Goal: Task Accomplishment & Management: Use online tool/utility

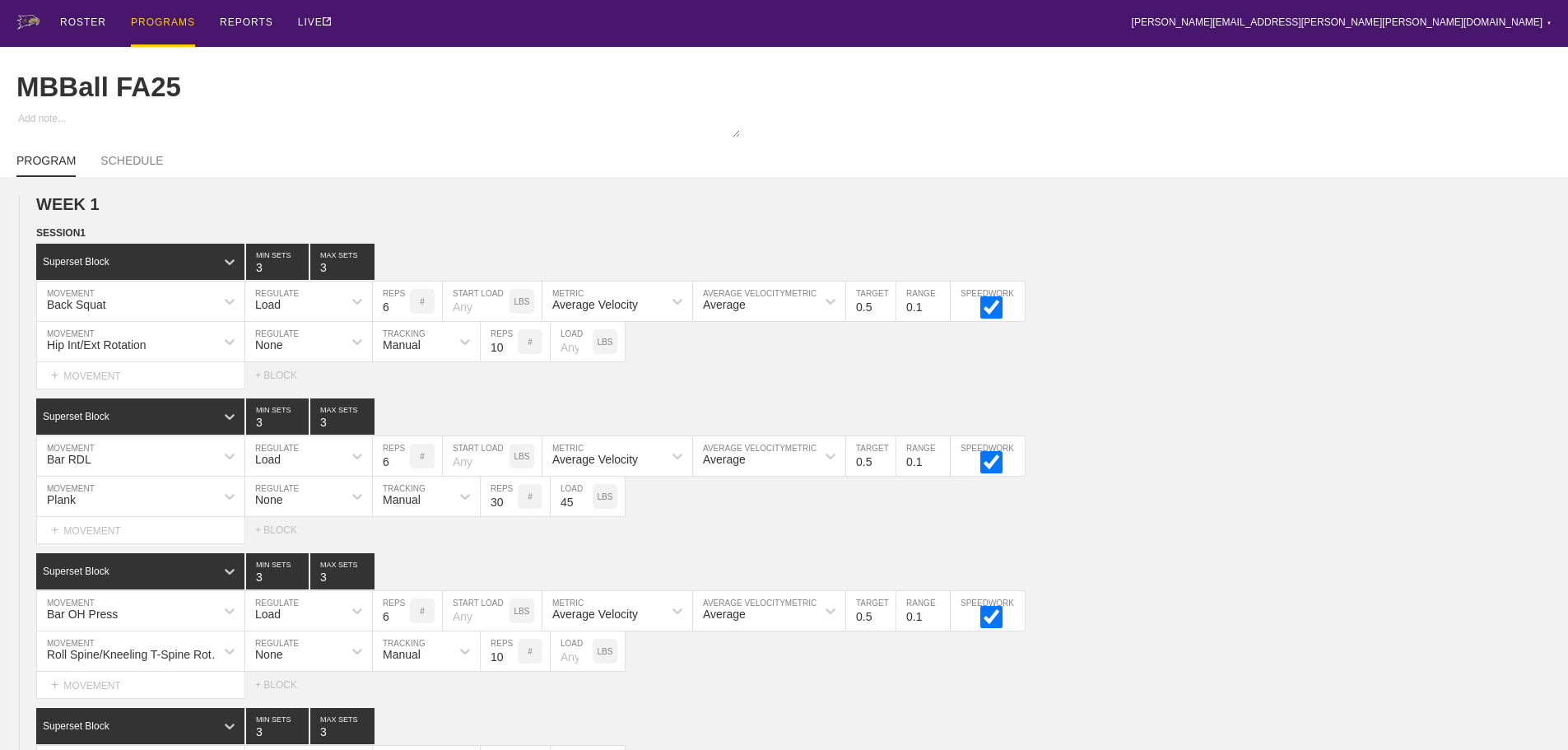
scroll to position [5015, 0]
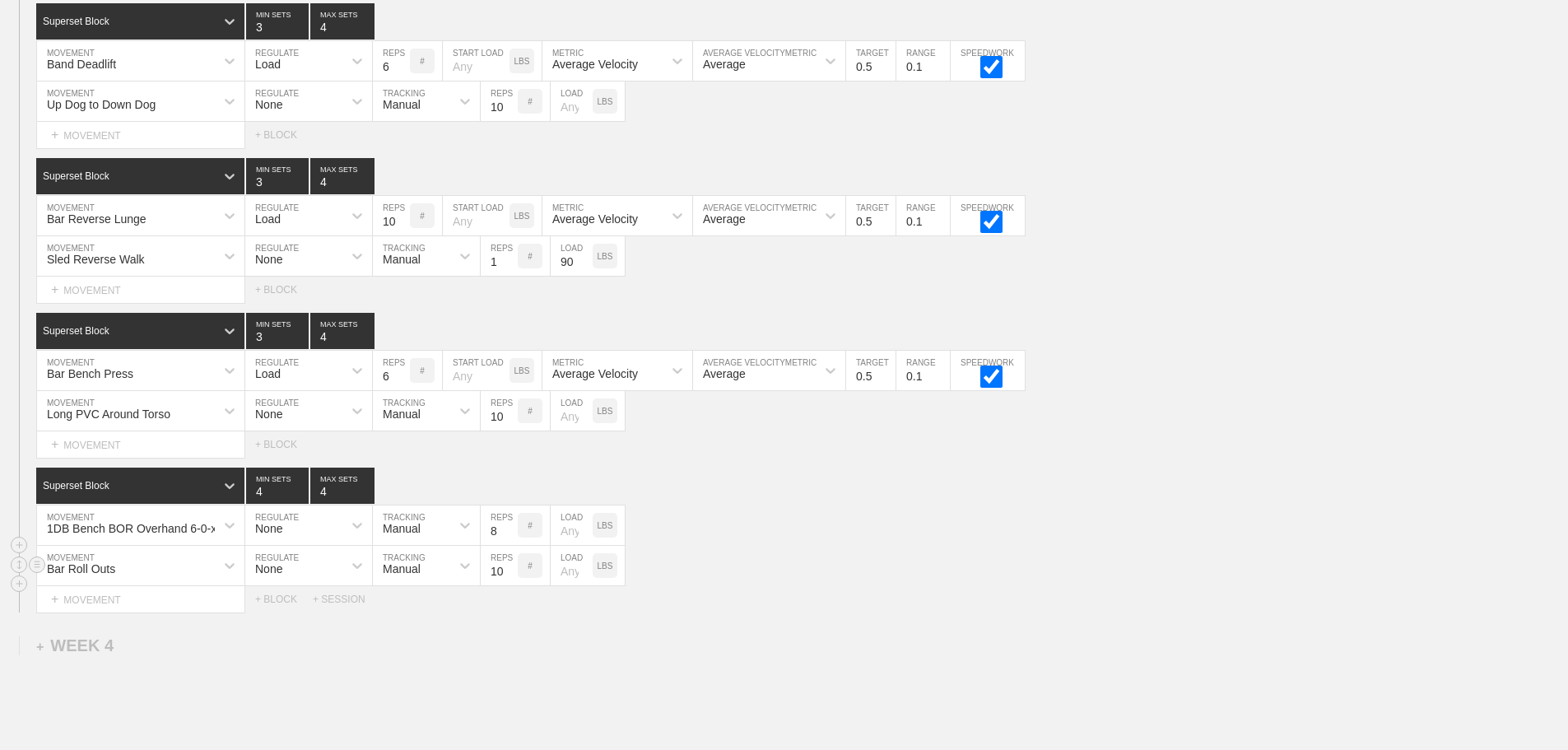
click at [1052, 566] on div "Bar Roll Outs MOVEMENT None REGULATE Manual TRACKING 10 REPS # LOAD LBS" at bounding box center [784, 566] width 1568 height 41
click at [909, 586] on div "Bar Roll Outs MOVEMENT None REGULATE Manual TRACKING 10 REPS # LOAD LBS" at bounding box center [784, 566] width 1568 height 41
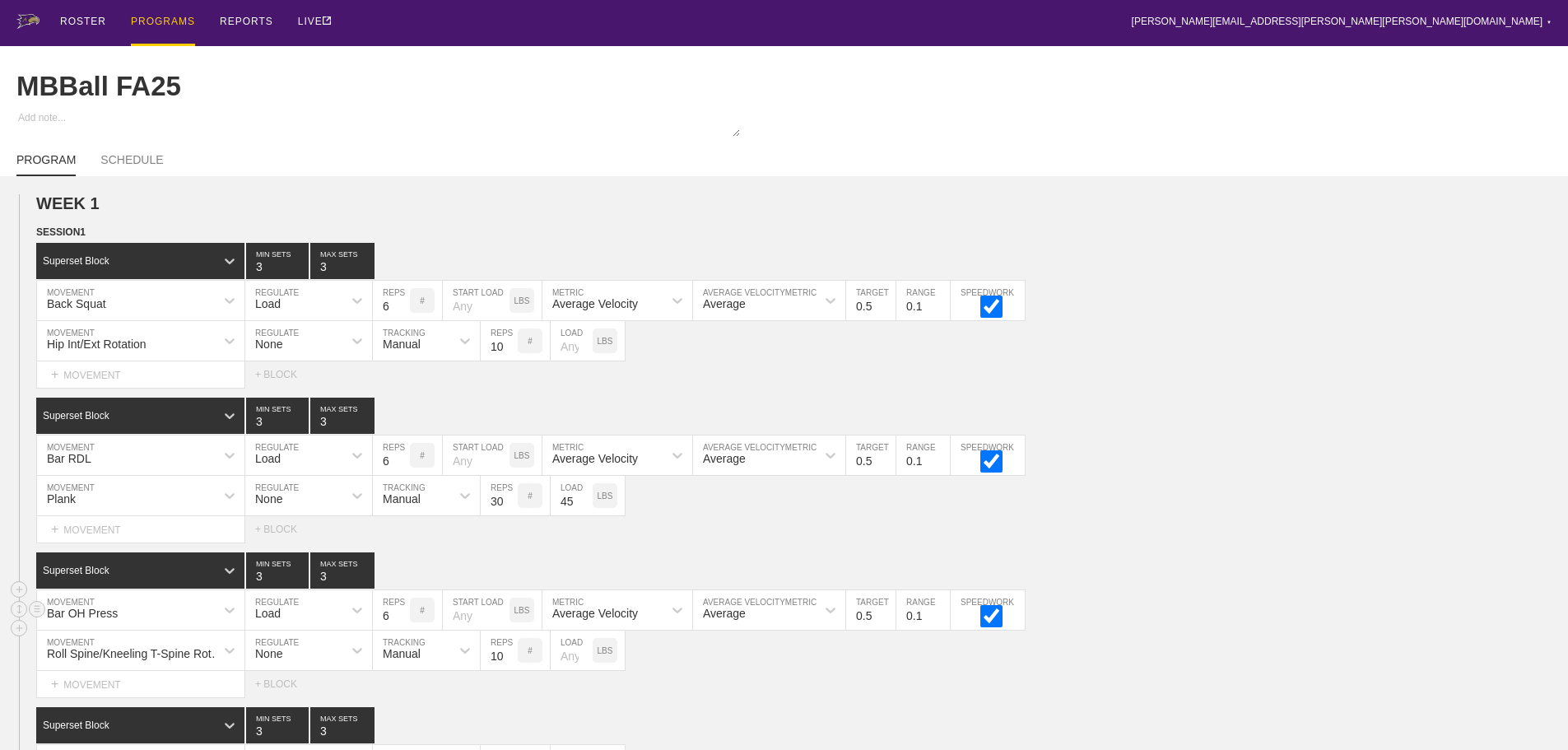
scroll to position [0, 0]
click at [167, 21] on div "PROGRAMS" at bounding box center [163, 23] width 65 height 47
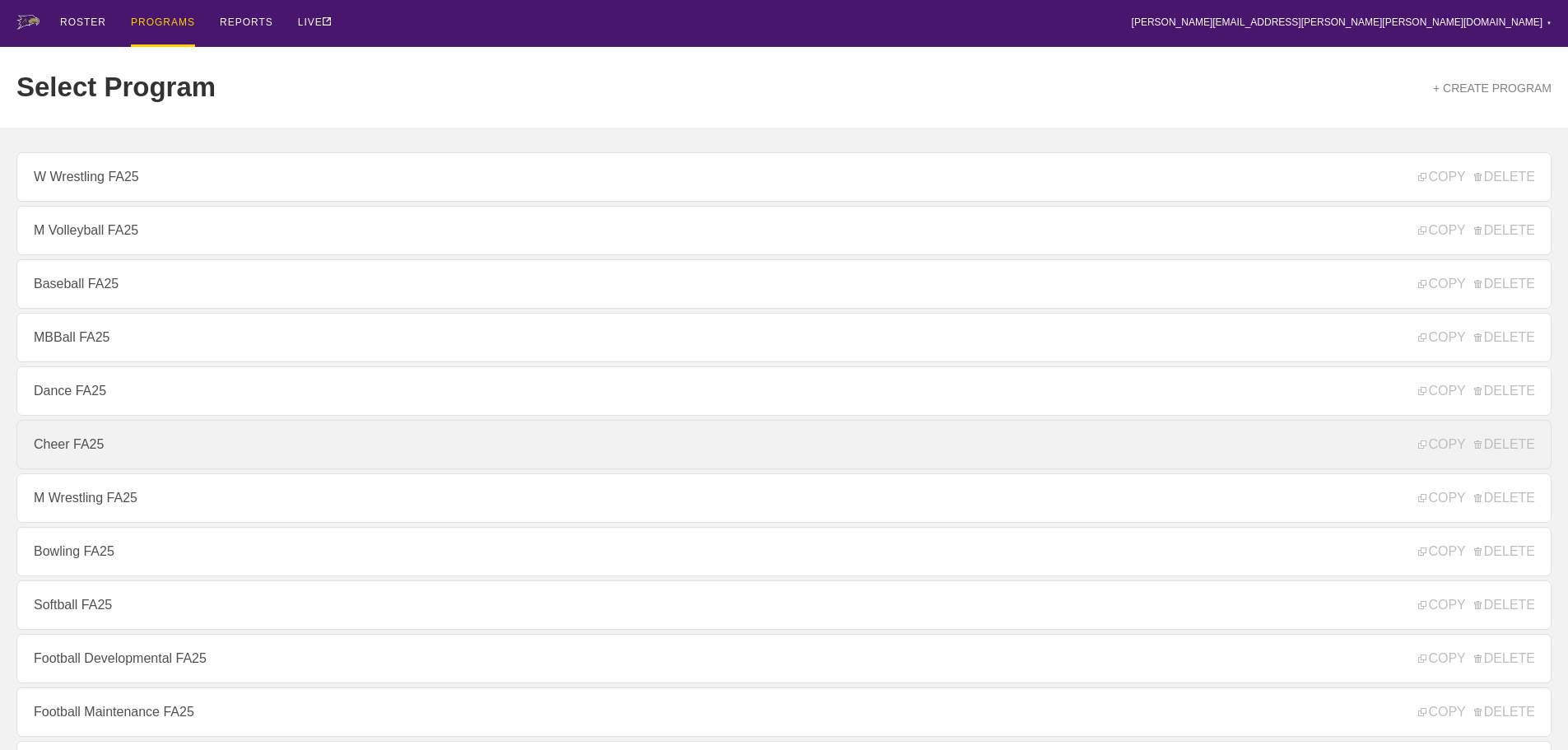
click at [112, 431] on link "Cheer FA25" at bounding box center [784, 445] width 1535 height 50
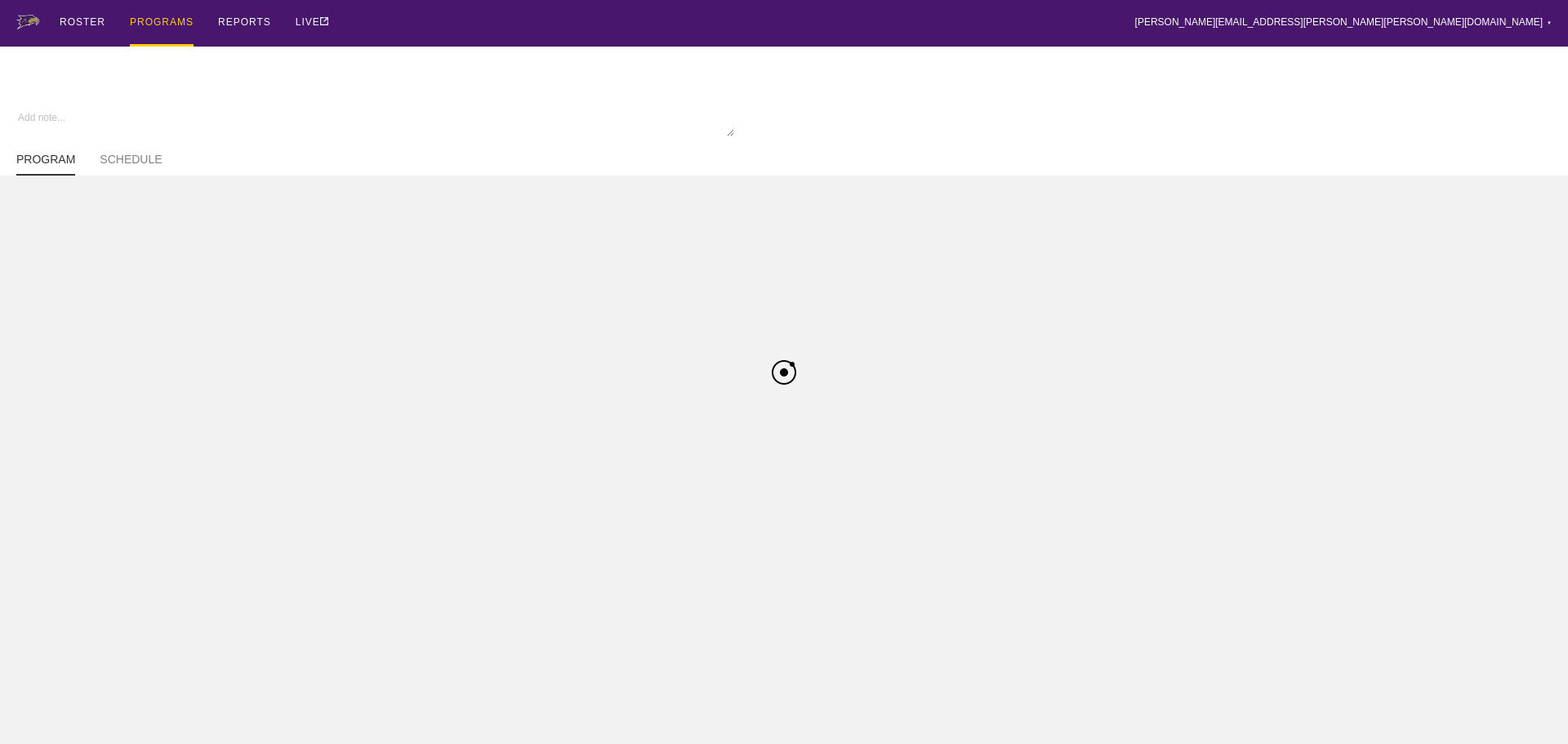
type textarea "x"
type input "Cheer FA25"
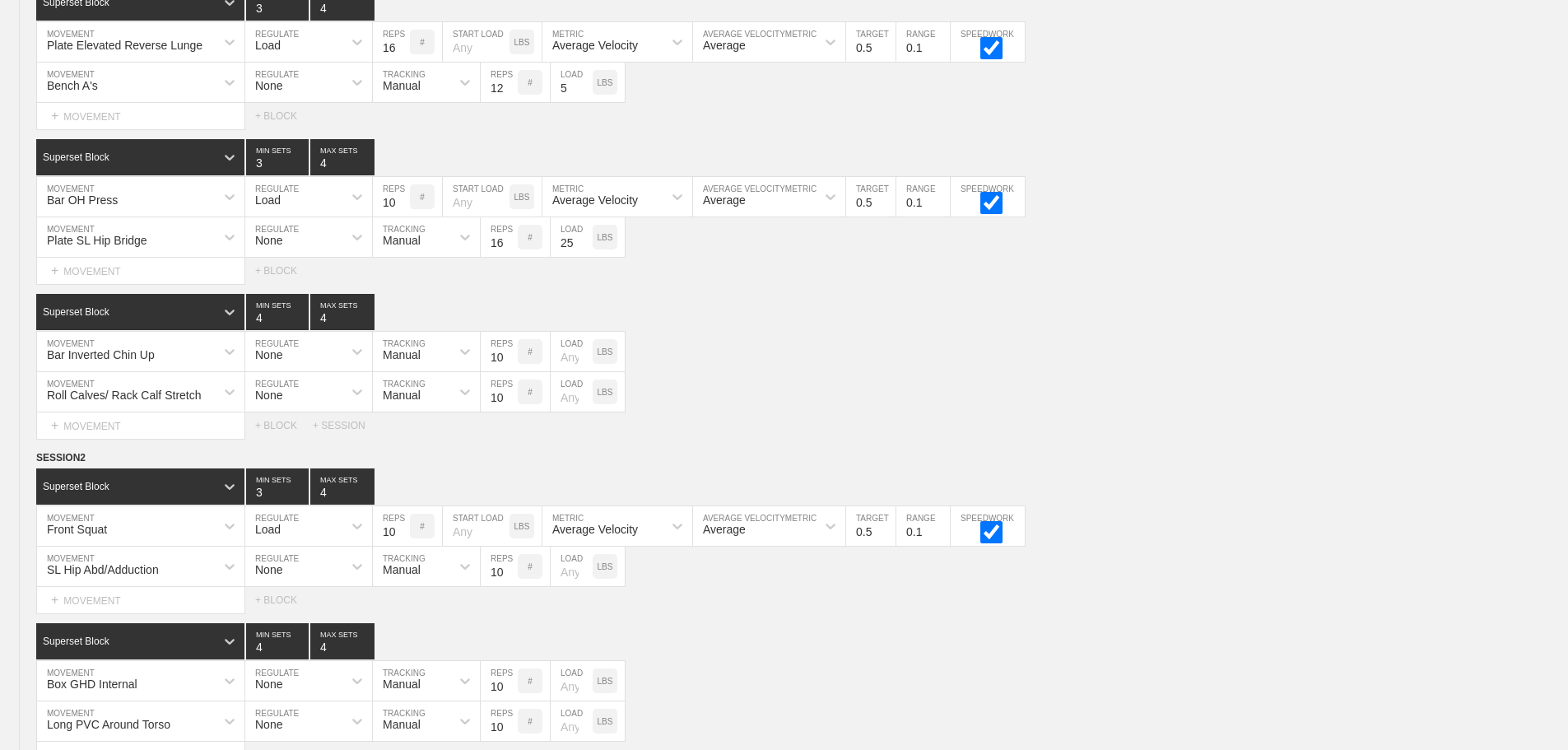
scroll to position [3808, 0]
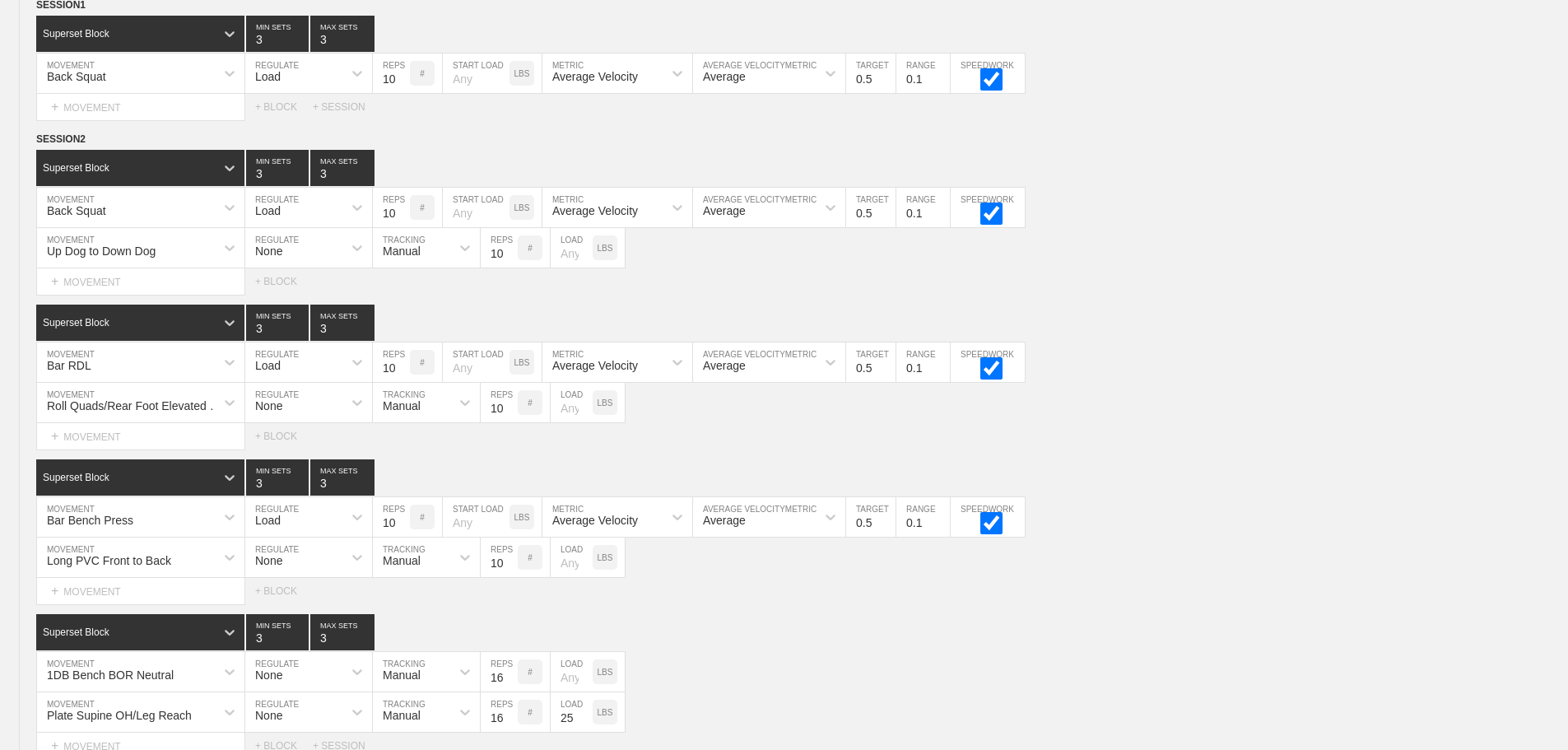
scroll to position [0, 0]
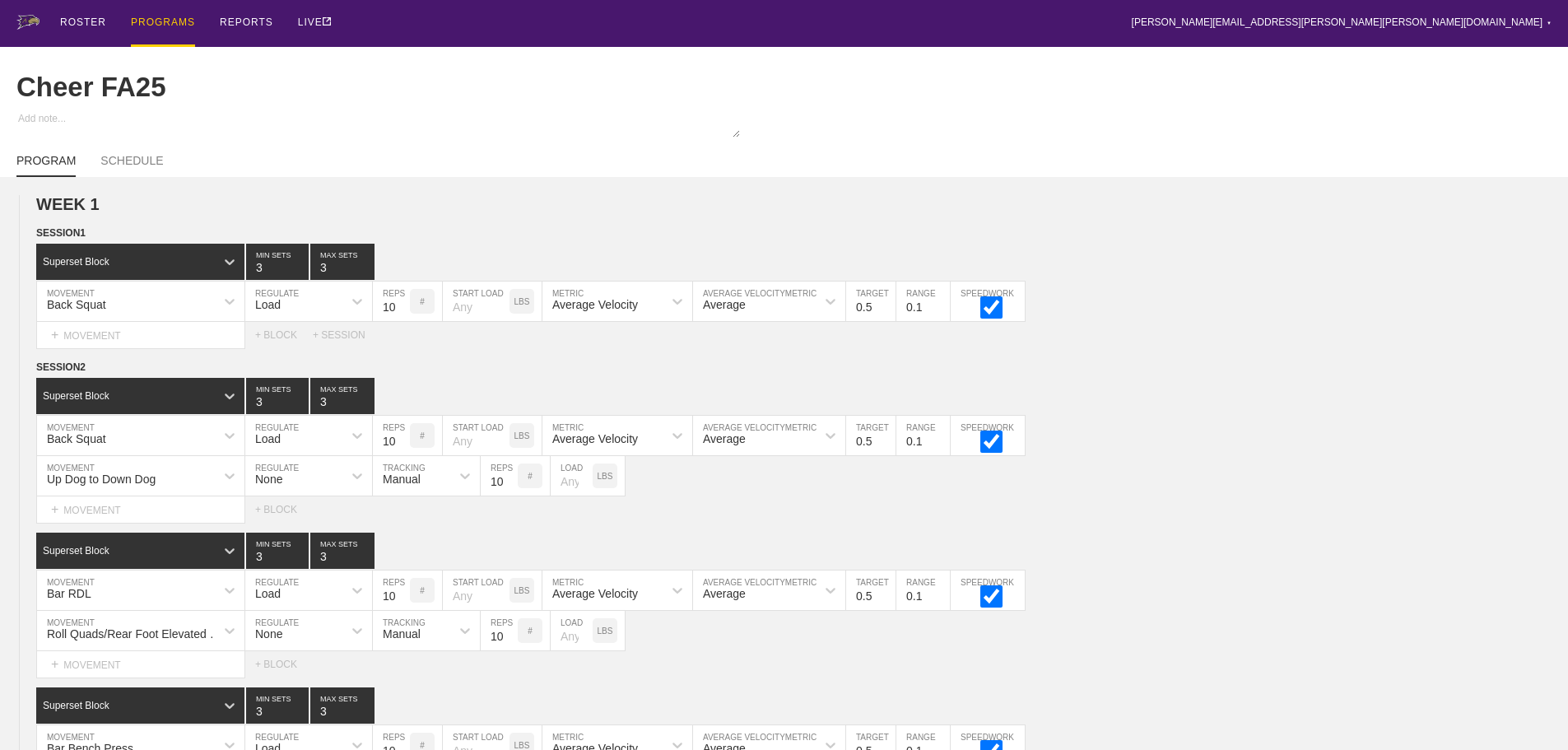
click at [158, 16] on div "PROGRAMS" at bounding box center [163, 23] width 65 height 47
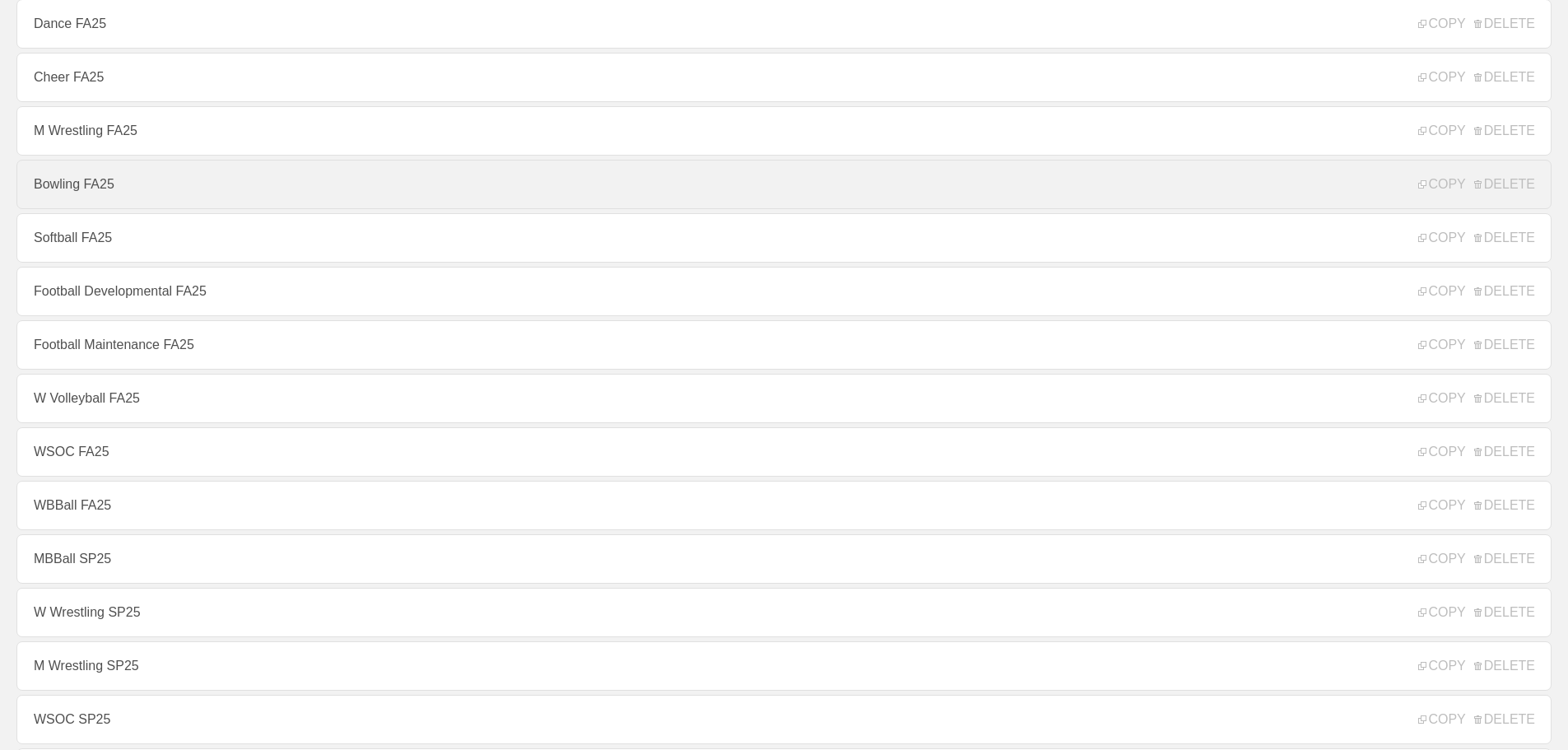
scroll to position [412, 0]
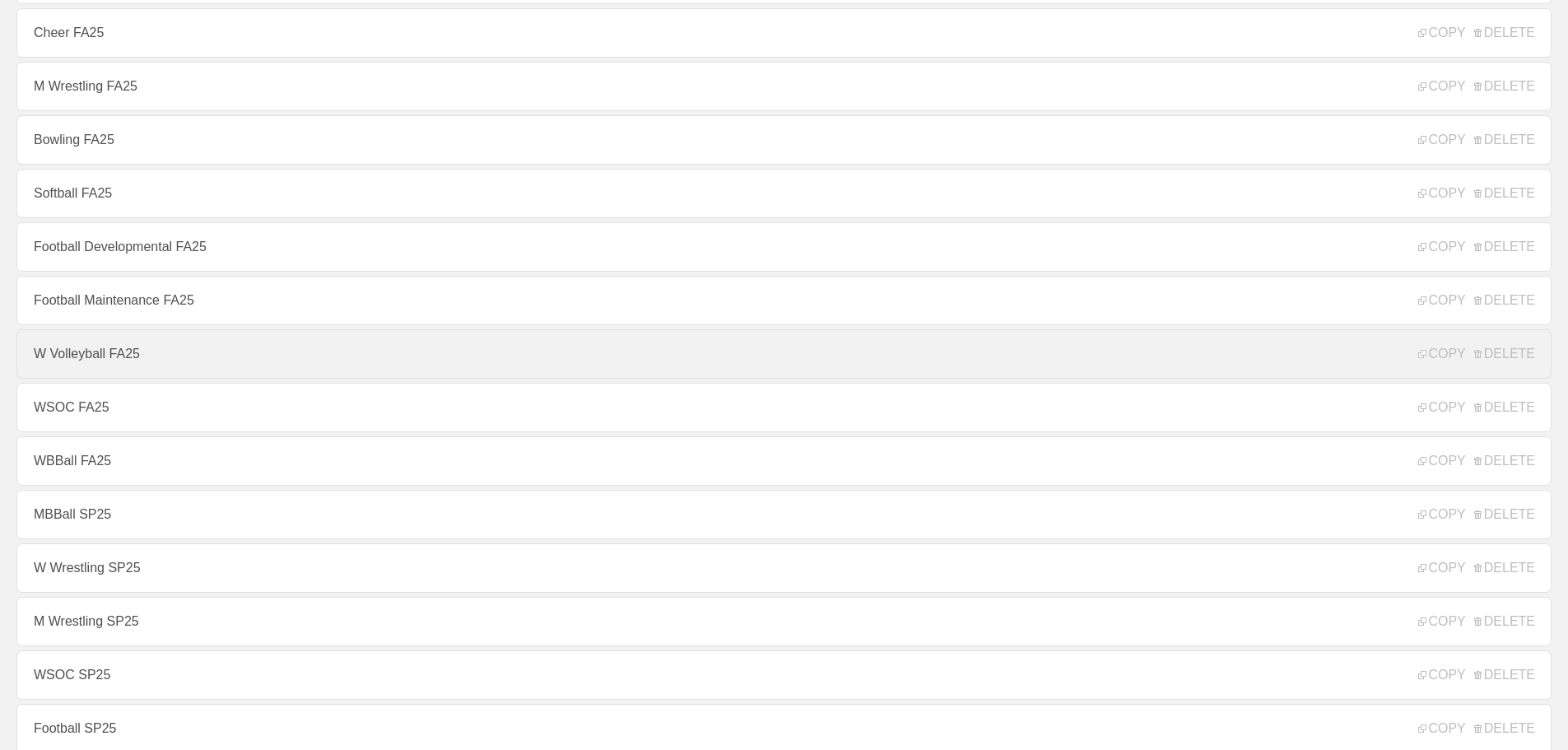
click at [116, 367] on link "W Volleyball FA25" at bounding box center [784, 354] width 1535 height 50
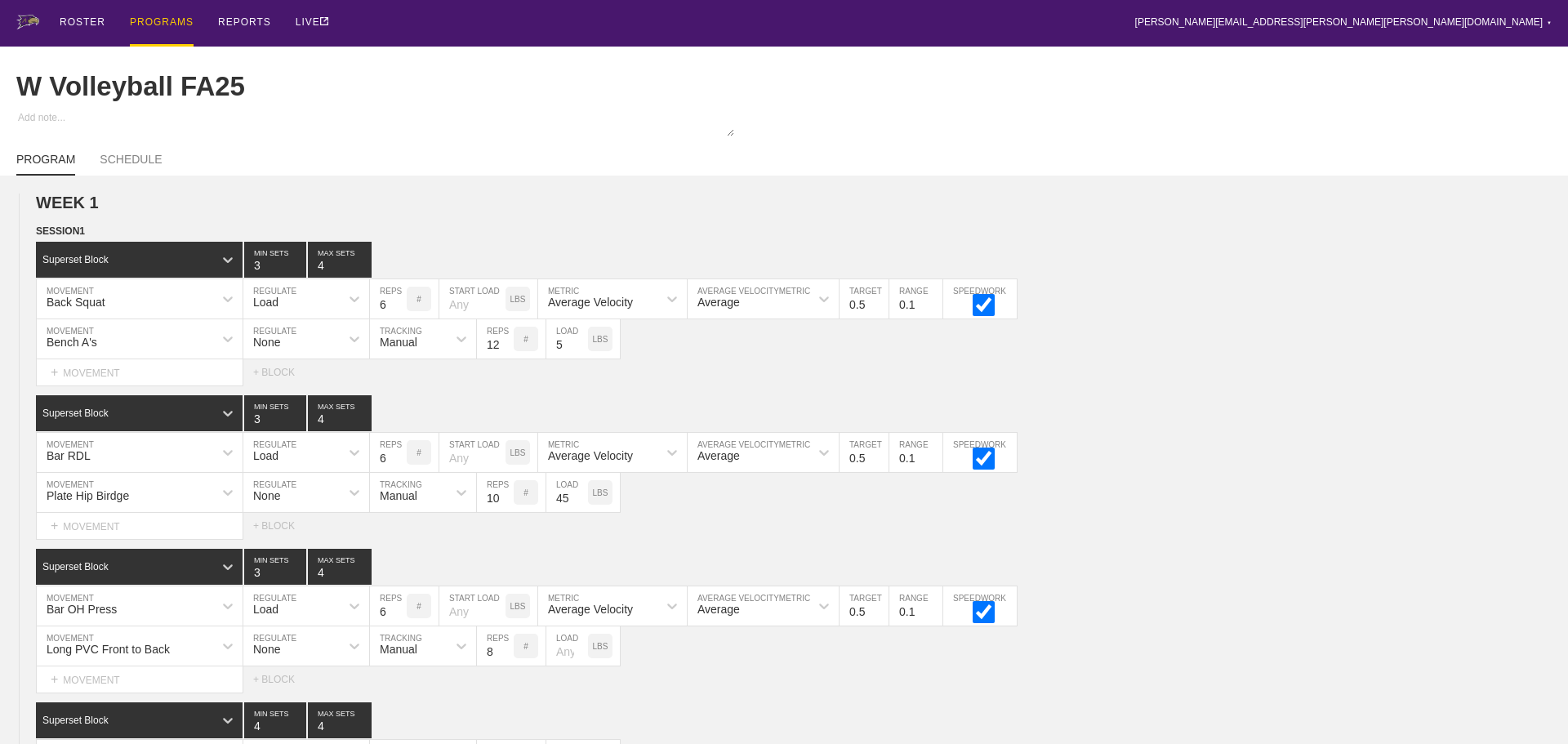
type textarea "x"
type input "W Volleyball FA25"
click at [79, 20] on div "ROSTER" at bounding box center [83, 23] width 46 height 47
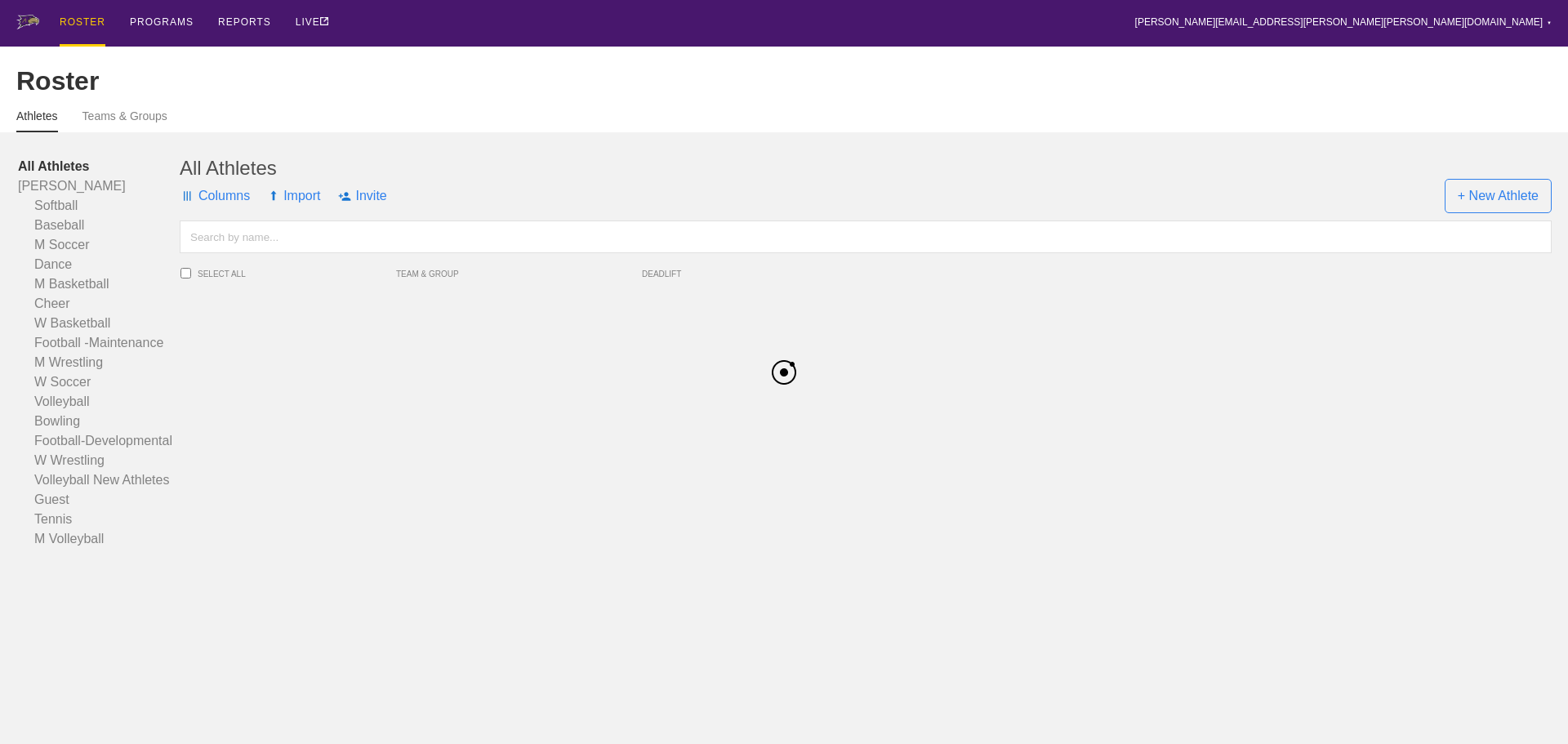
click at [299, 253] on input "text" at bounding box center [866, 236] width 1372 height 33
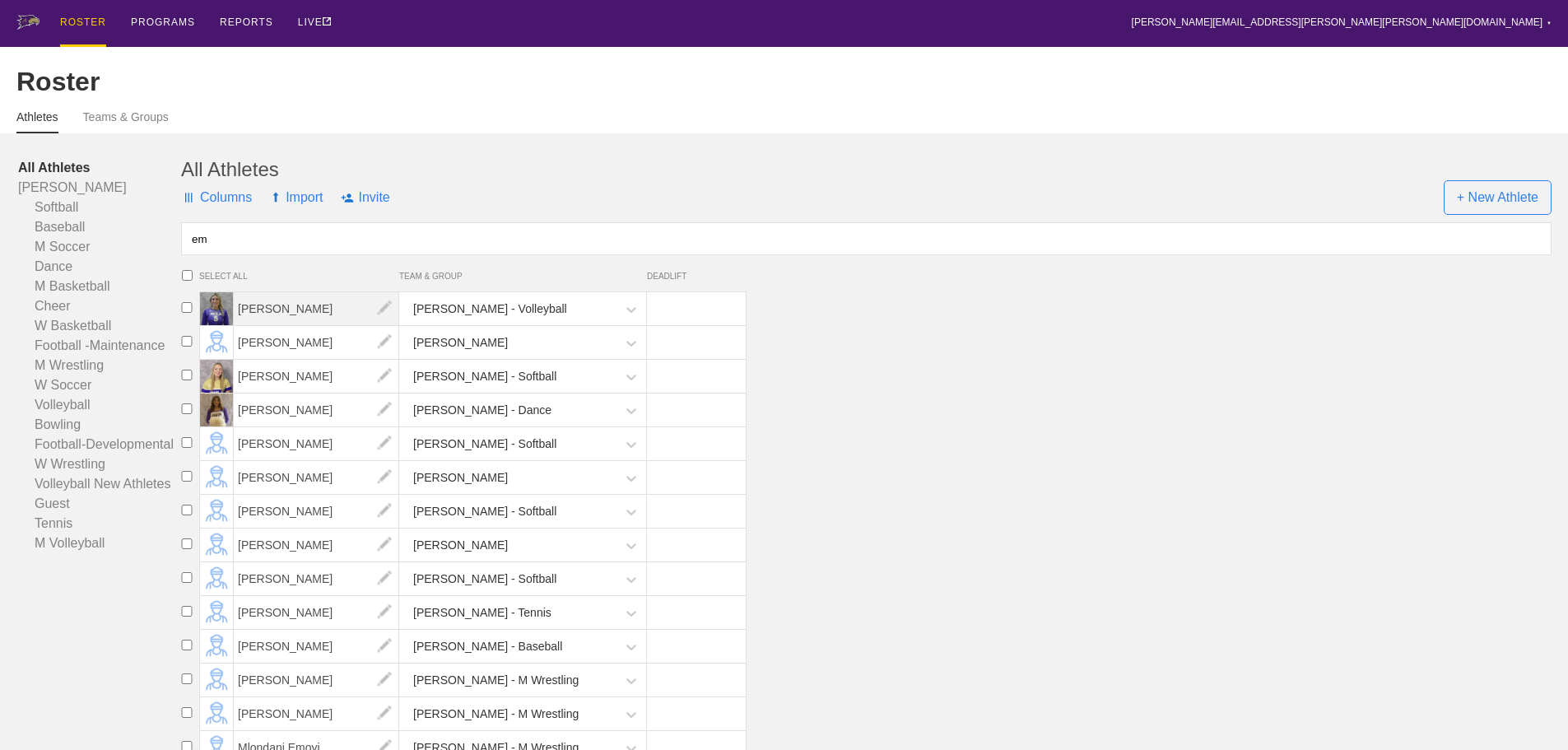
type input "em"
click at [284, 322] on span "[PERSON_NAME]" at bounding box center [316, 308] width 166 height 33
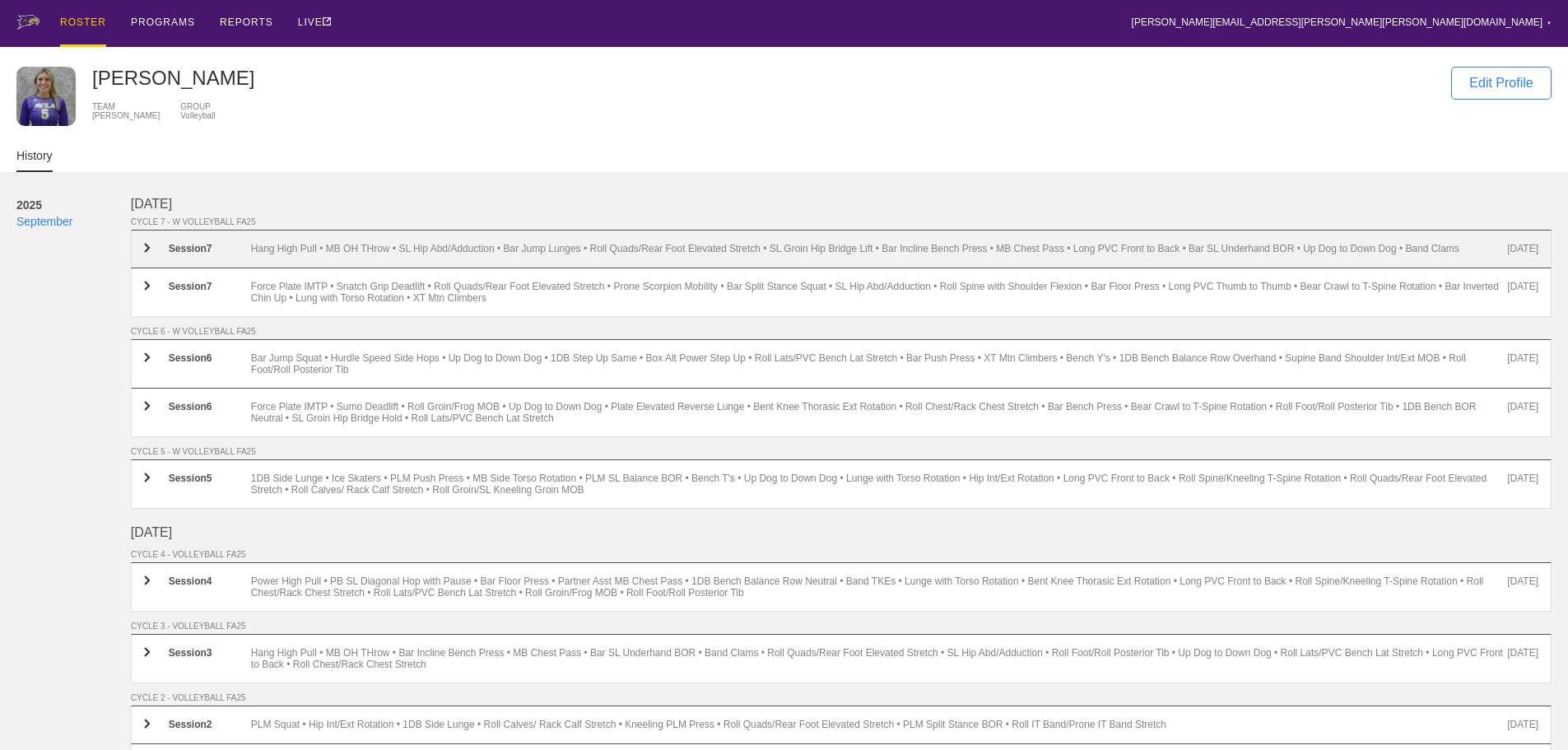
click at [475, 252] on div "Hang High Pull • MB OH THrow • SL Hip Abd/Adduction • Bar Jump Lunges • Roll Qu…" at bounding box center [879, 249] width 1256 height 12
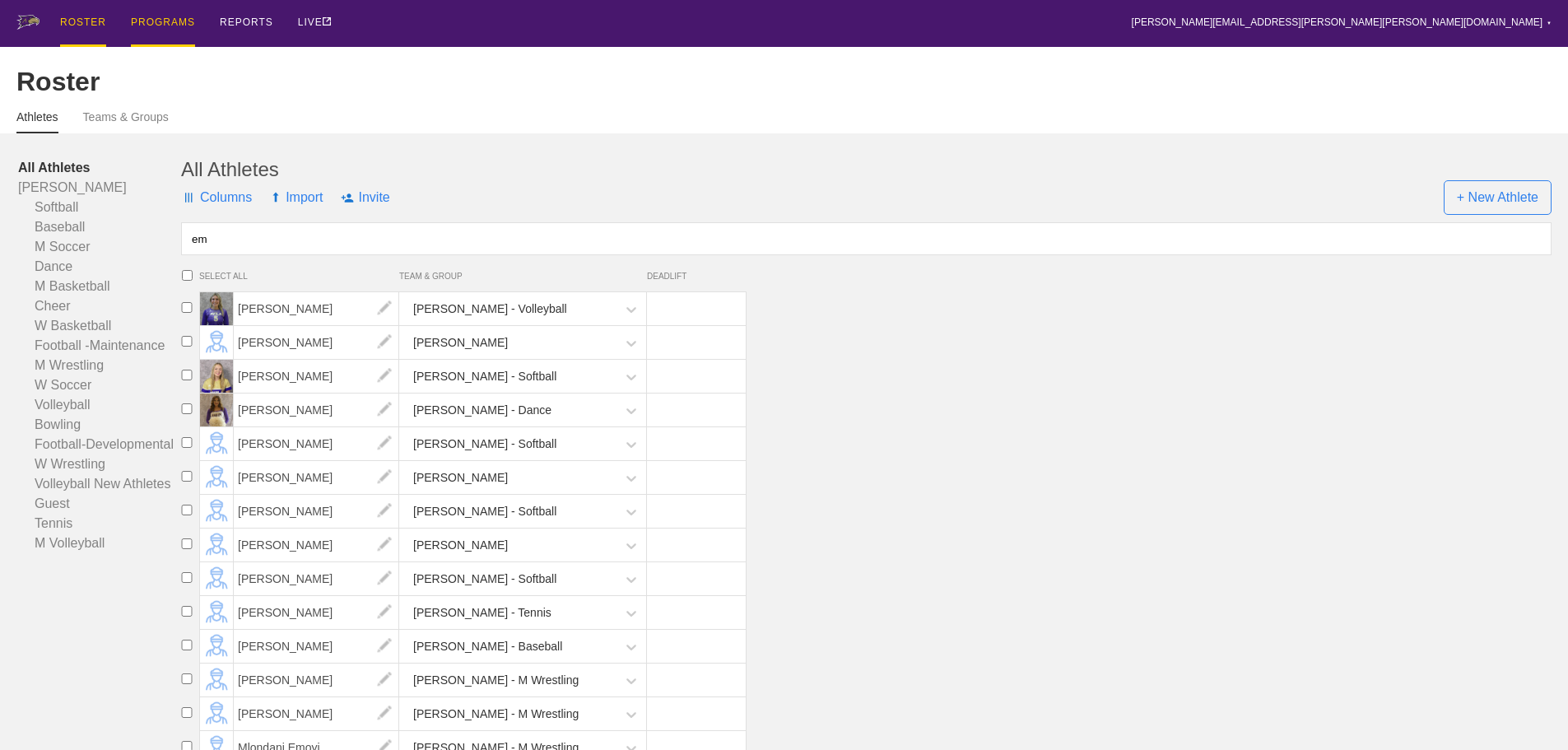
click at [153, 27] on div "PROGRAMS" at bounding box center [163, 23] width 65 height 47
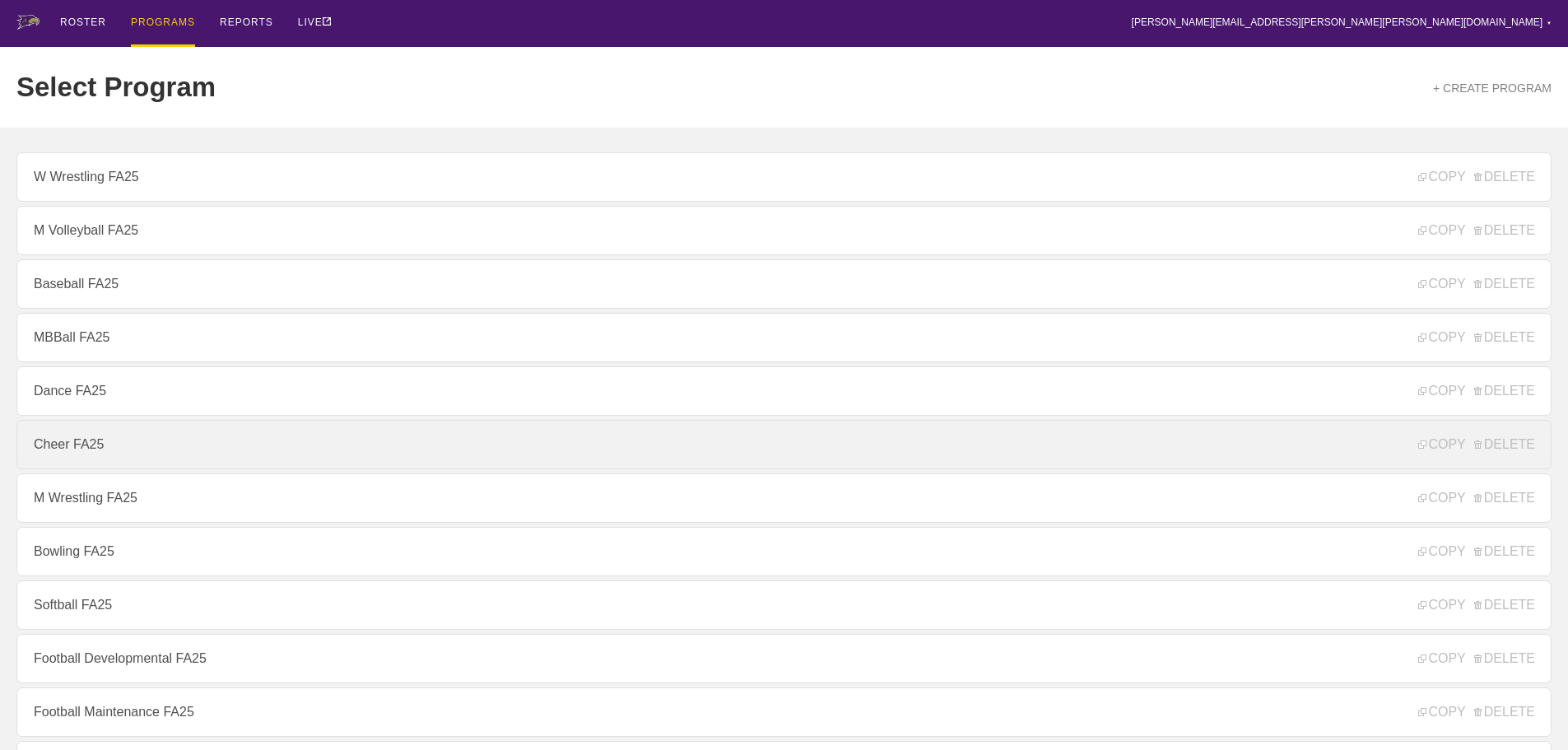
click at [70, 453] on link "Cheer FA25" at bounding box center [784, 445] width 1535 height 50
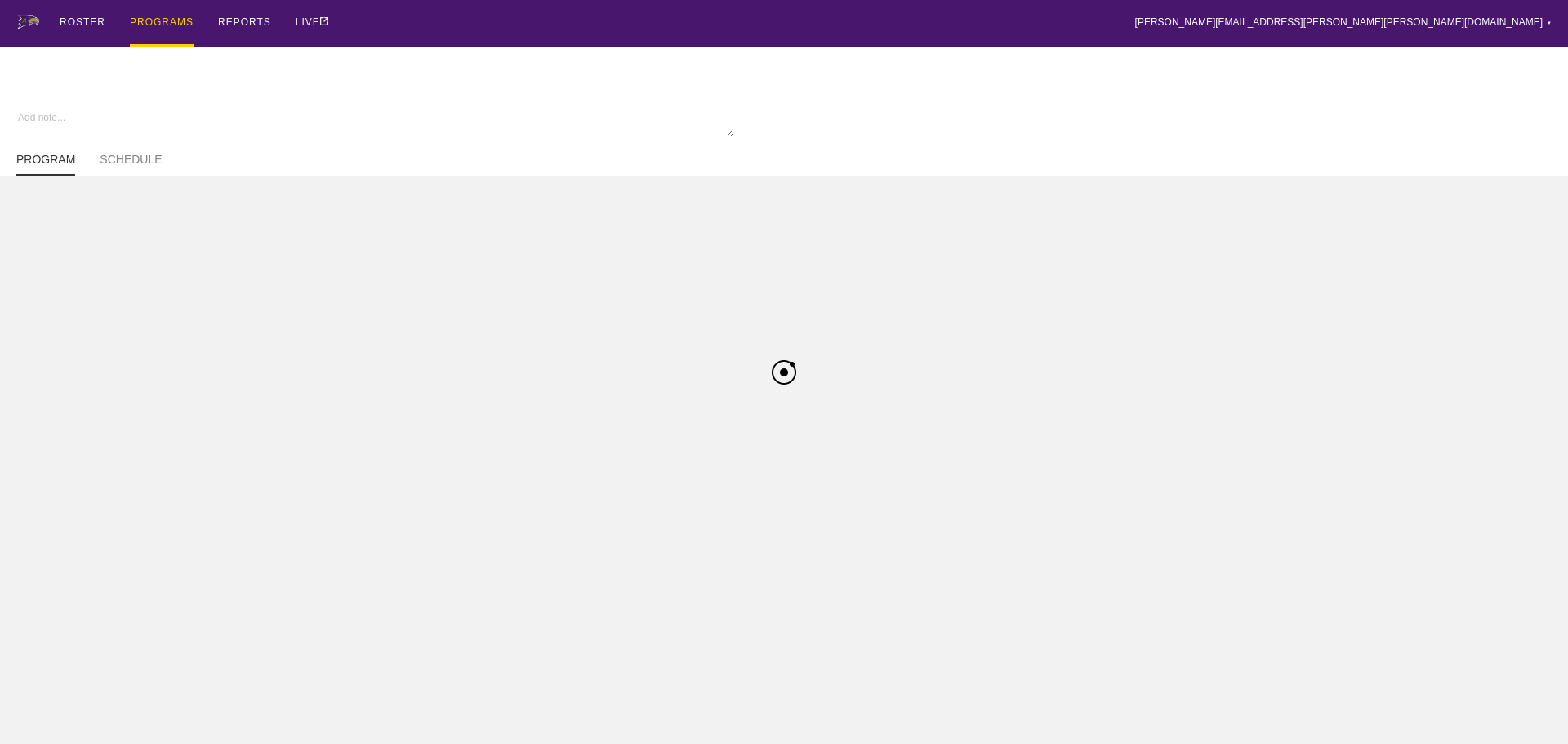
type textarea "x"
type input "Cheer FA25"
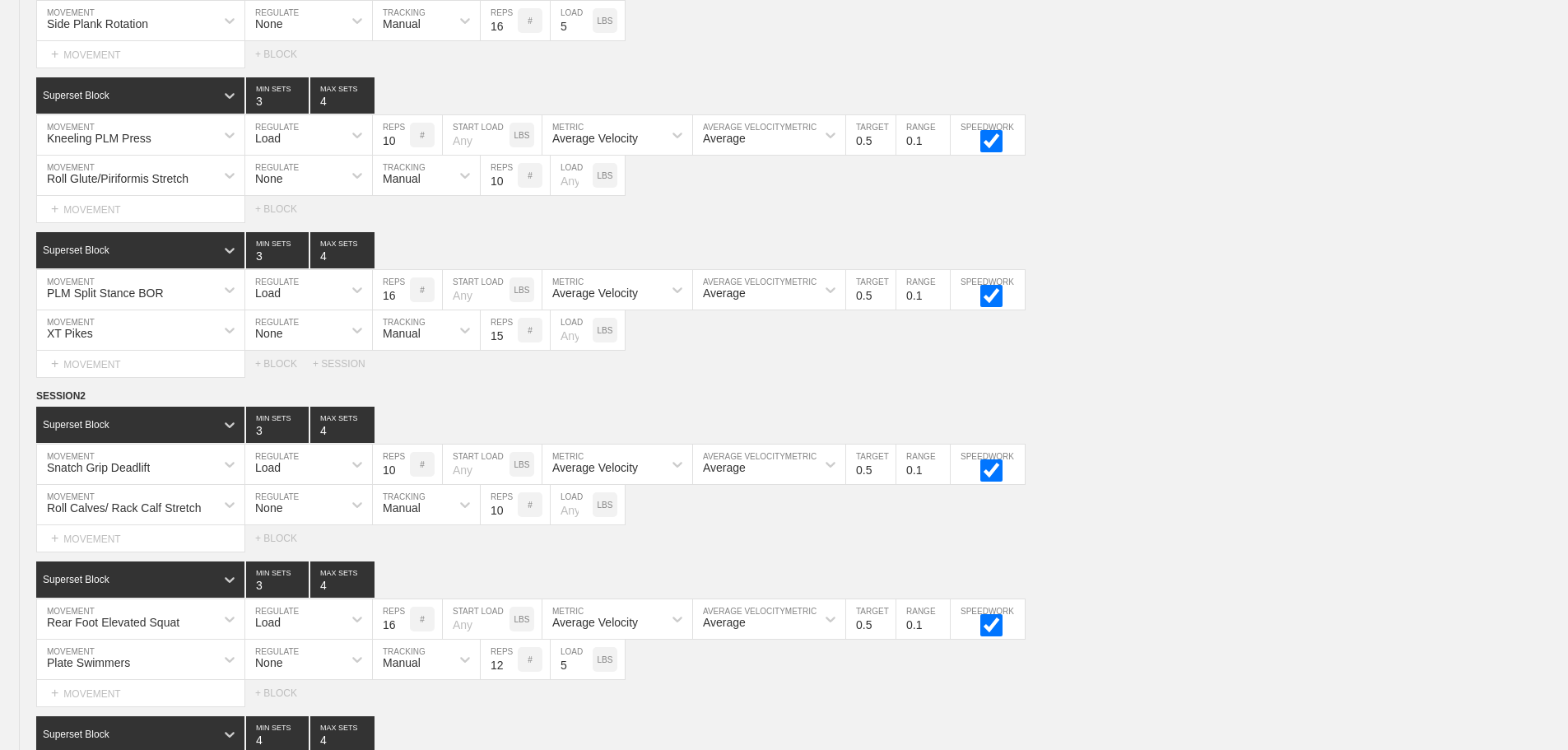
scroll to position [3808, 0]
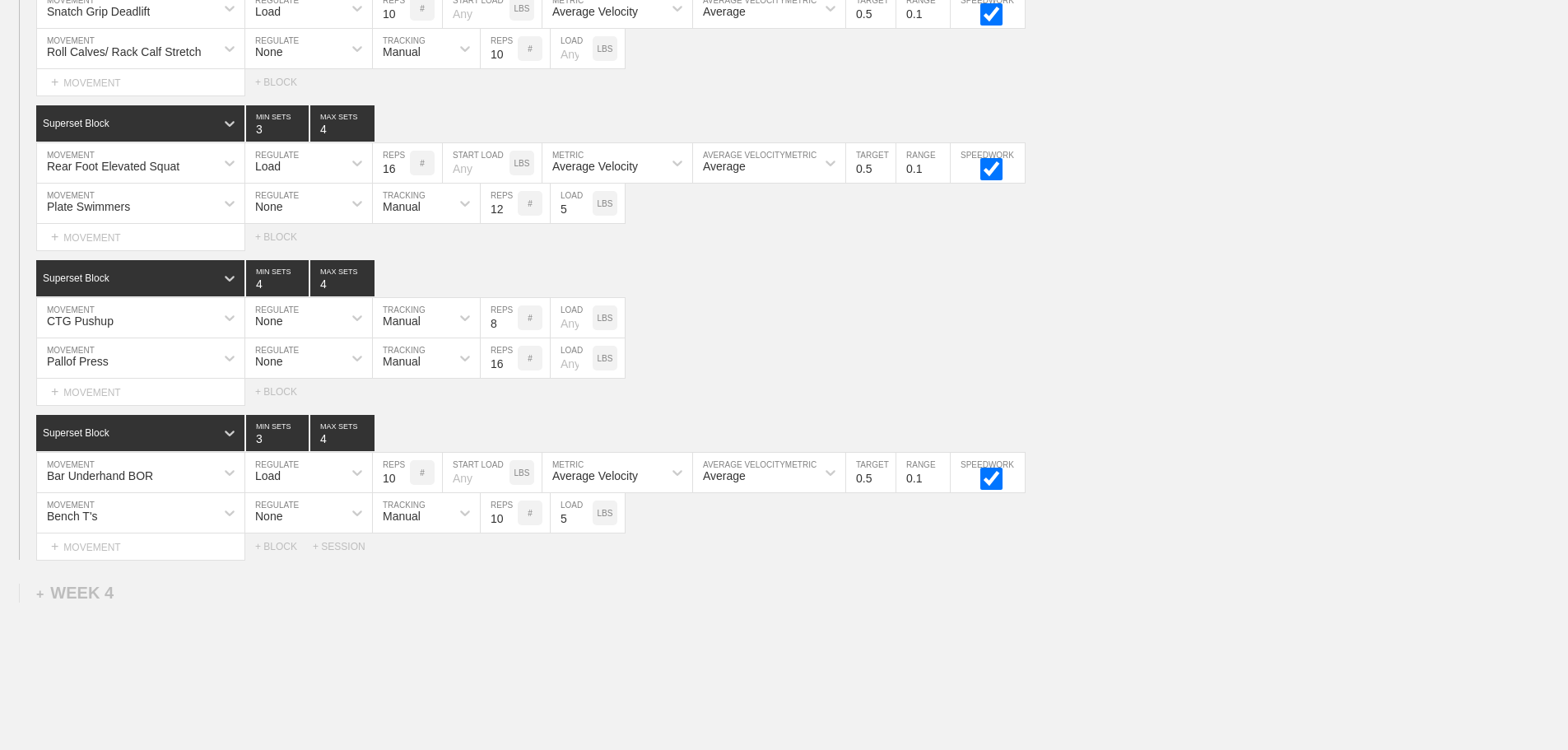
scroll to position [3607, 0]
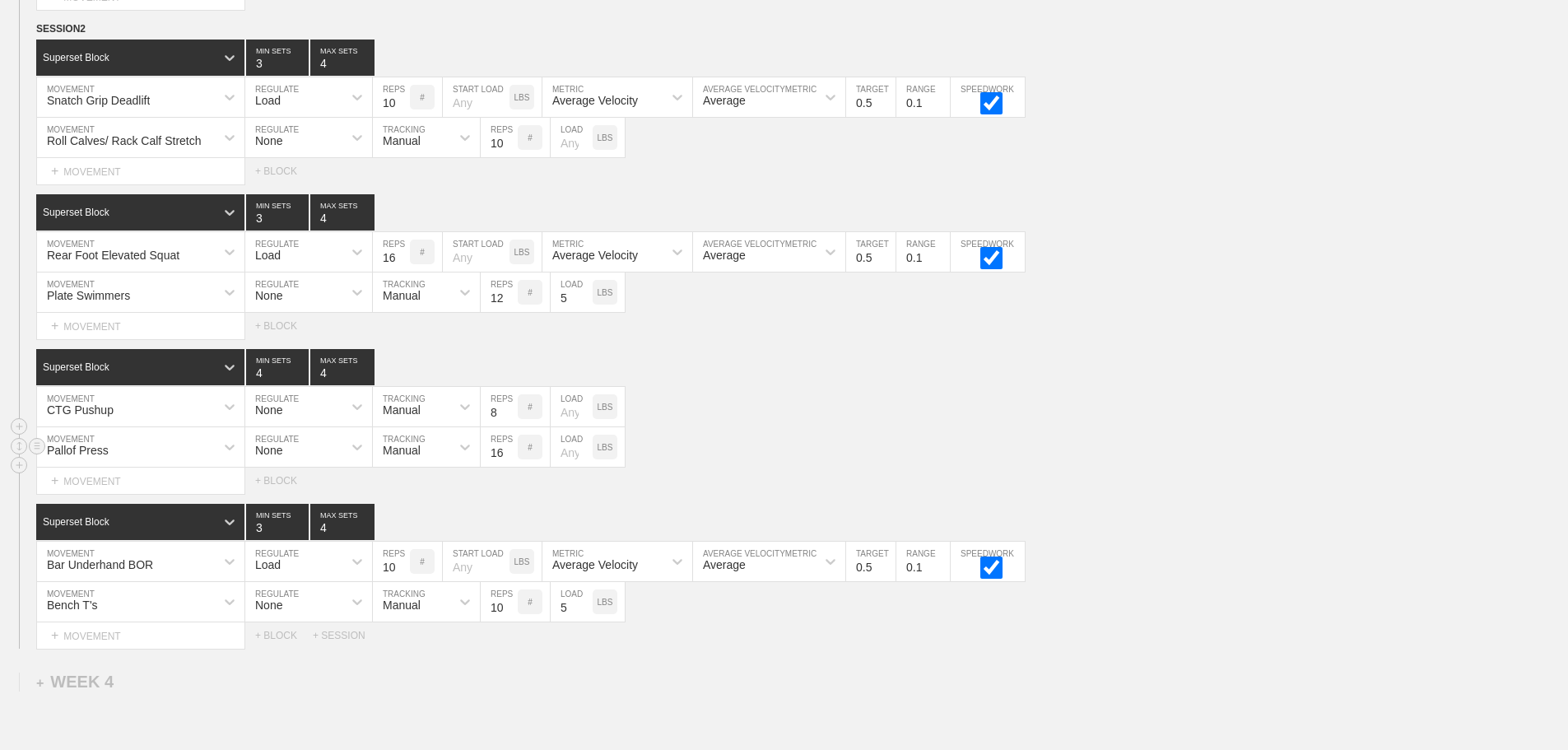
click at [927, 452] on div "Pallof Press MOVEMENT None REGULATE Manual TRACKING 16 REPS # LOAD LBS" at bounding box center [784, 448] width 1568 height 41
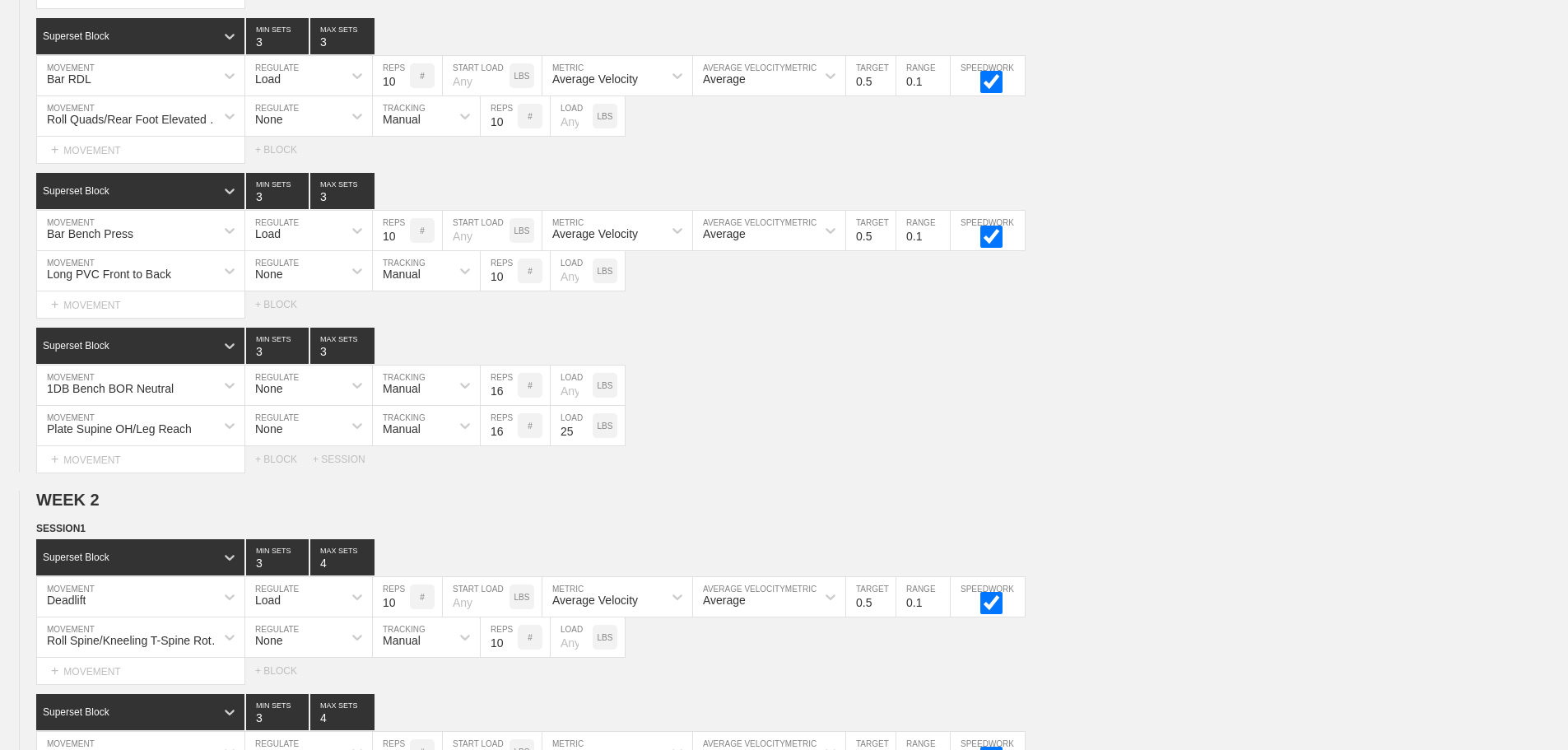
scroll to position [0, 0]
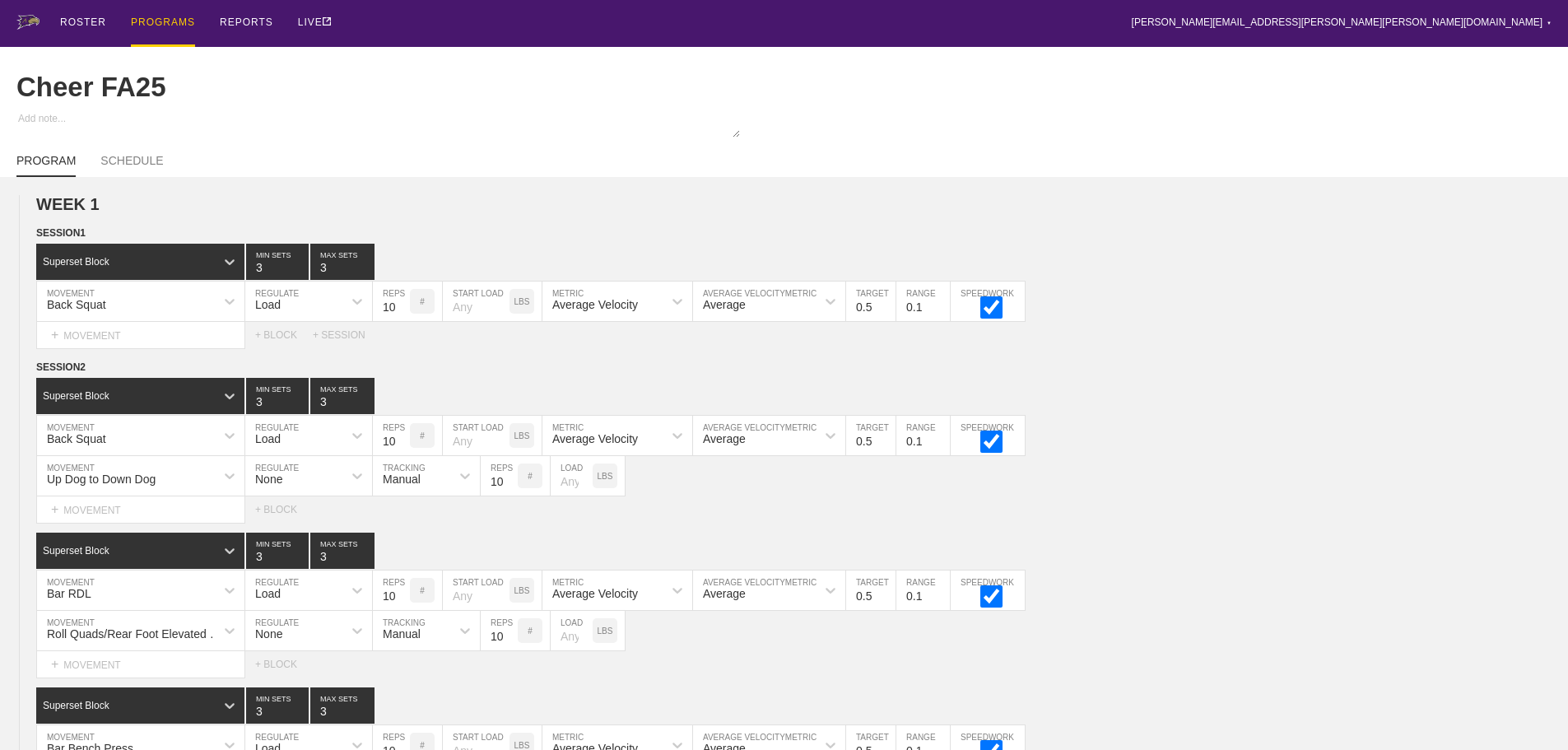
click at [158, 19] on div "PROGRAMS" at bounding box center [163, 23] width 65 height 47
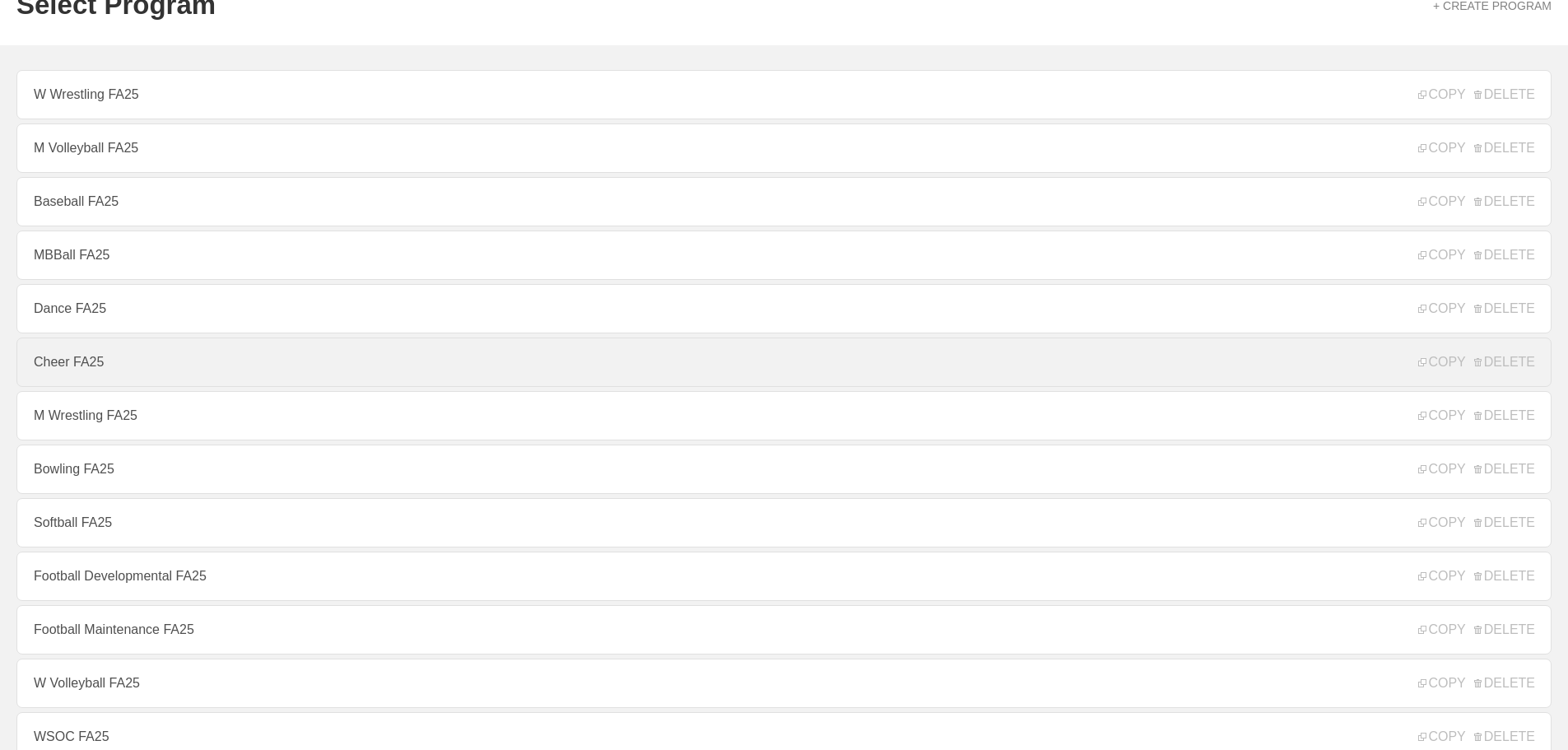
scroll to position [165, 0]
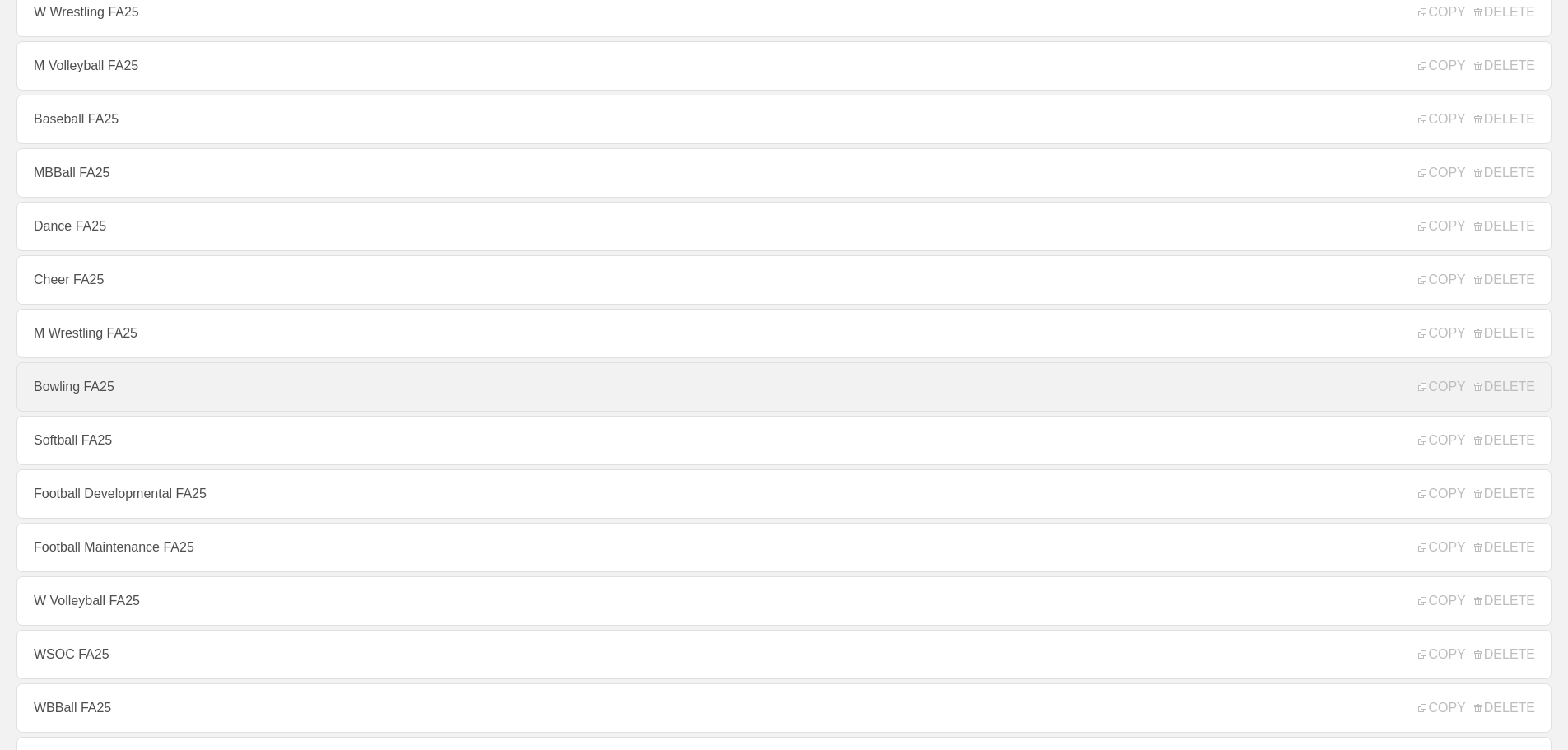
click at [82, 393] on link "Bowling FA25" at bounding box center [784, 387] width 1535 height 50
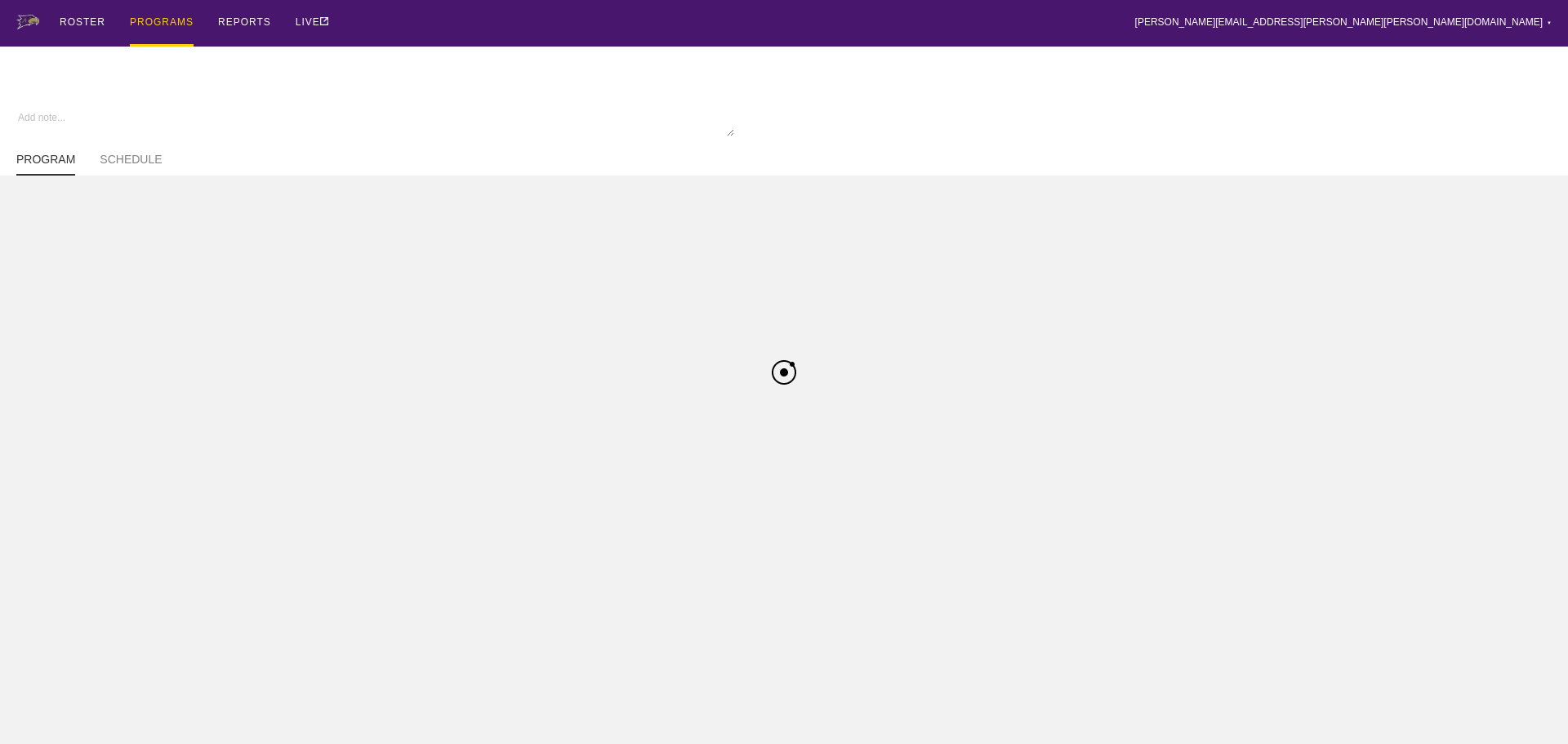
type textarea "x"
type input "Bowling FA25"
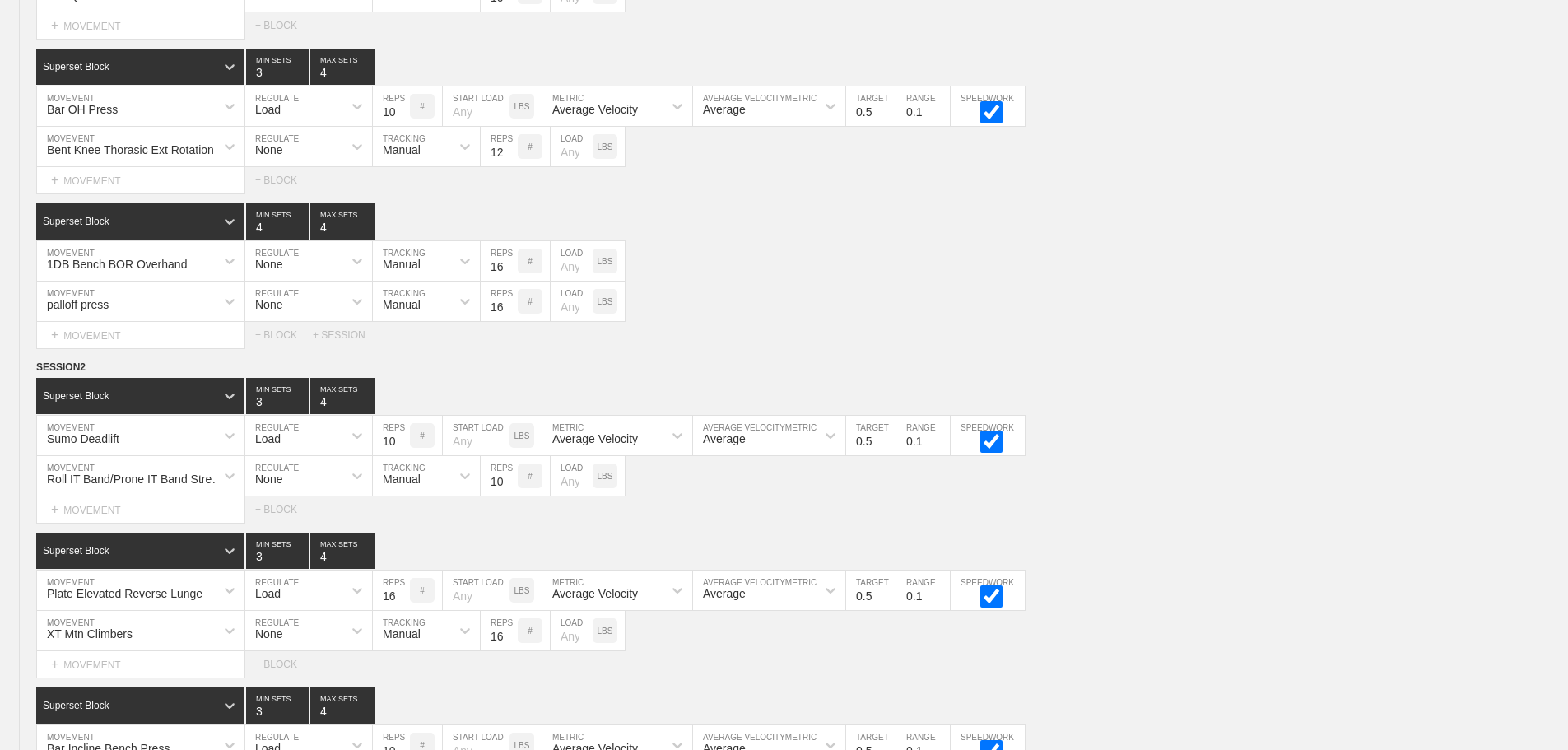
scroll to position [3674, 0]
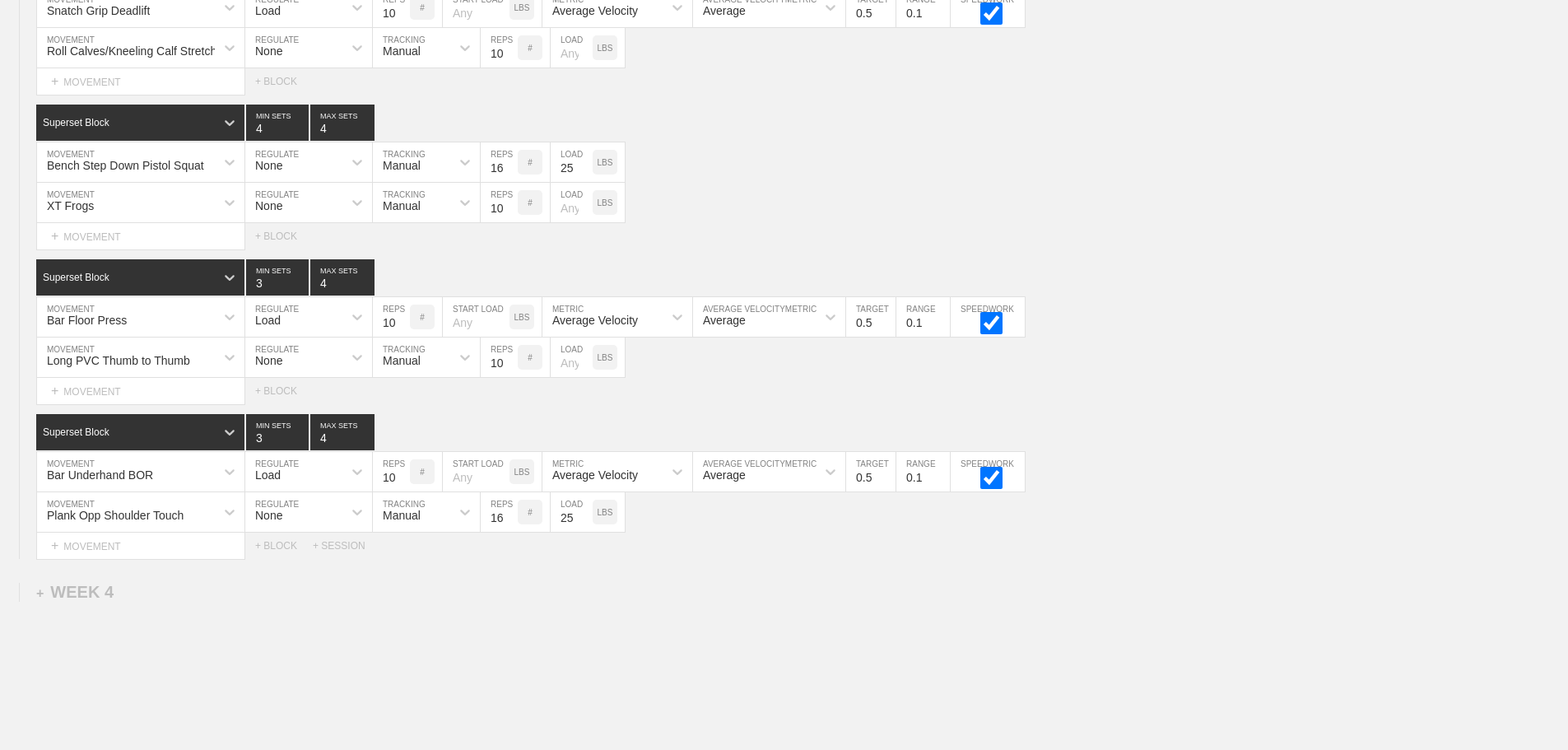
scroll to position [3427, 0]
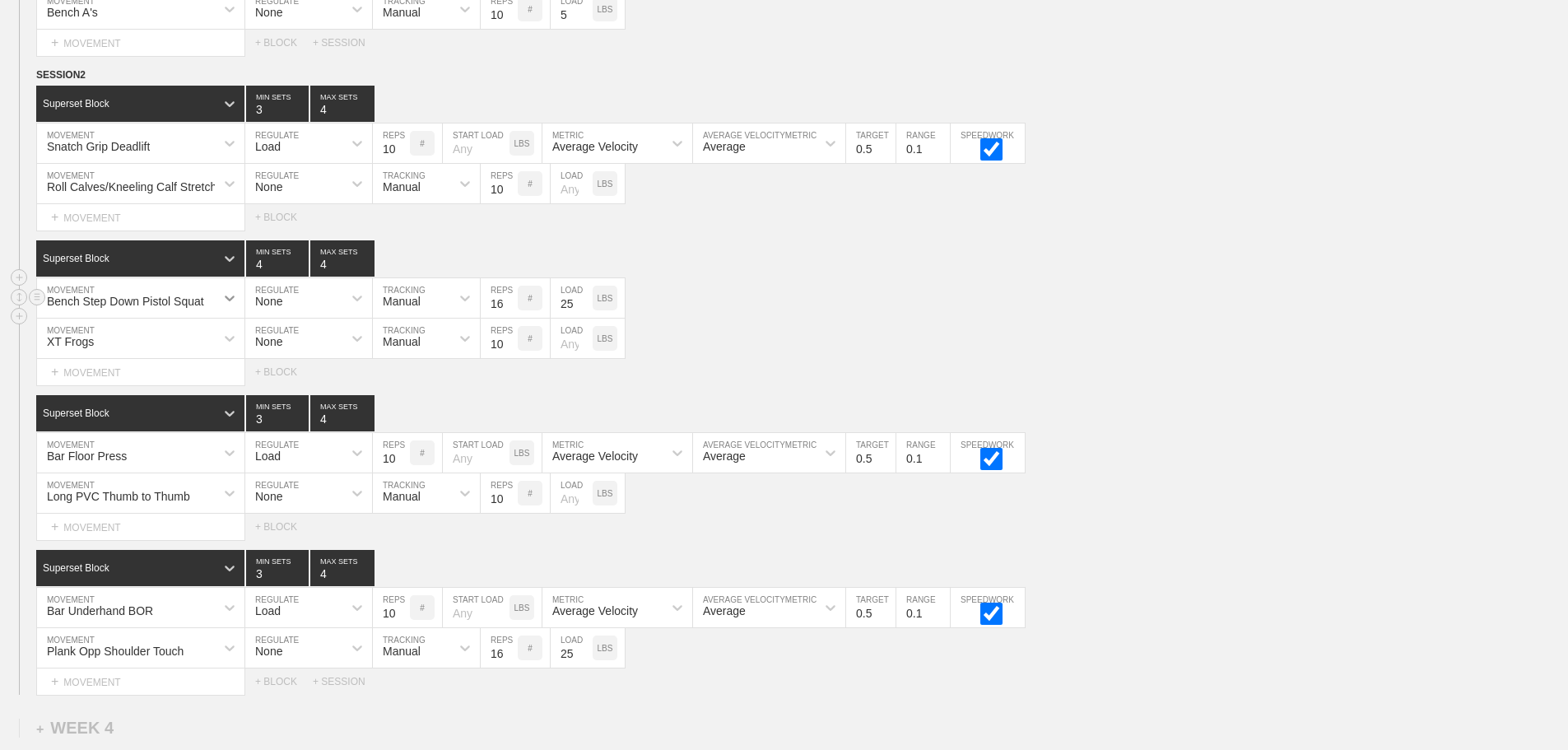
click at [220, 312] on div at bounding box center [229, 298] width 29 height 29
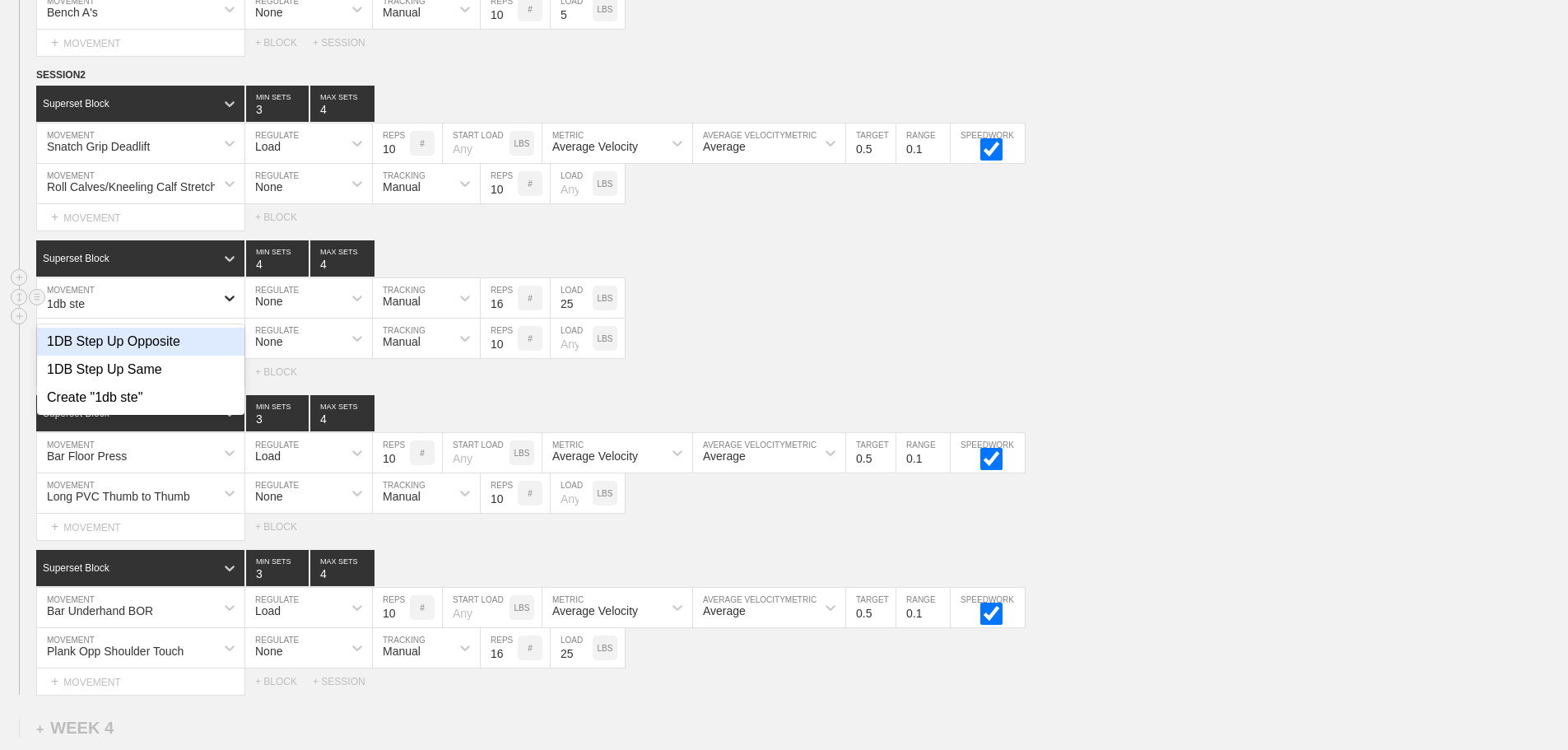
type input "1db step"
click at [139, 383] on div "1DB Step Up Same" at bounding box center [141, 370] width 207 height 28
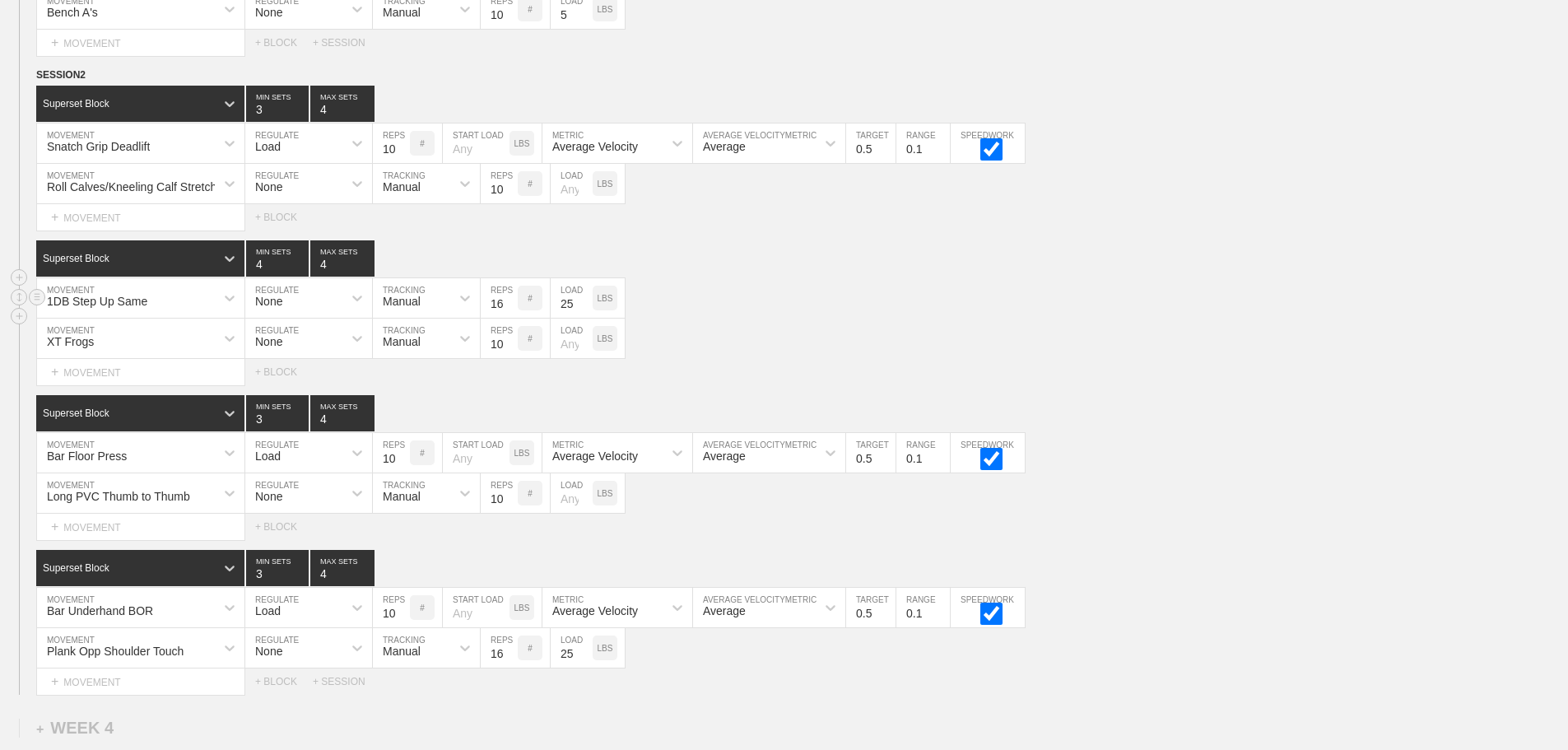
click at [572, 313] on input "25" at bounding box center [571, 298] width 42 height 40
click at [1044, 348] on div "XT Frogs MOVEMENT None REGULATE Manual TRACKING 10 REPS # LOAD LBS" at bounding box center [784, 339] width 1568 height 41
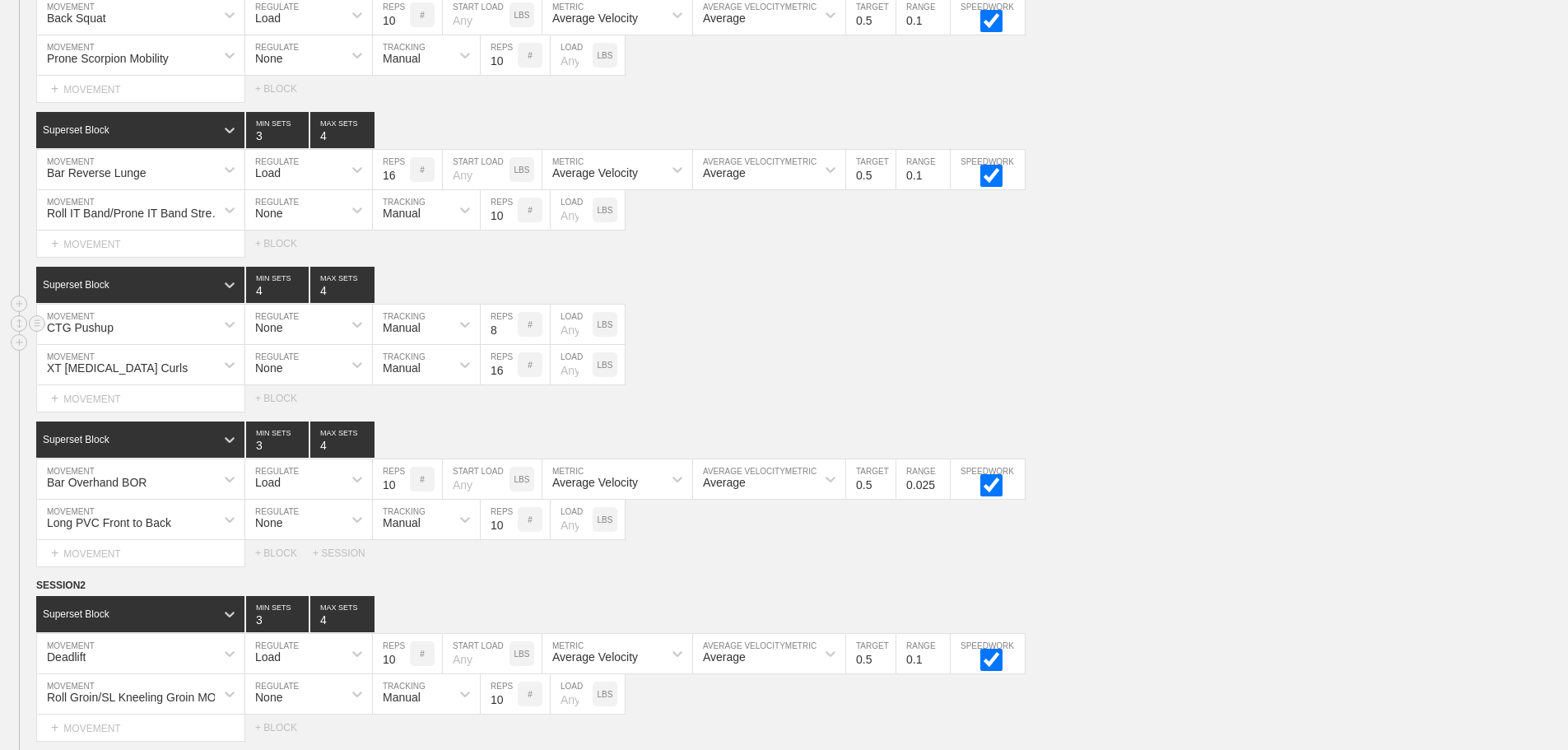
scroll to position [0, 0]
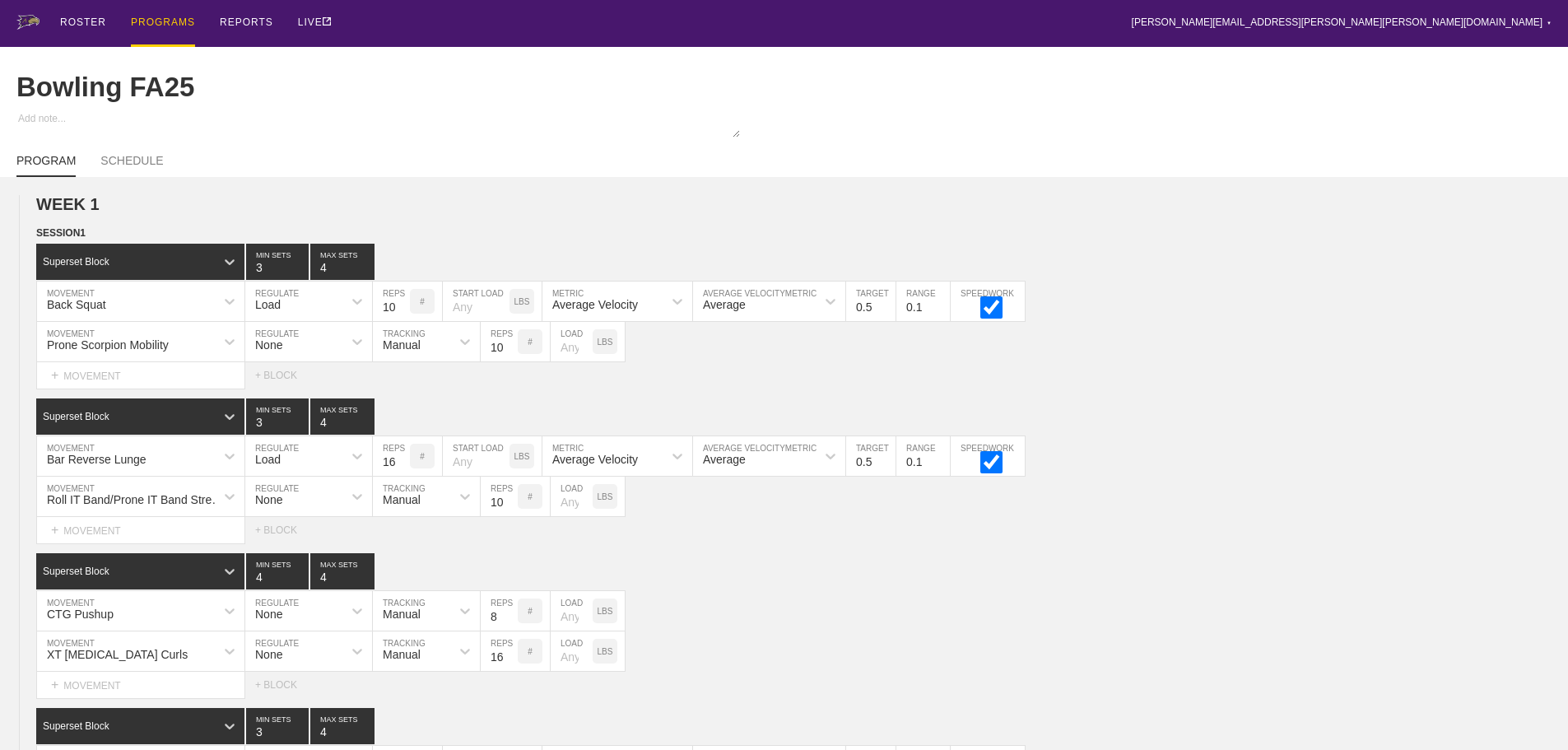
click at [154, 22] on div "PROGRAMS" at bounding box center [163, 23] width 65 height 47
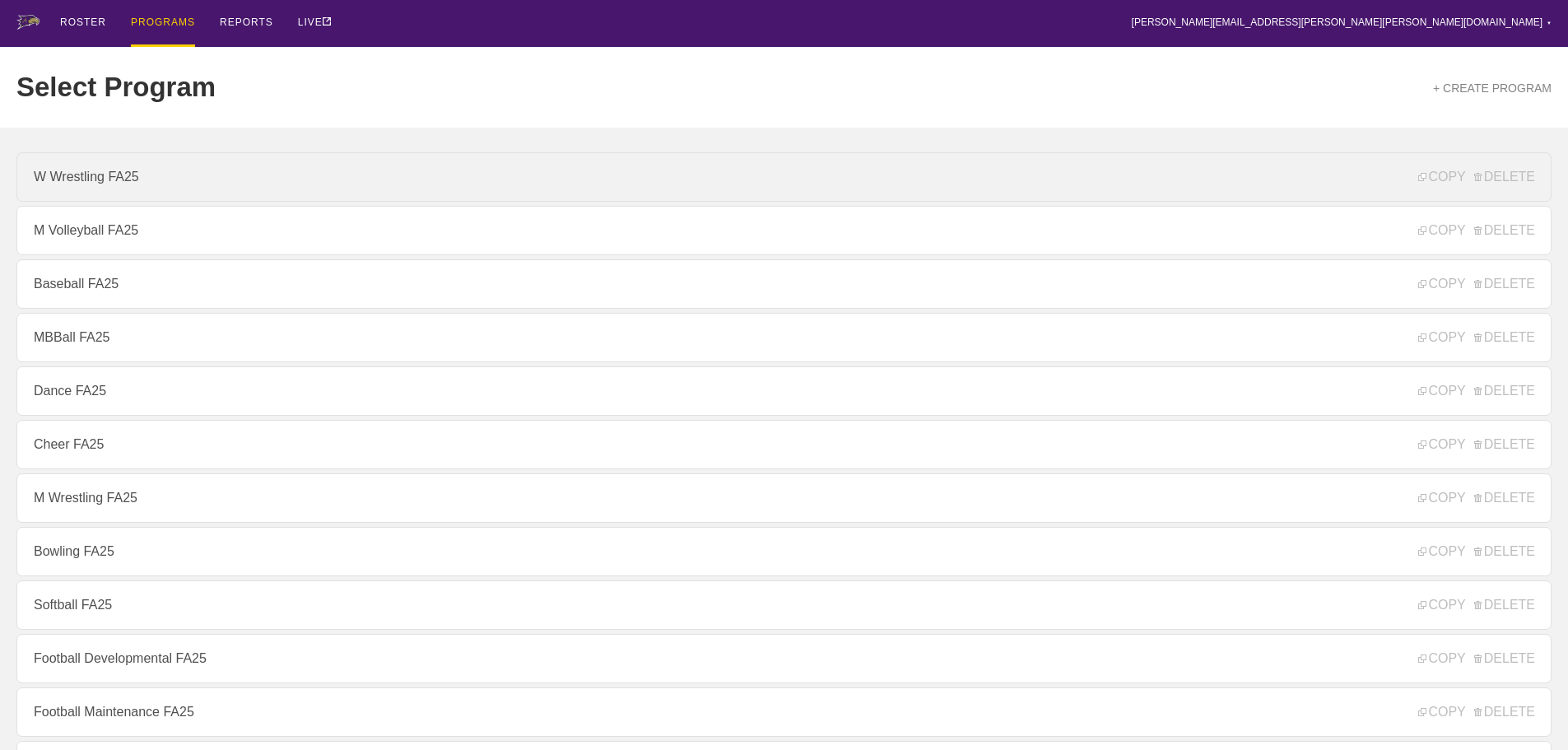
click at [69, 183] on link "W Wrestling FA25" at bounding box center [784, 177] width 1535 height 50
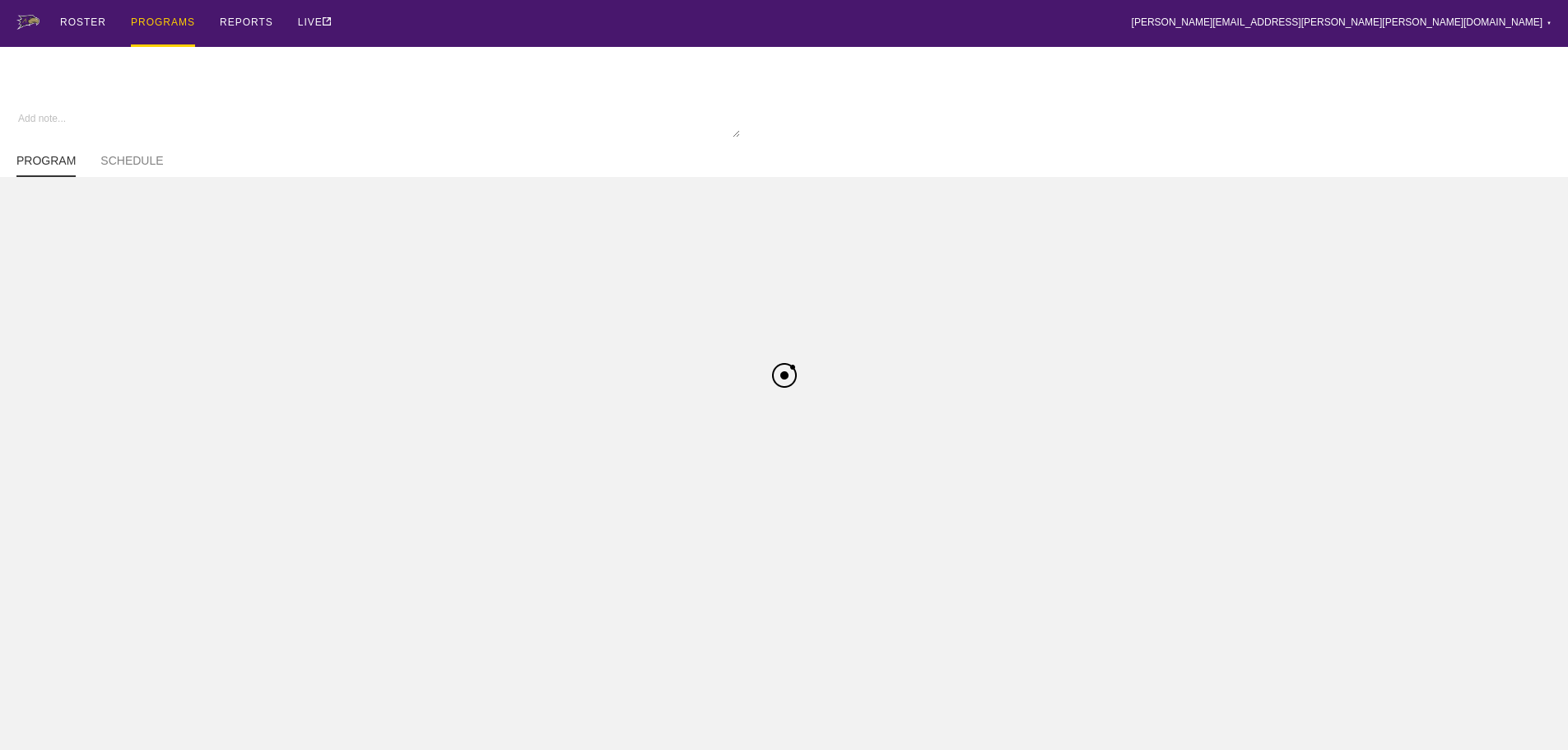
type textarea "x"
type input "W Wrestling FA25"
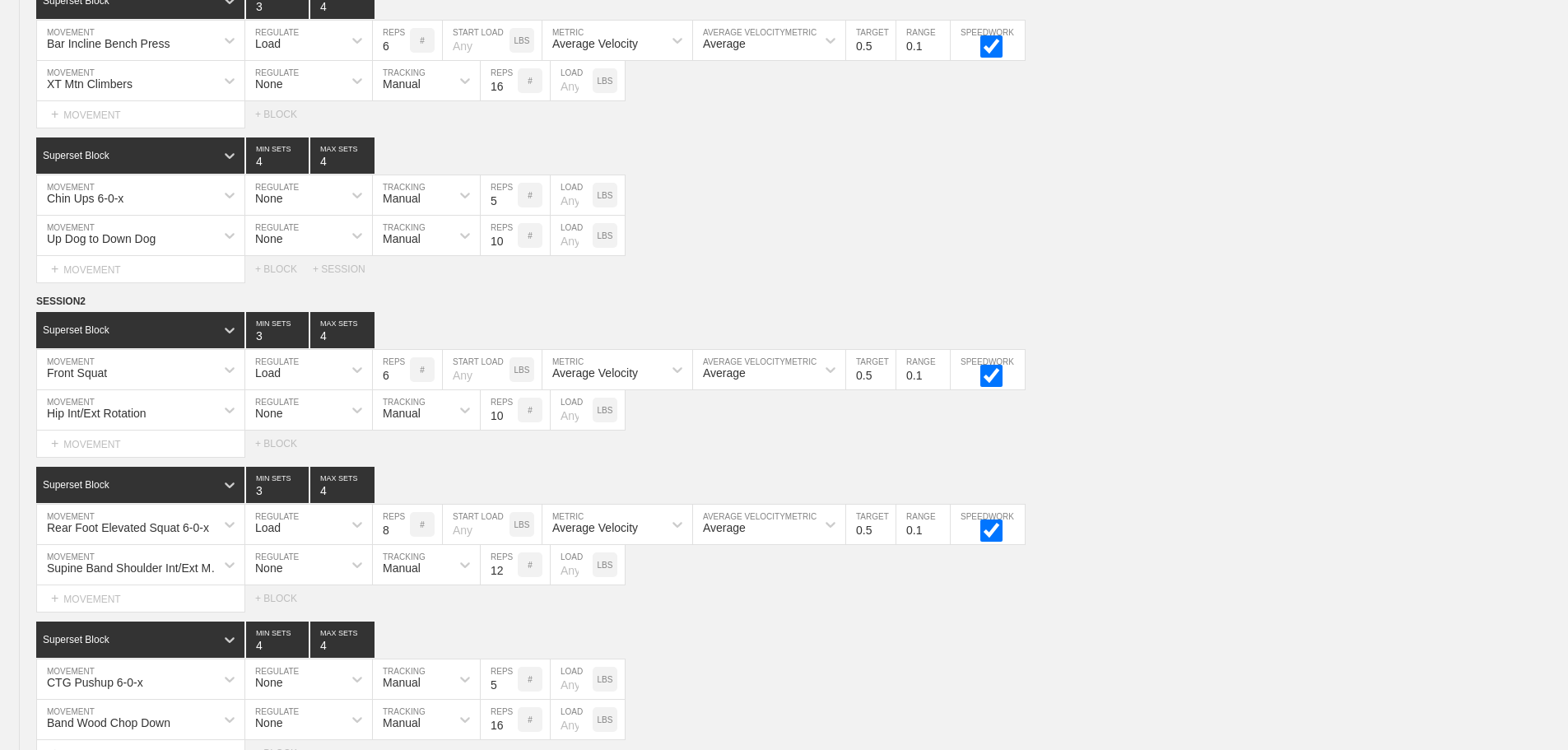
scroll to position [3808, 0]
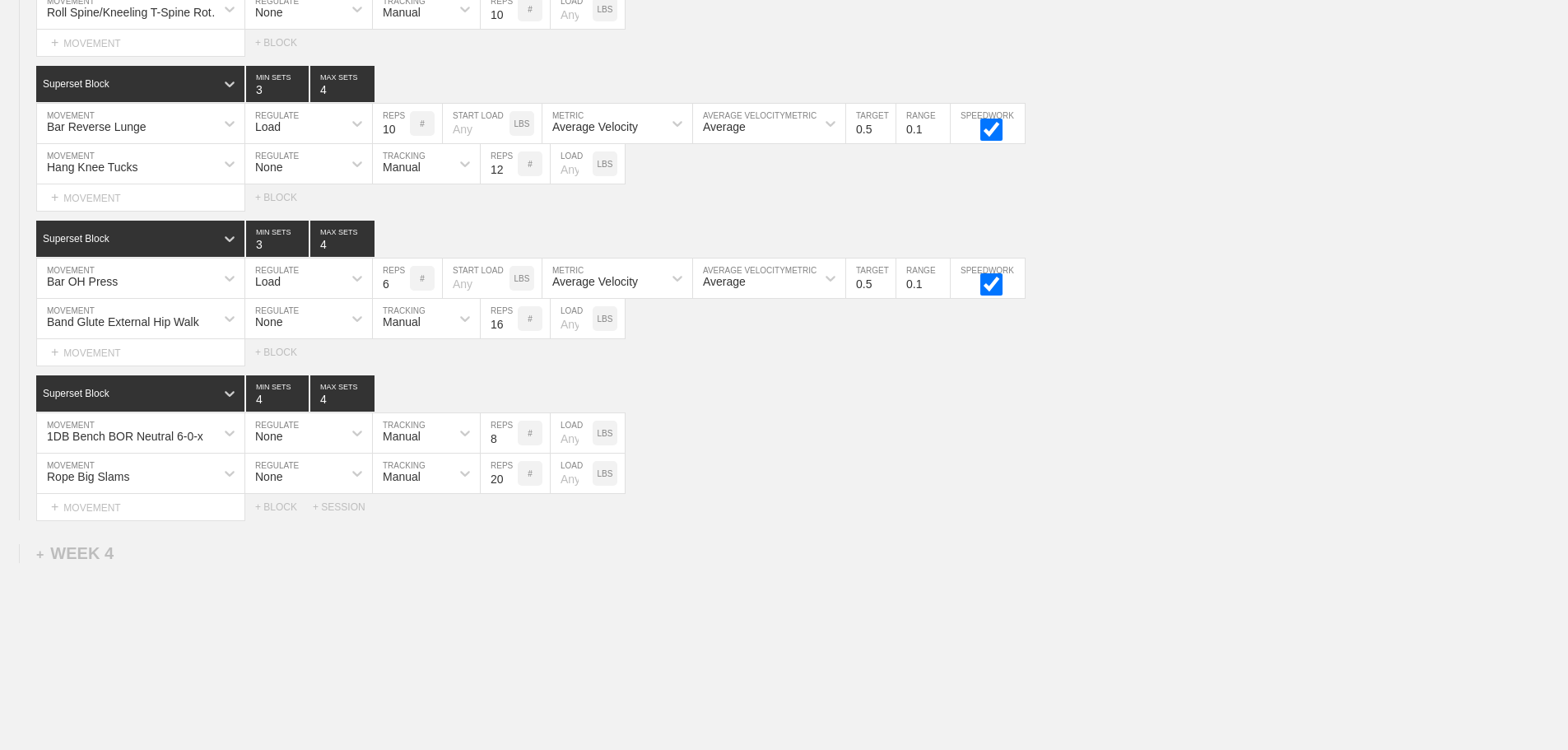
scroll to position [3561, 0]
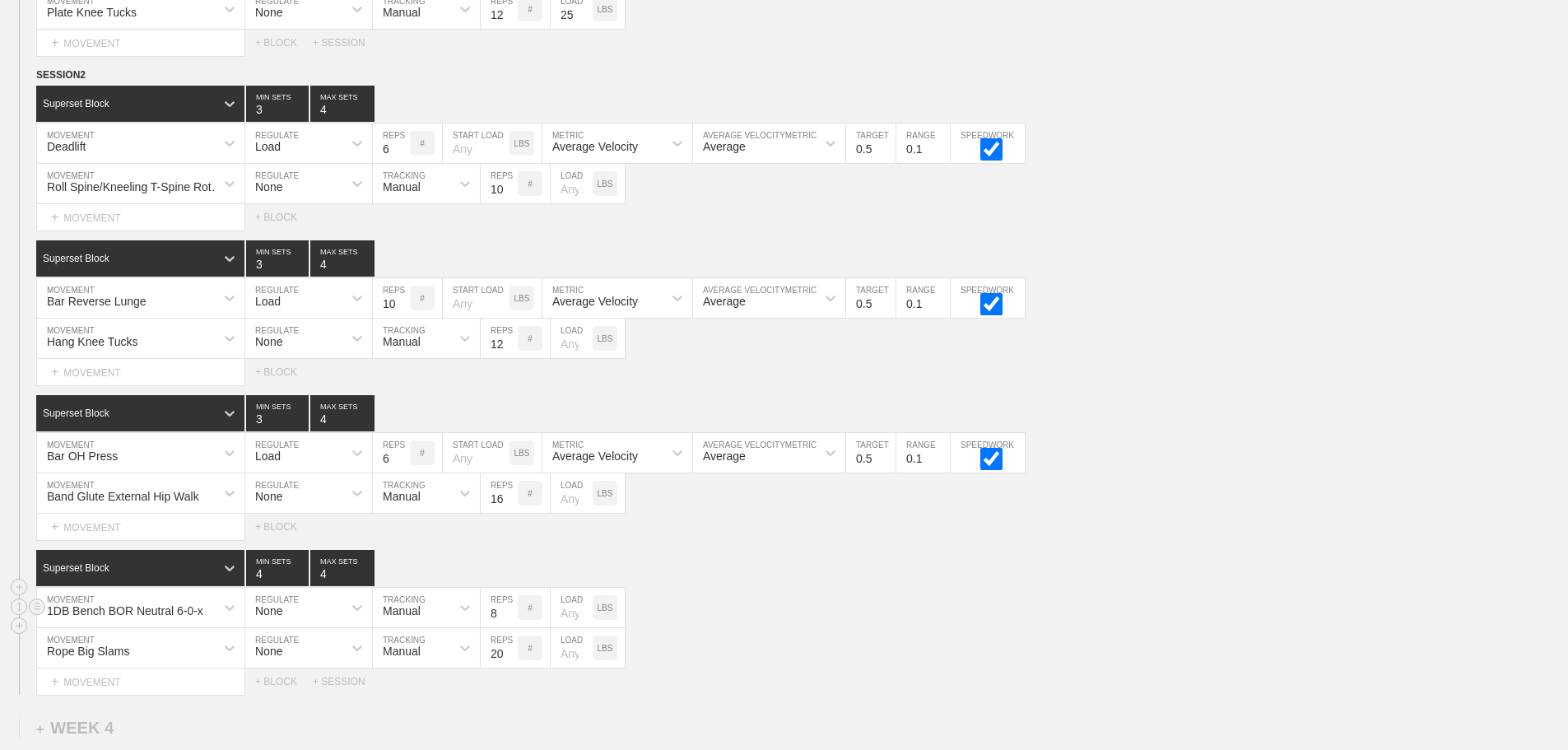
click at [826, 628] on div "1DB Bench BOR Neutral 6-0-x MOVEMENT None REGULATE Manual TRACKING 8 REPS # LOA…" at bounding box center [784, 608] width 1568 height 41
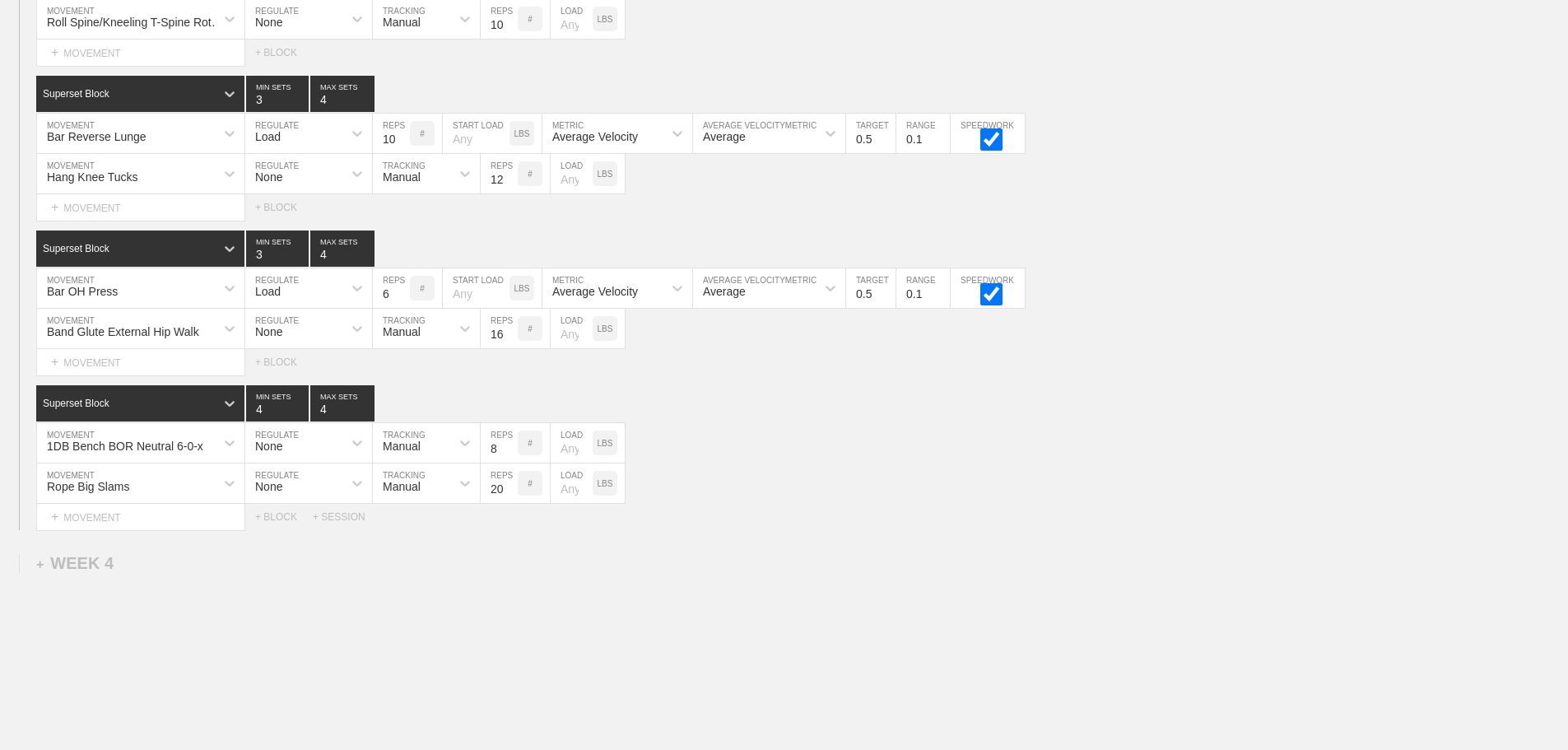
scroll to position [3643, 0]
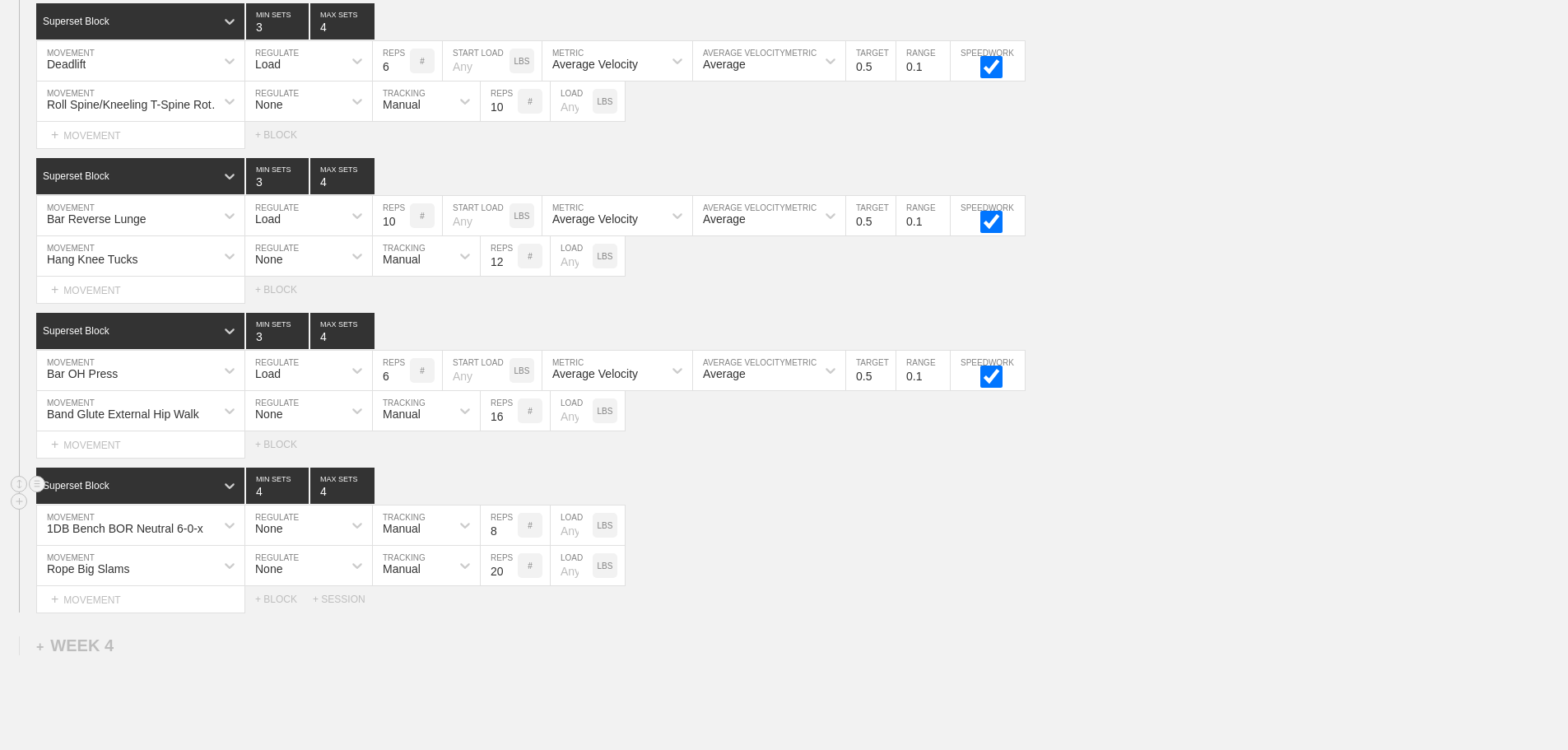
click at [1190, 499] on div "Superset Block 4 MIN SETS 4 MAX SETS" at bounding box center [802, 485] width 1532 height 36
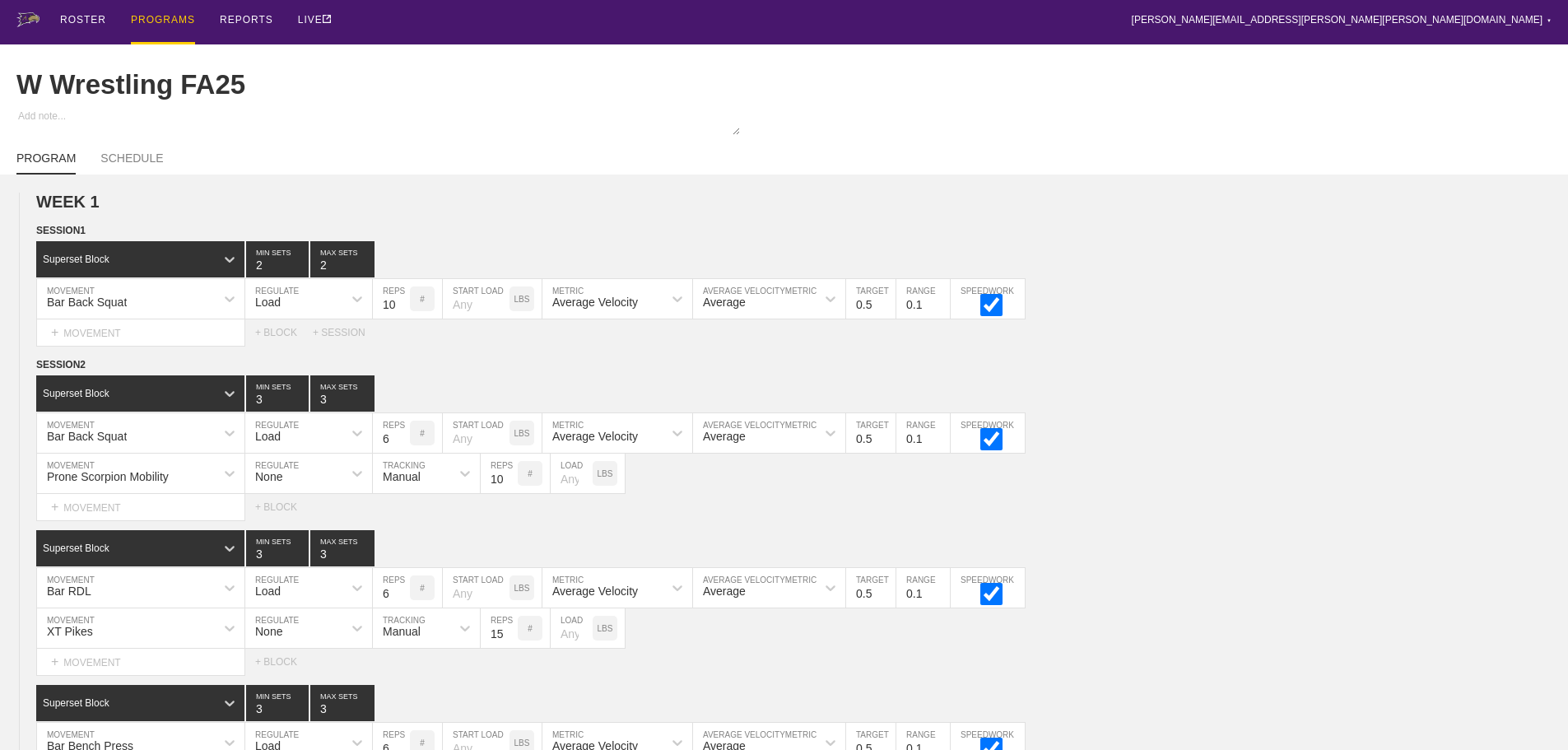
scroll to position [0, 0]
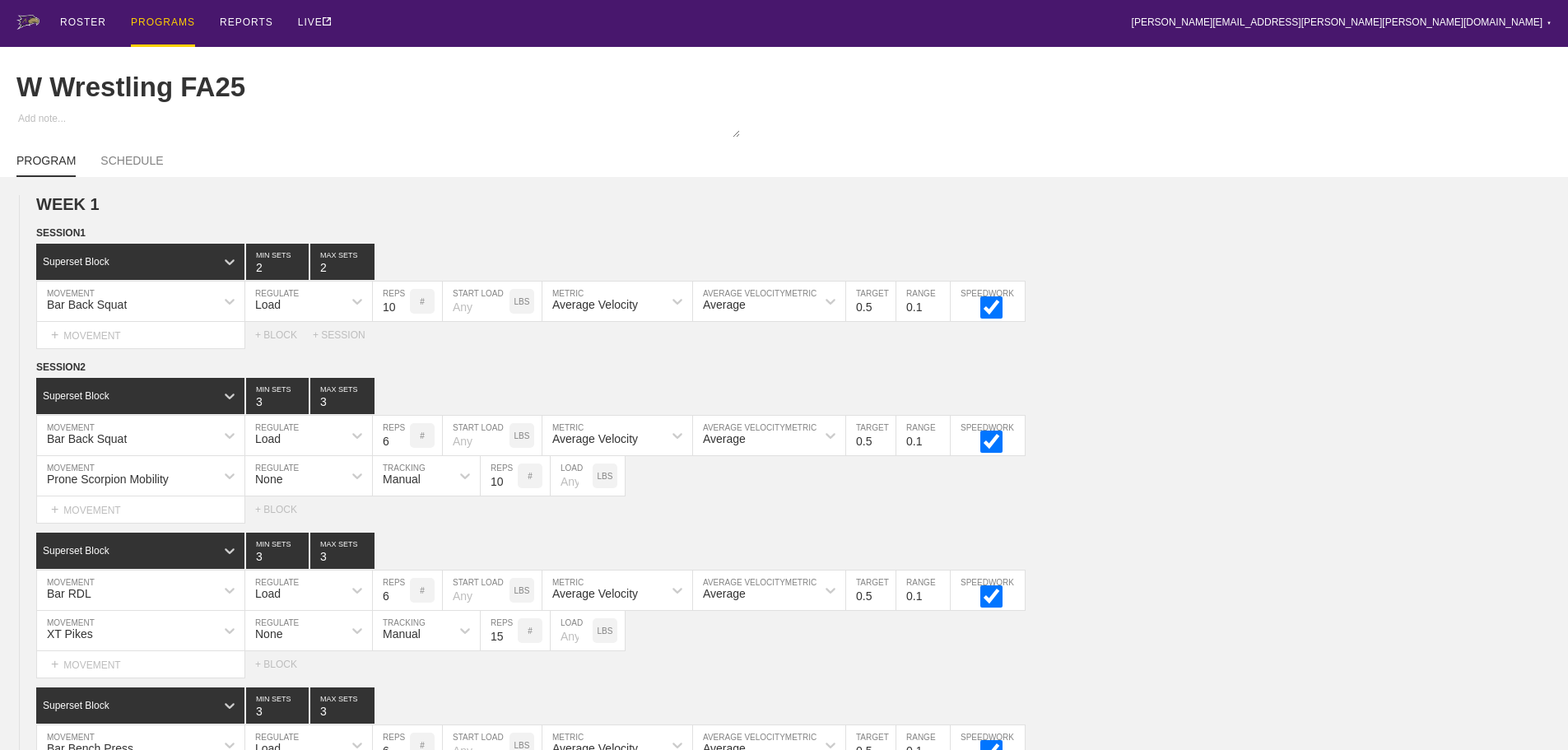
click at [151, 19] on div "PROGRAMS" at bounding box center [163, 23] width 65 height 47
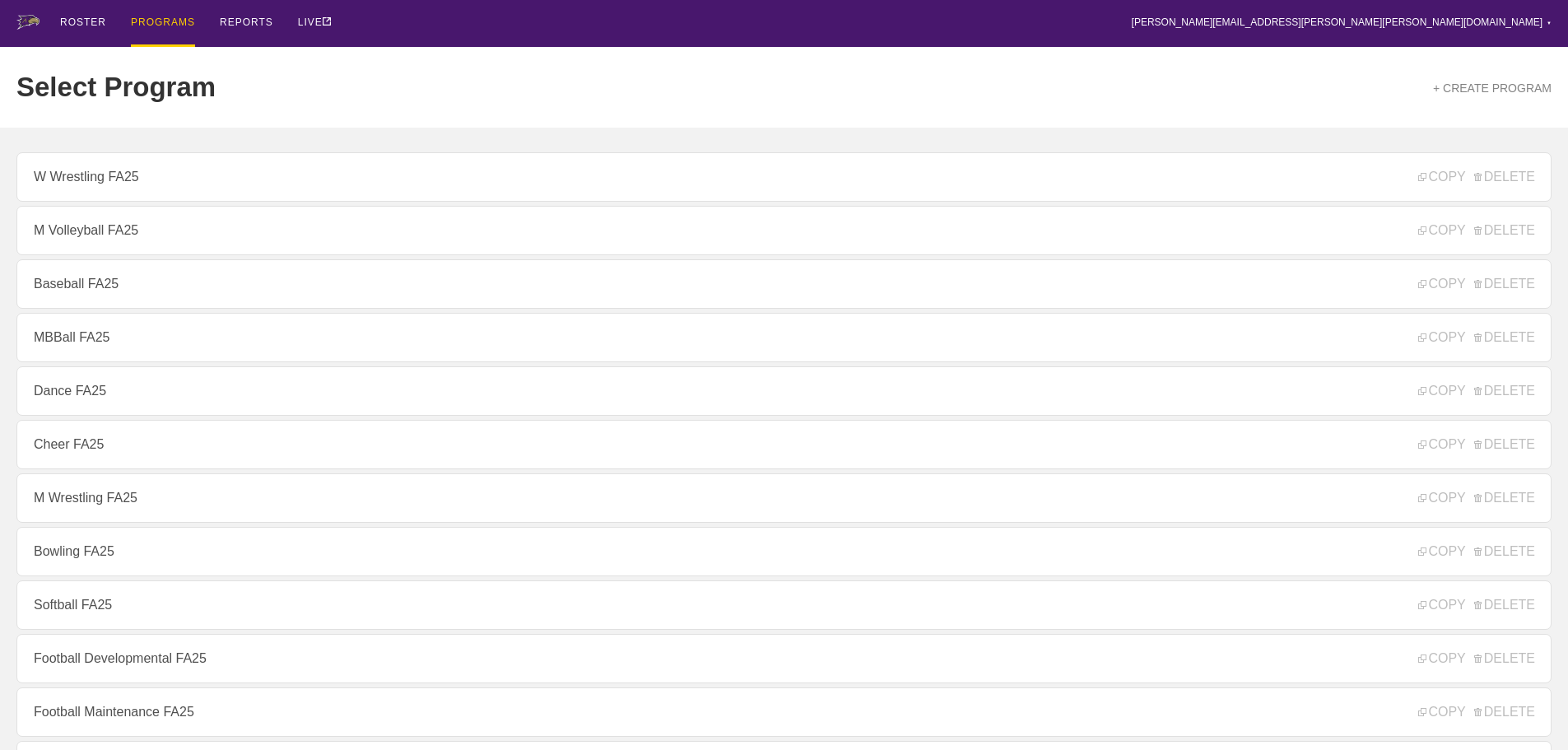
click at [398, 21] on div "ROSTER PROGRAMS REPORTS LIVE [PERSON_NAME][EMAIL_ADDRESS][PERSON_NAME][PERSON_N…" at bounding box center [784, 23] width 1535 height 47
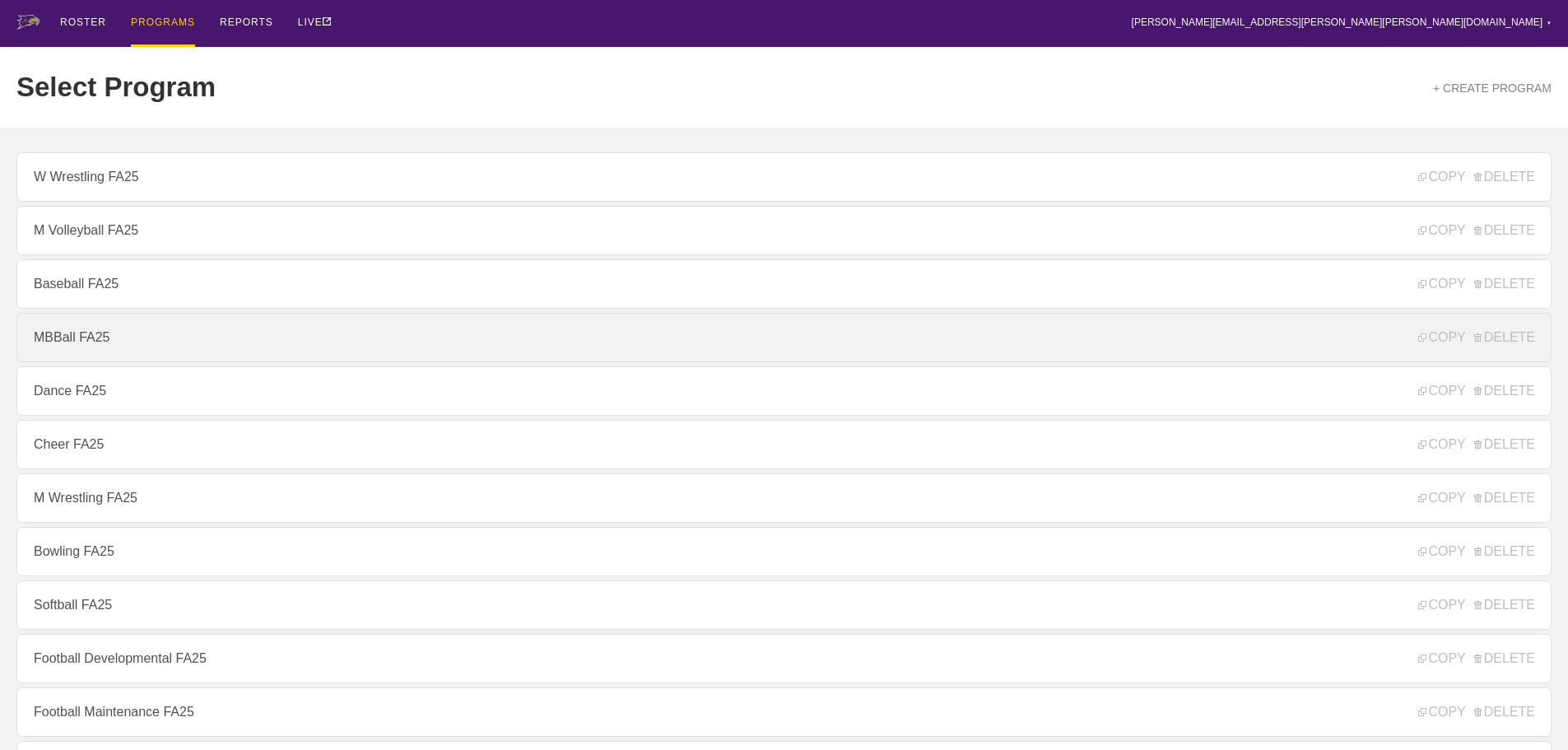
click at [82, 346] on link "MBBall FA25" at bounding box center [784, 337] width 1535 height 50
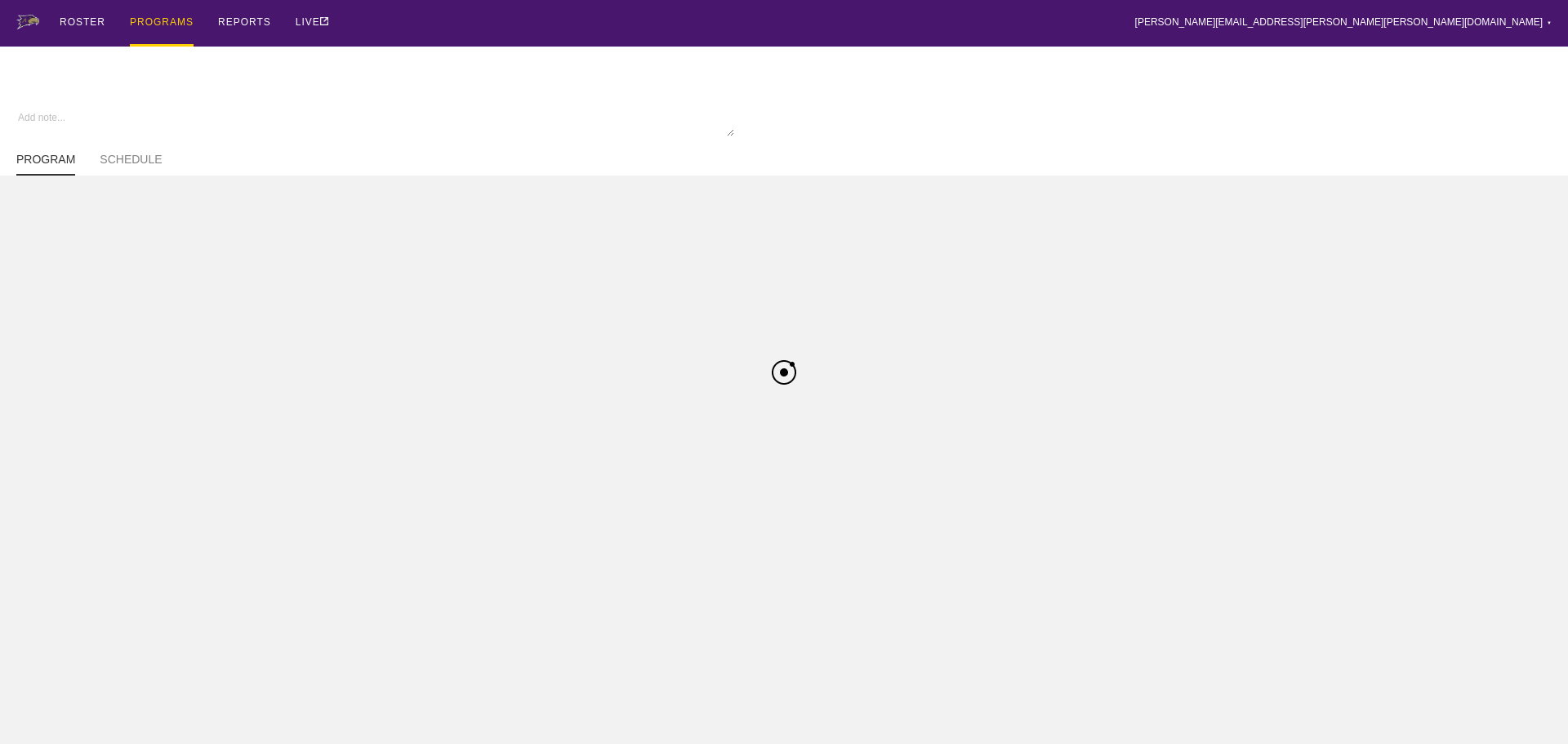
type textarea "x"
type input "MBBall FA25"
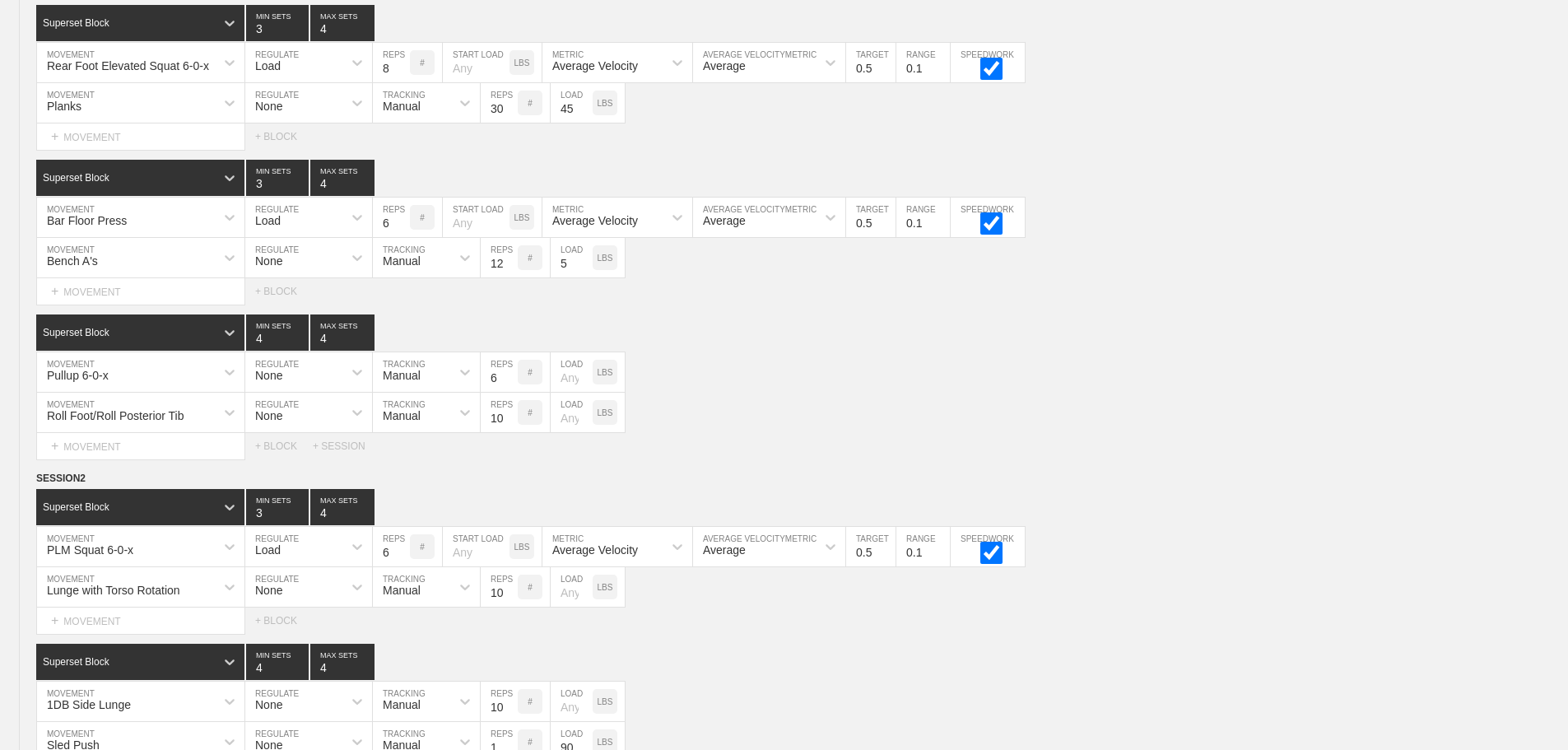
scroll to position [5180, 0]
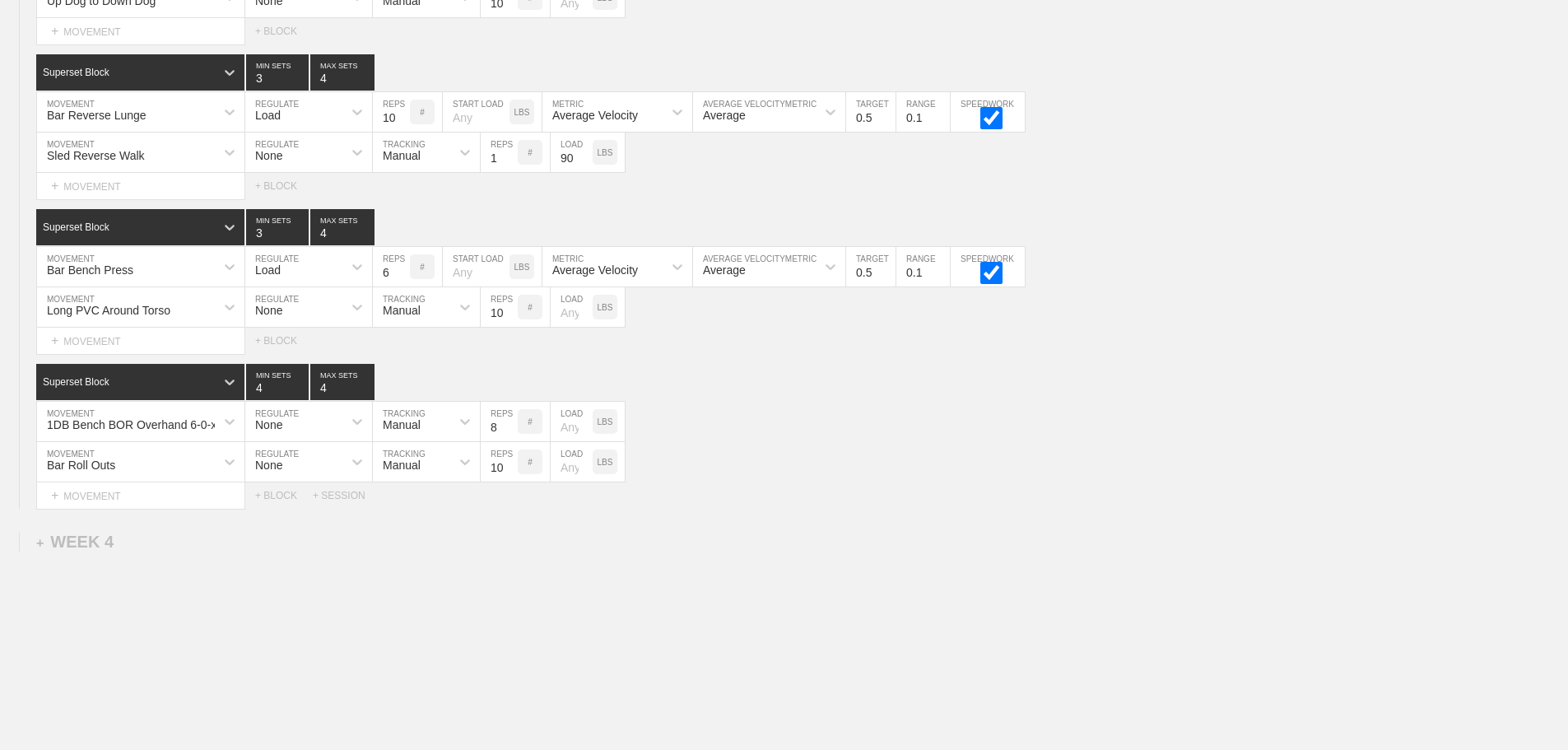
scroll to position [5015, 0]
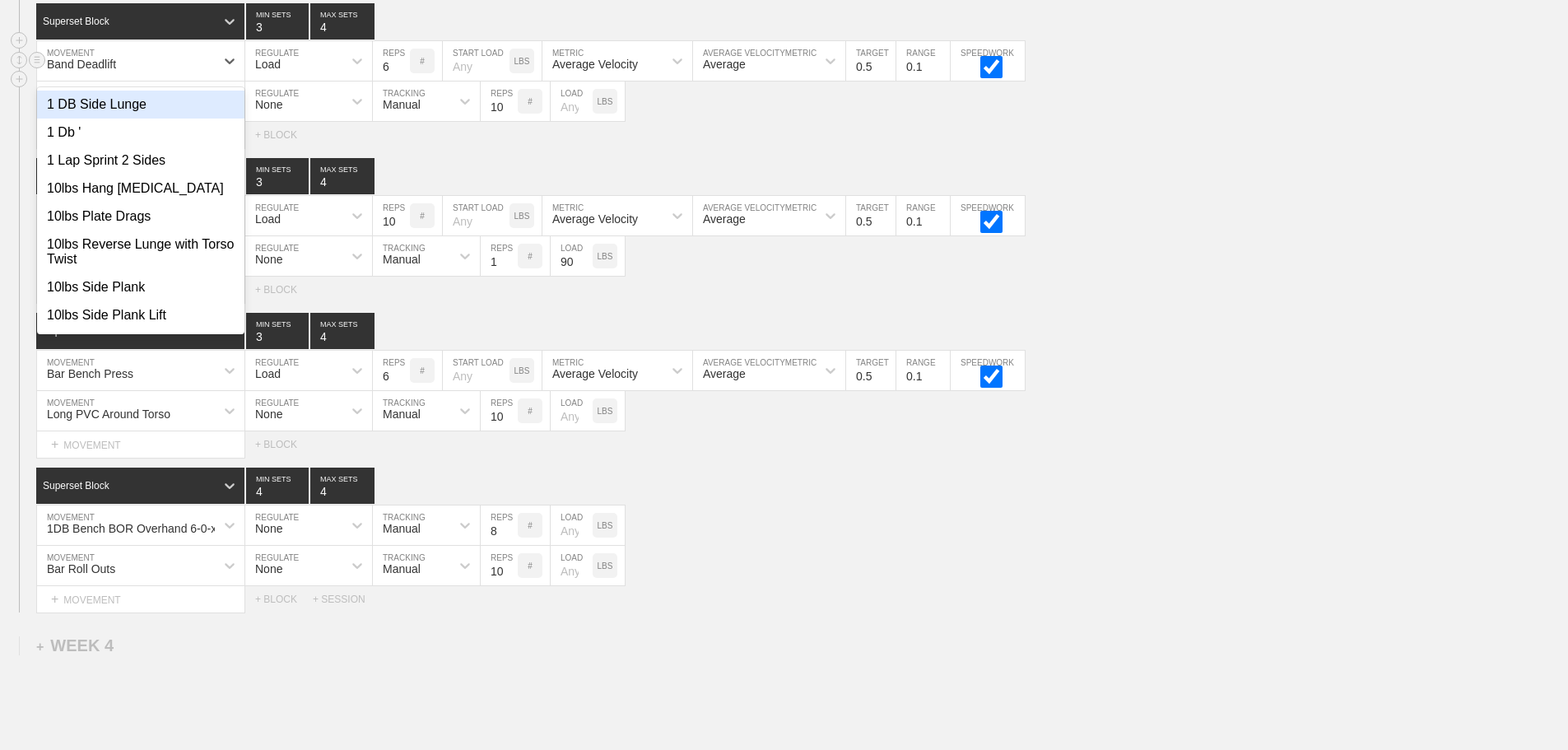
click at [196, 72] on div "Band Deadlift" at bounding box center [126, 61] width 178 height 28
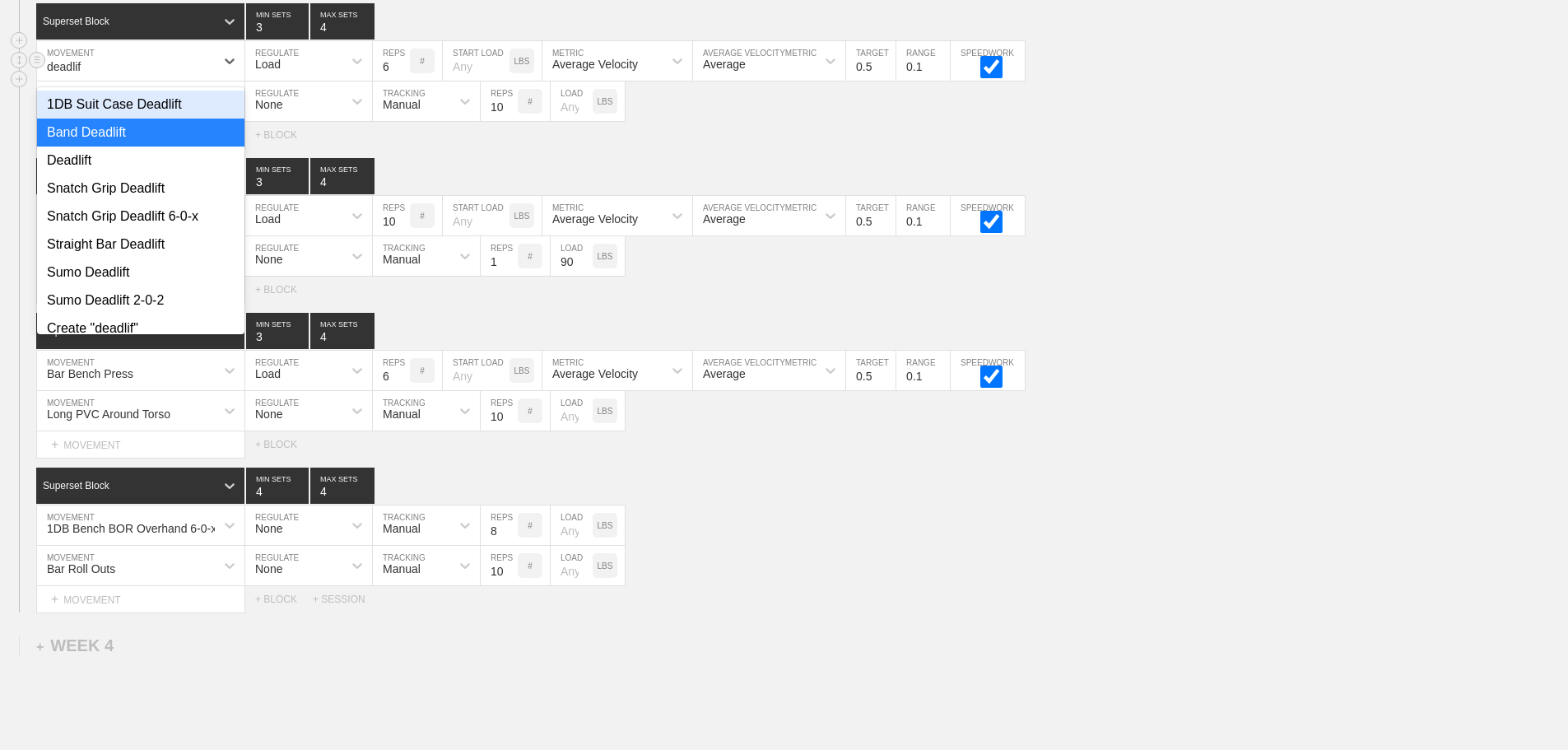
type input "deadlift"
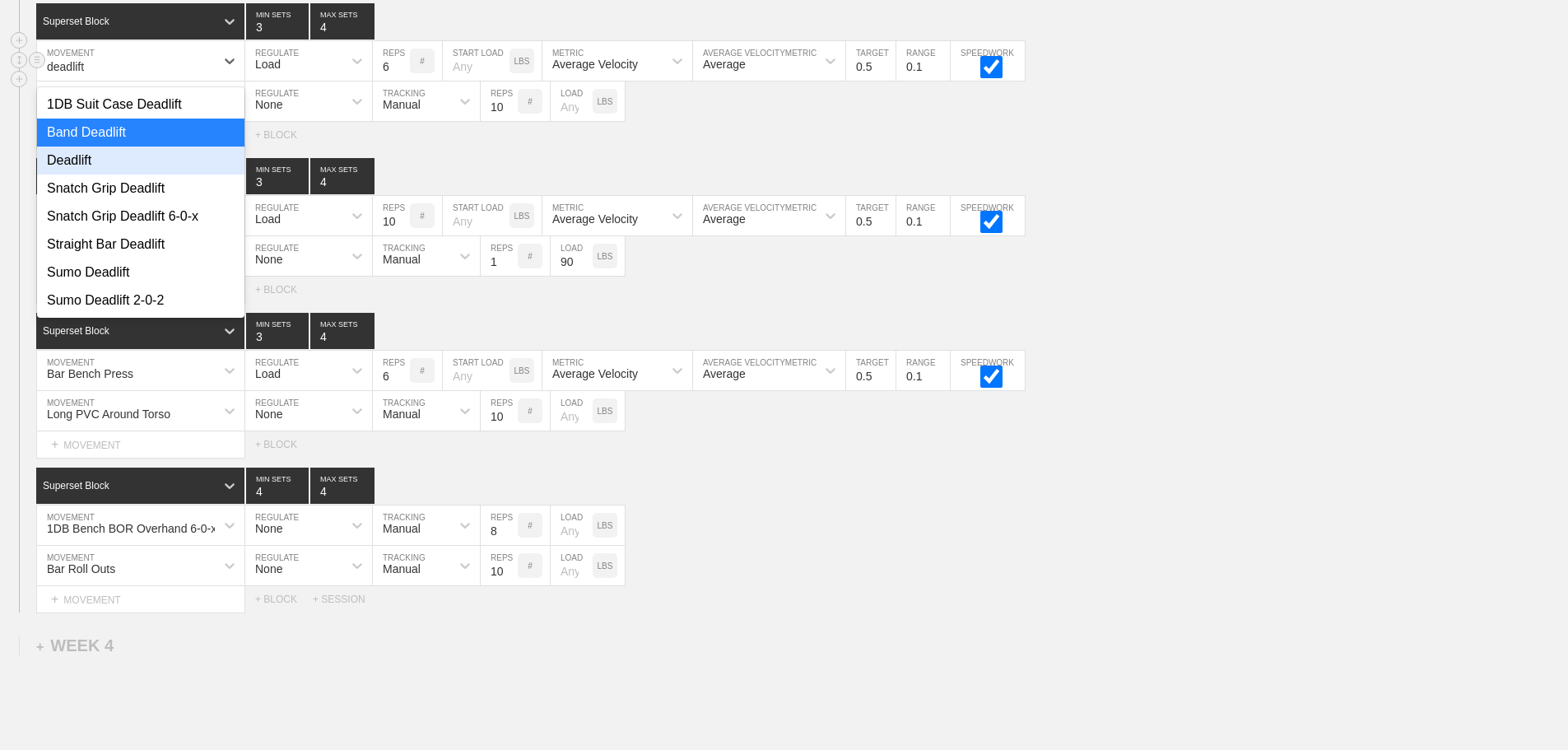
click at [87, 165] on div "Deadlift" at bounding box center [141, 161] width 207 height 28
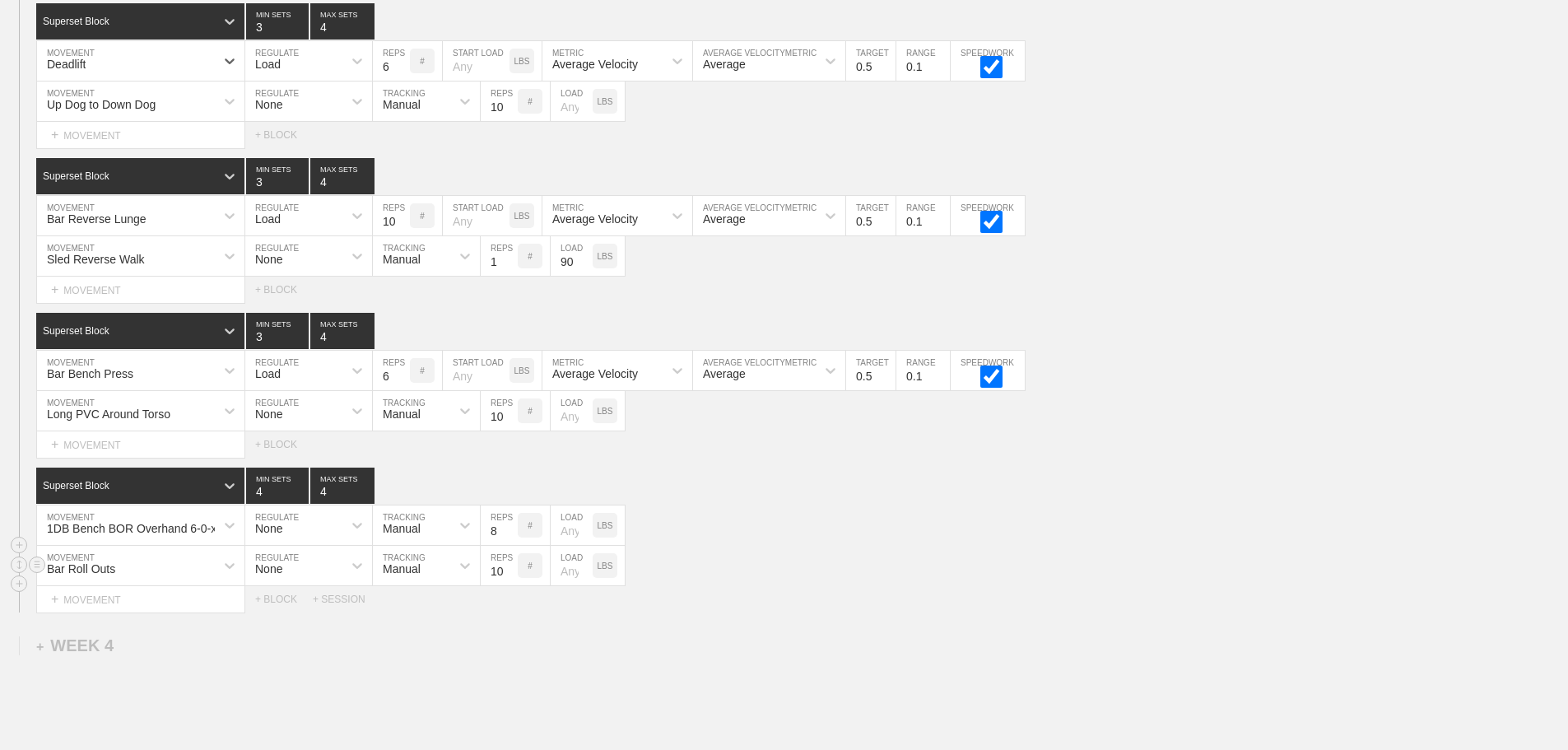
click at [935, 582] on div "Bar Roll Outs MOVEMENT None REGULATE Manual TRACKING 10 REPS # LOAD LBS" at bounding box center [784, 566] width 1568 height 41
click at [838, 561] on div "Bar Roll Outs MOVEMENT None REGULATE Manual TRACKING 10 REPS # LOAD LBS" at bounding box center [784, 566] width 1568 height 41
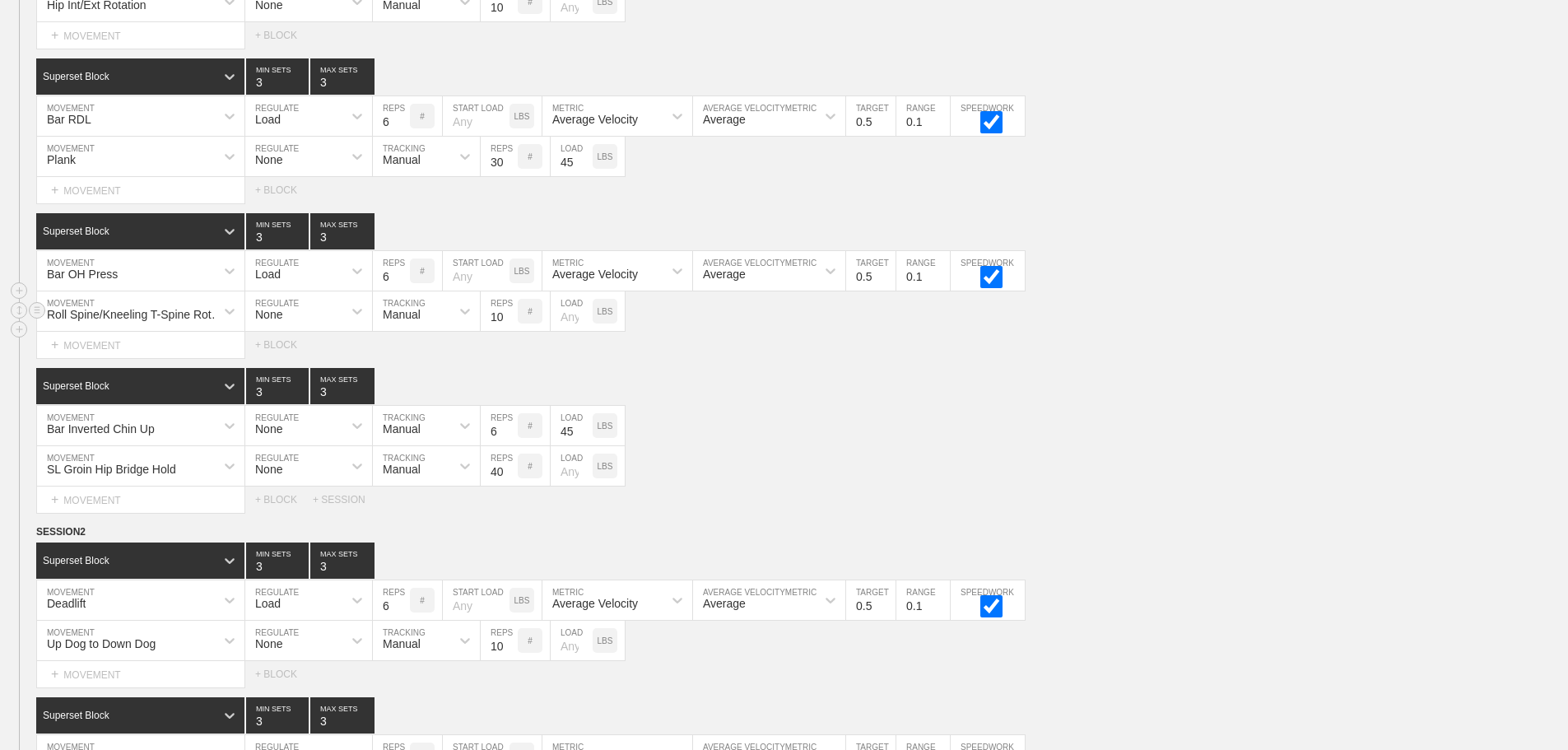
scroll to position [0, 0]
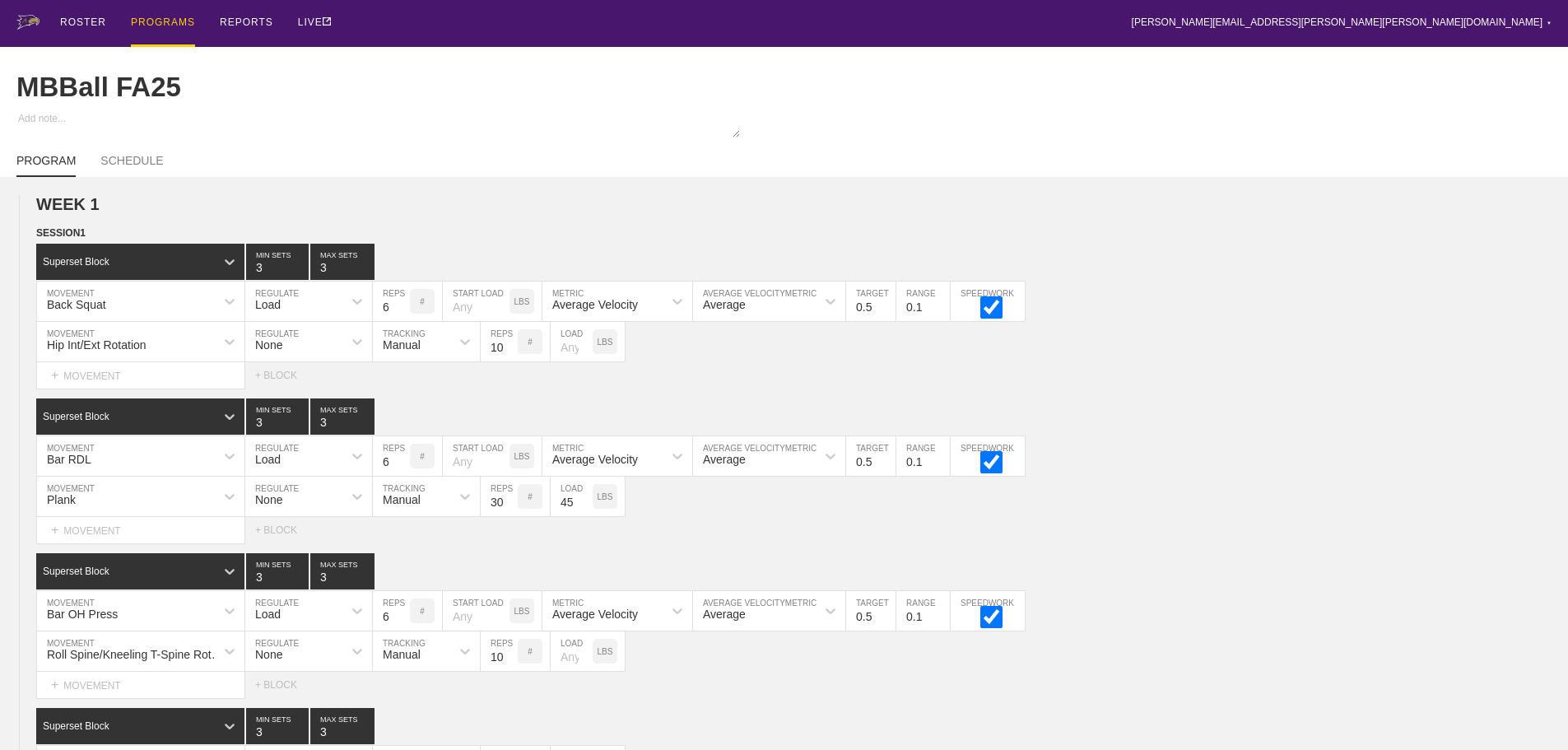
click at [164, 19] on div "PROGRAMS" at bounding box center [163, 23] width 65 height 47
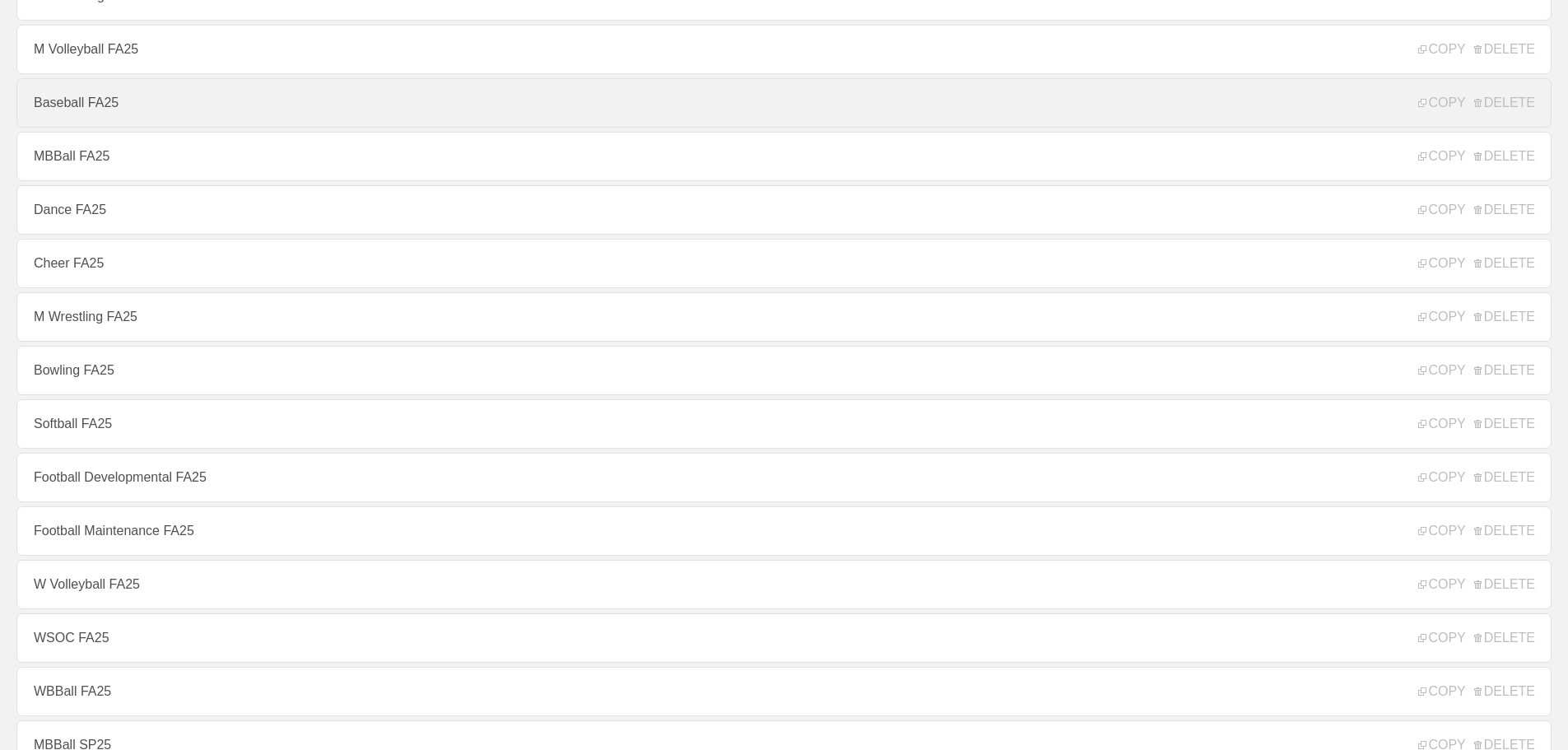
scroll to position [247, 0]
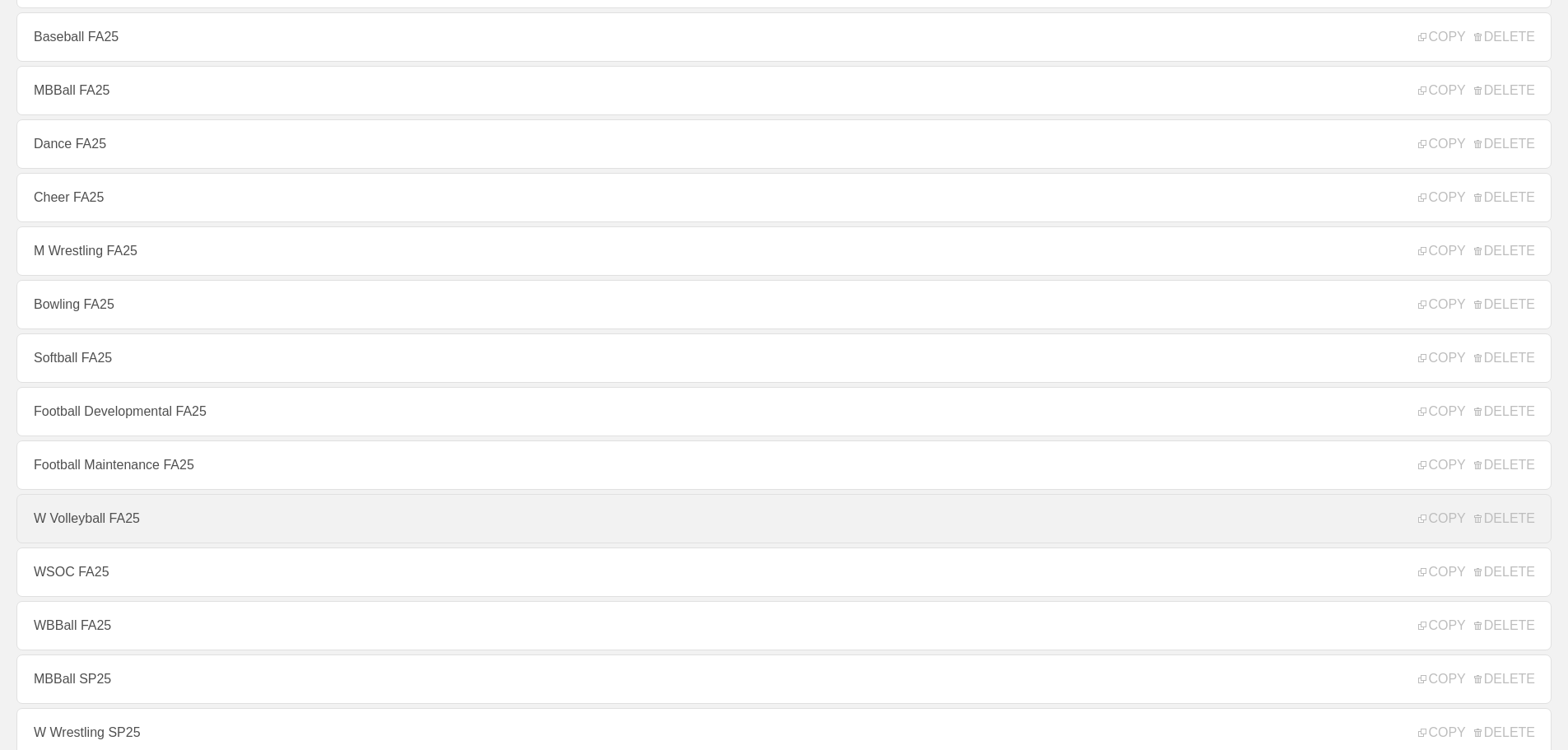
click at [113, 529] on link "W Volleyball FA25" at bounding box center [784, 519] width 1535 height 50
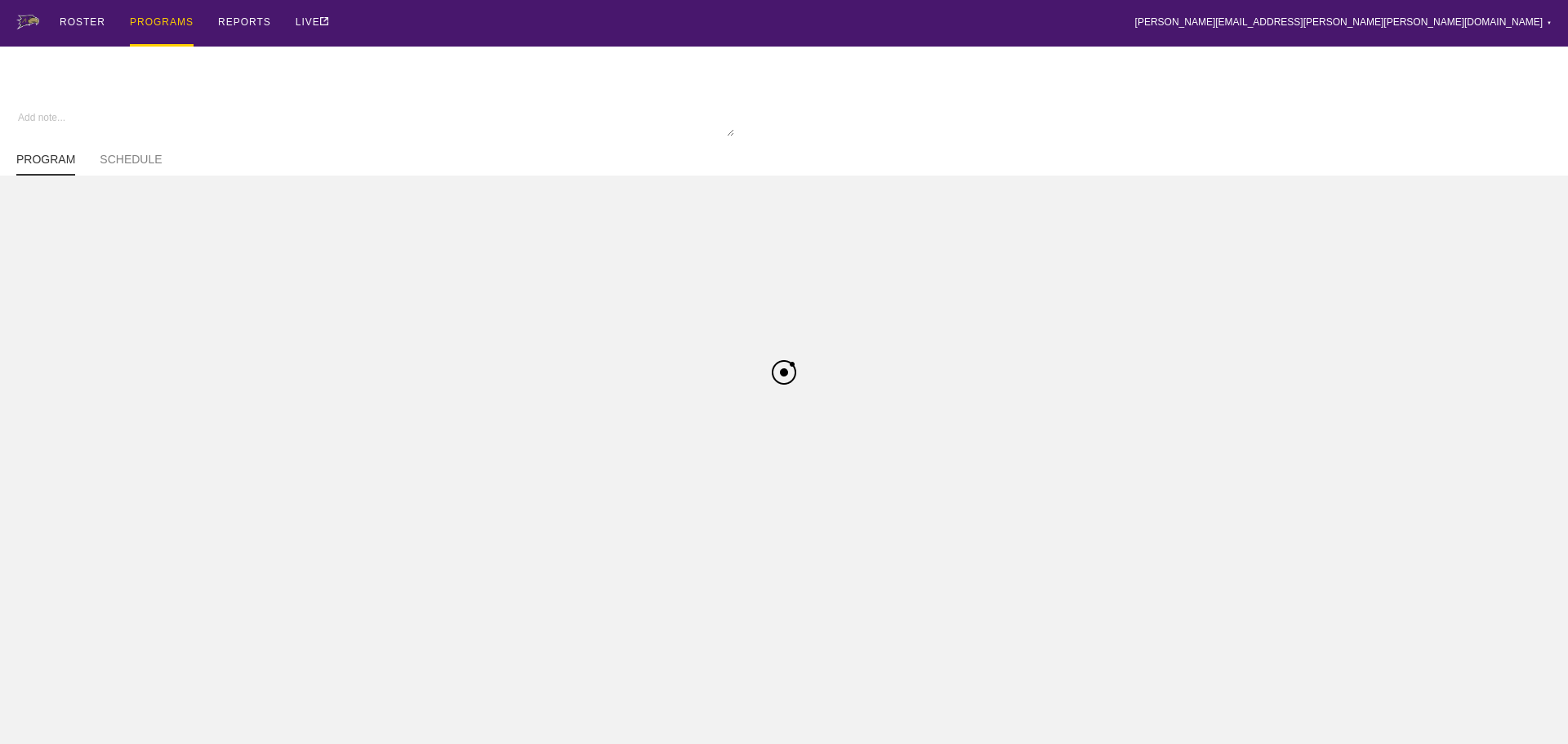
type textarea "x"
type input "W Volleyball FA25"
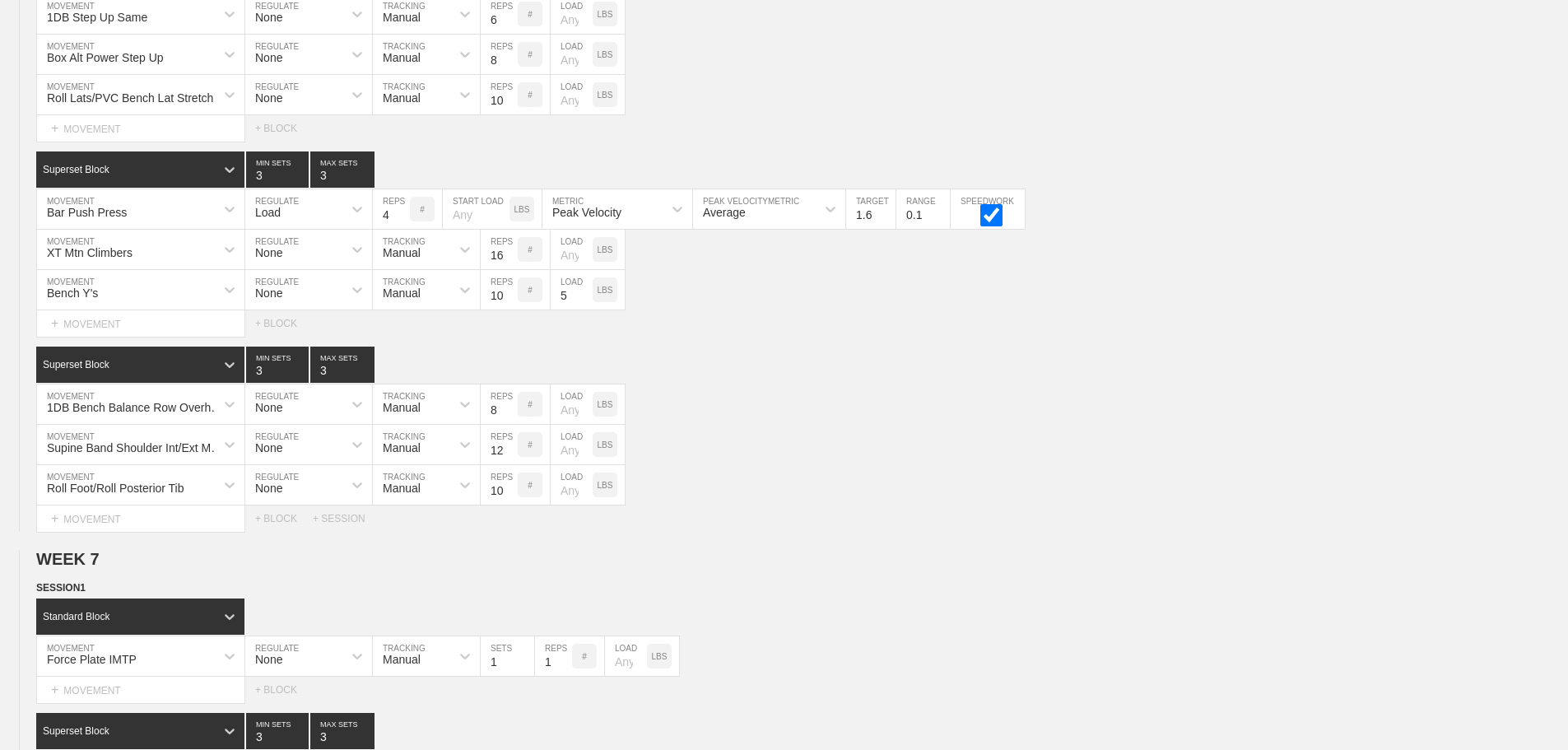
scroll to position [11057, 0]
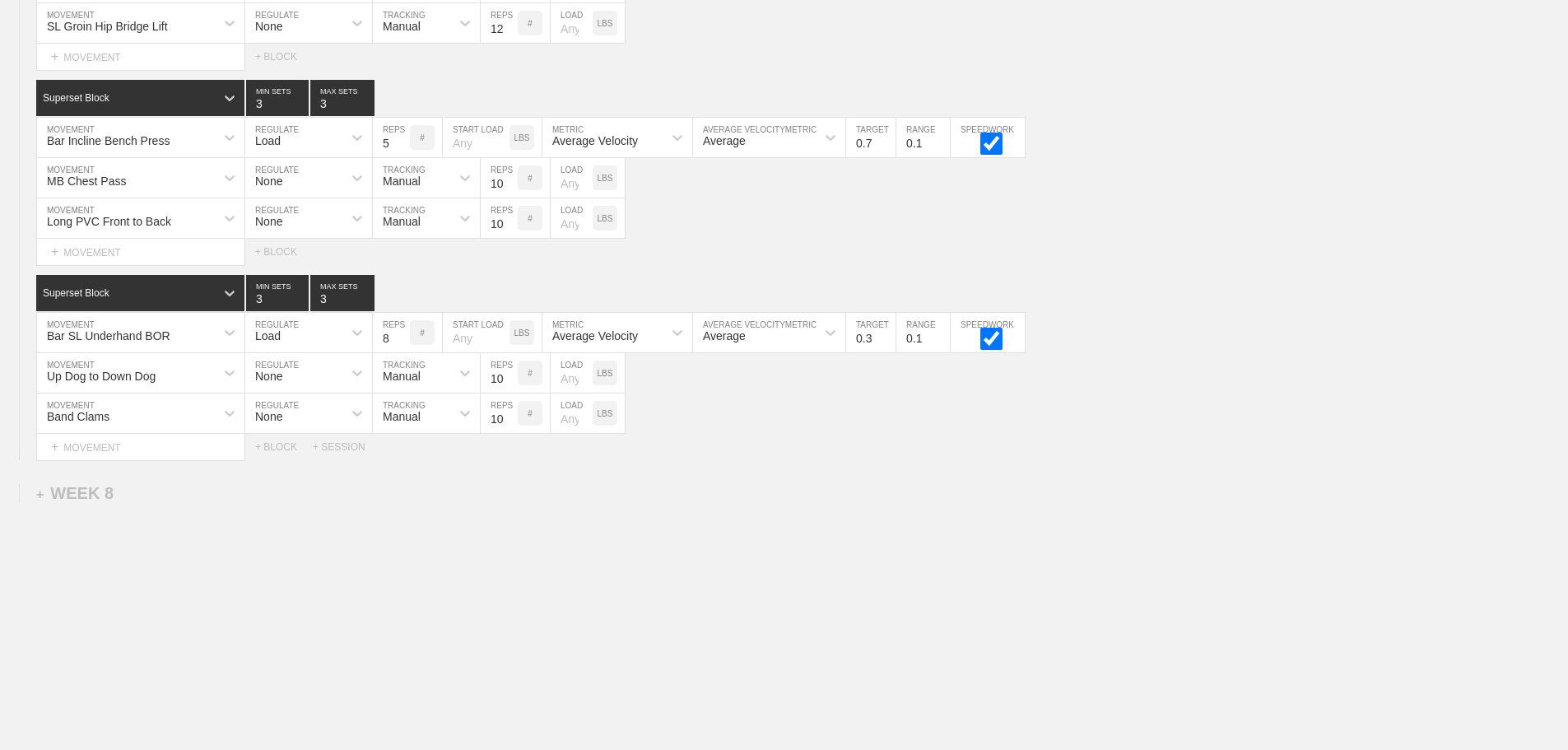
click at [343, 448] on div "+ SESSION" at bounding box center [345, 446] width 66 height 12
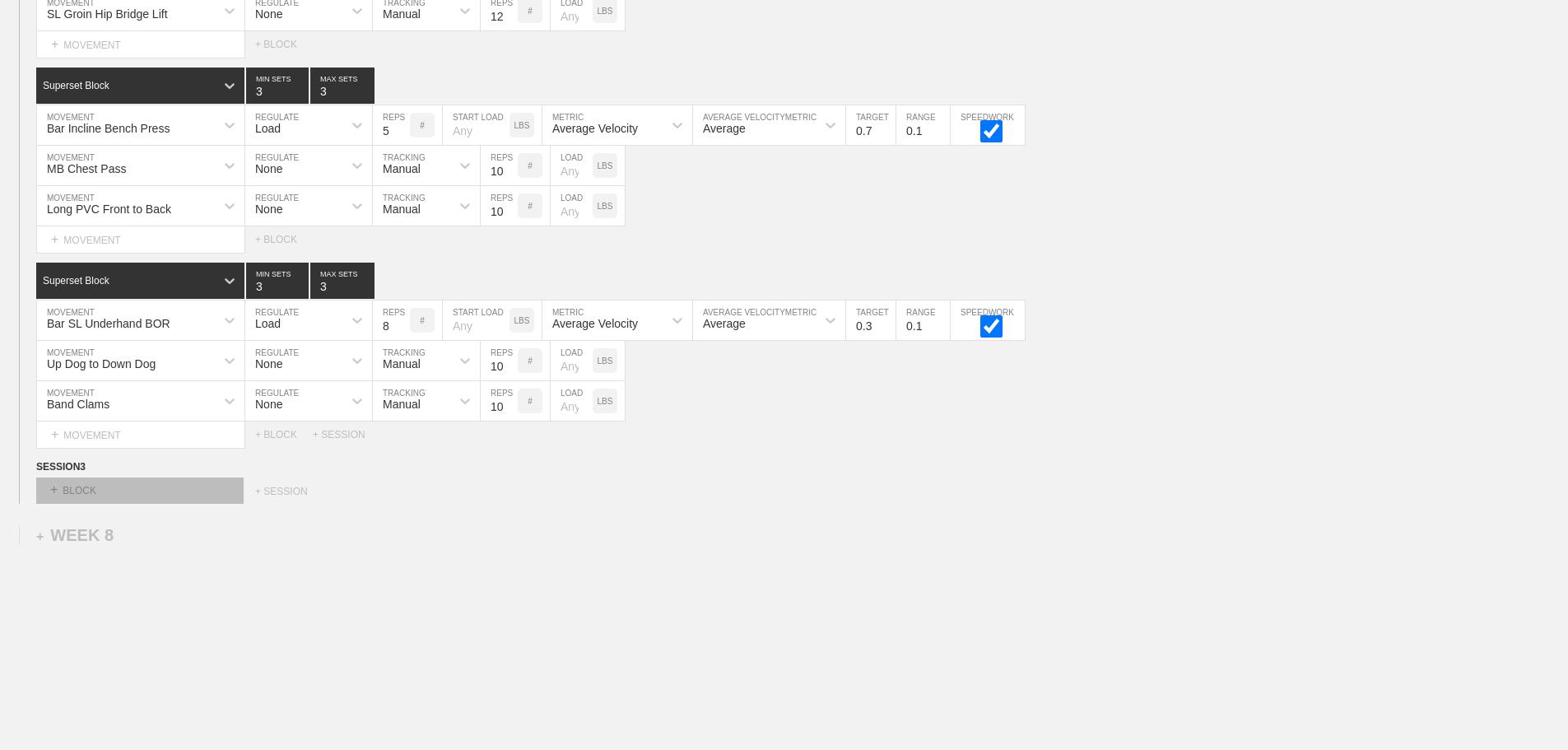
click at [185, 504] on div "+ BLOCK" at bounding box center [140, 491] width 207 height 27
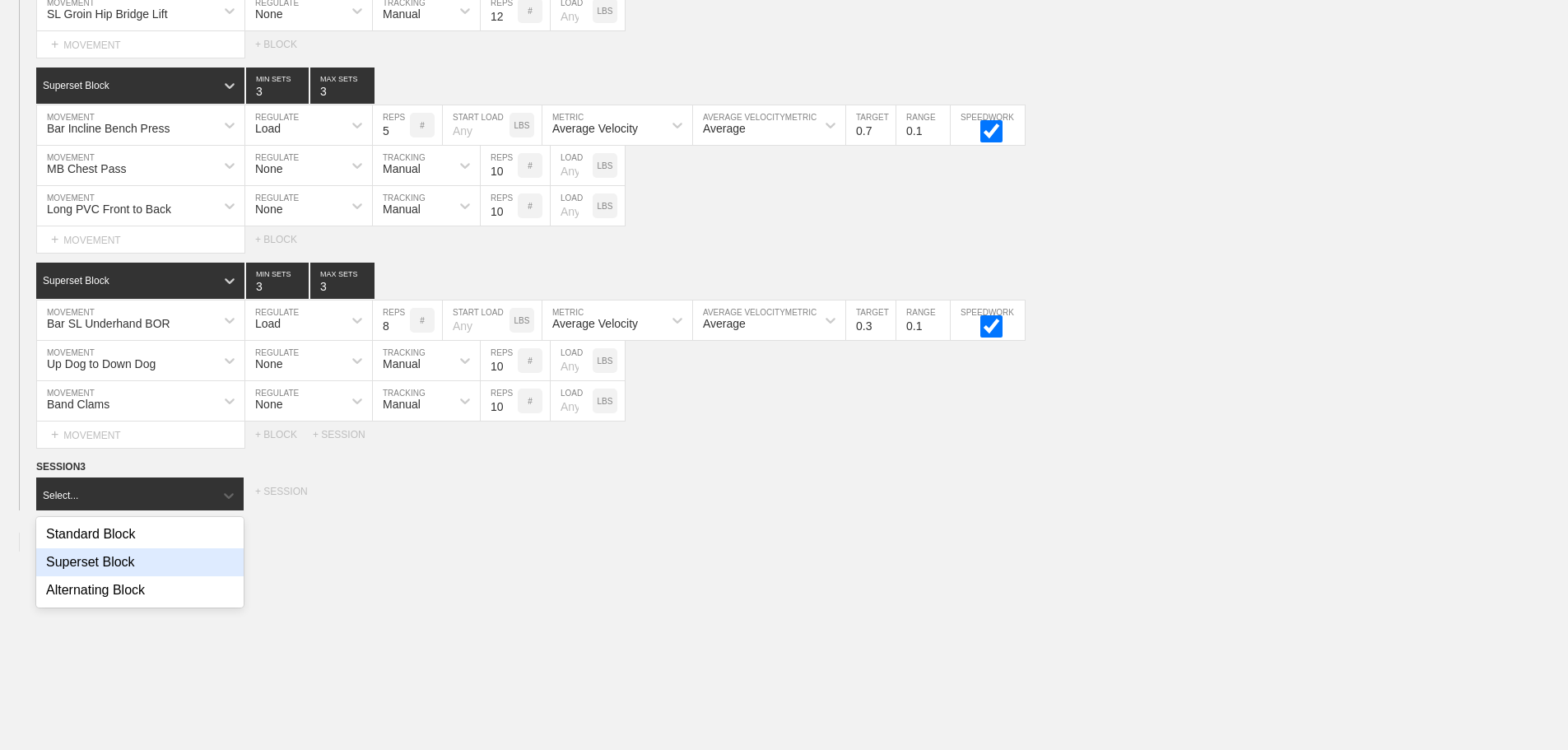
click at [128, 571] on div "Superset Block" at bounding box center [140, 562] width 207 height 28
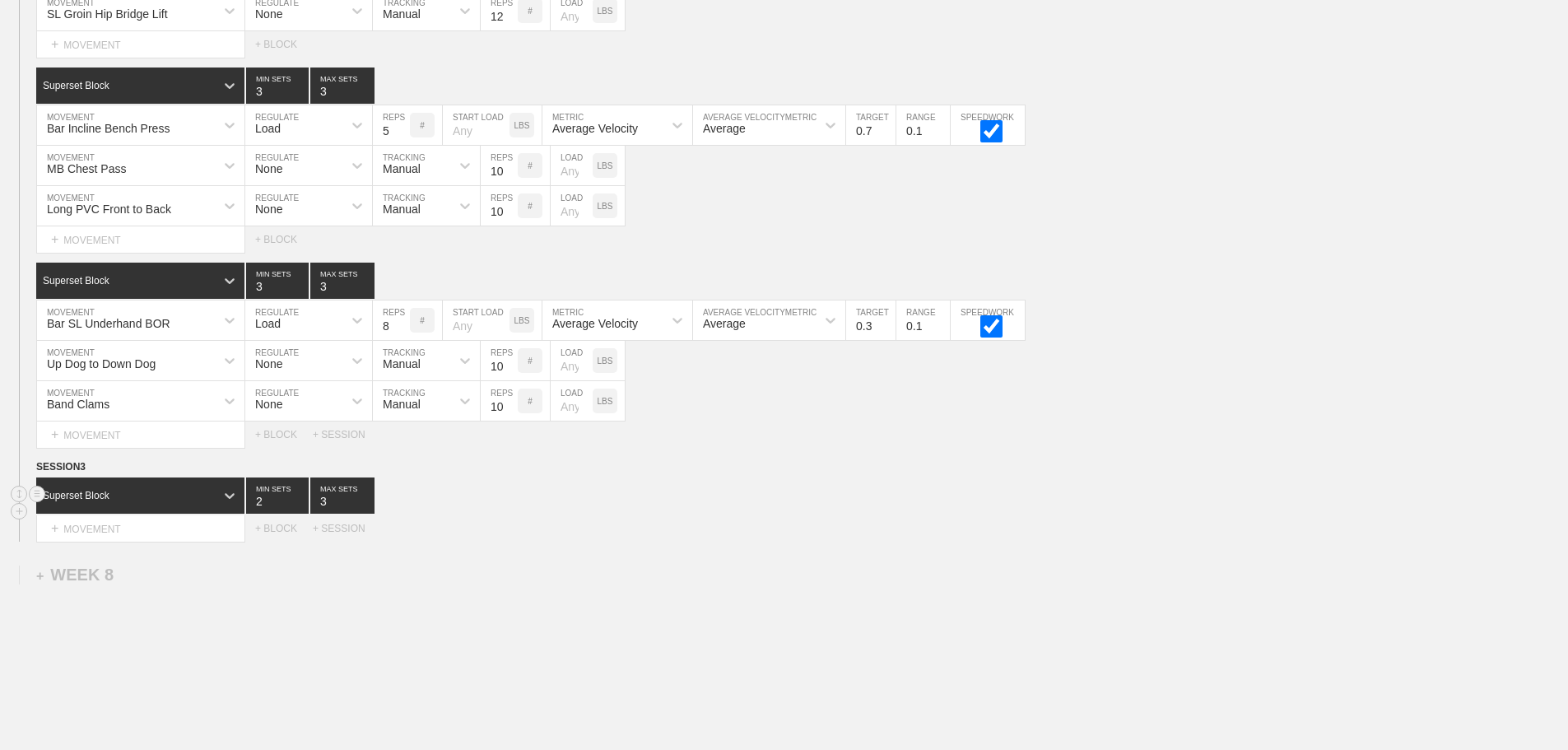
click at [301, 514] on input "2" at bounding box center [277, 495] width 63 height 36
type input "1"
click at [301, 514] on input "1" at bounding box center [277, 495] width 63 height 36
click at [185, 503] on div "Superset Block" at bounding box center [126, 495] width 179 height 15
click at [274, 512] on input "1" at bounding box center [277, 495] width 63 height 36
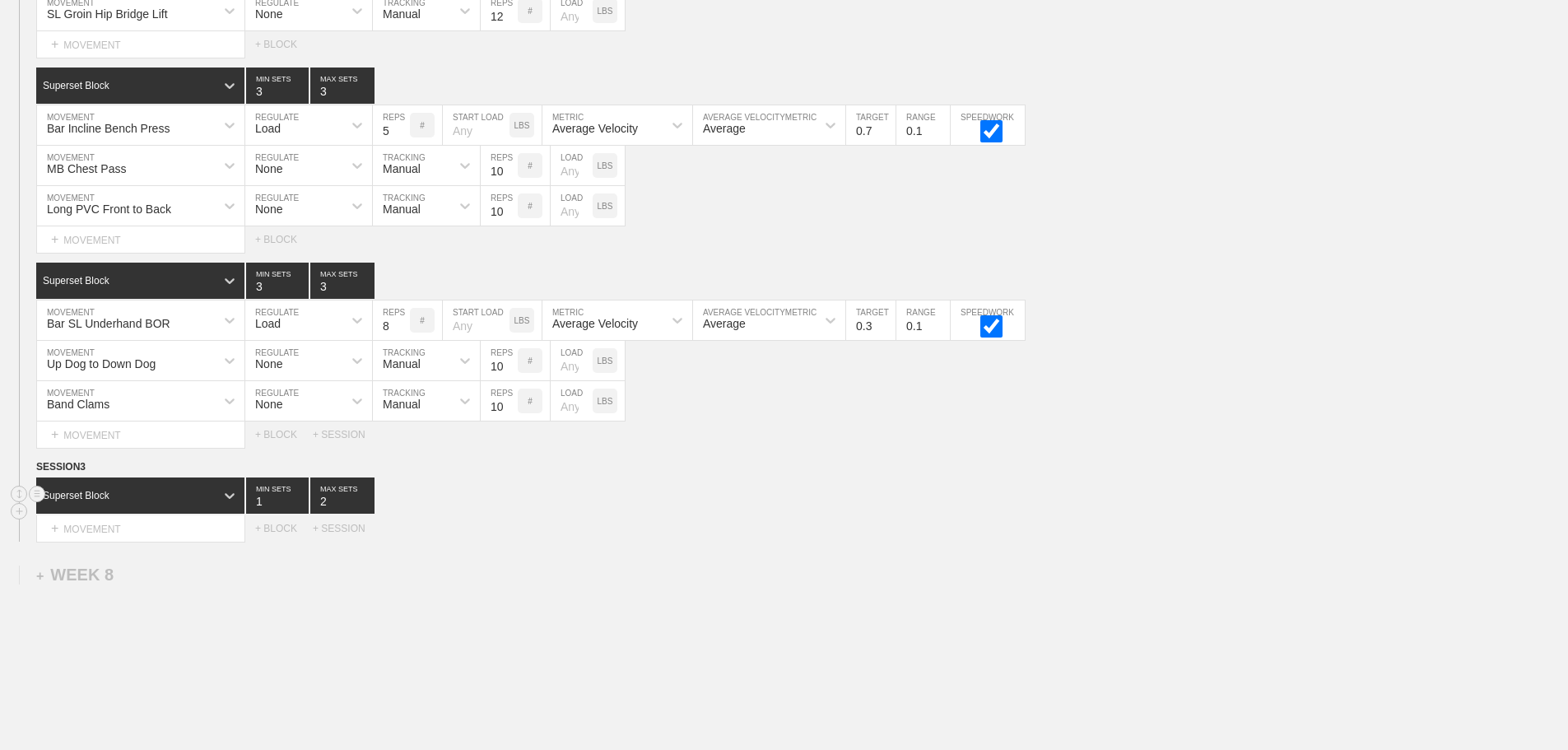
click at [367, 514] on input "2" at bounding box center [343, 495] width 65 height 36
click at [367, 514] on input "1" at bounding box center [343, 495] width 65 height 36
type input "1"
click at [367, 514] on input "1" at bounding box center [343, 495] width 65 height 36
click at [597, 526] on div "Superset Block 1 MIN SETS 1 MAX SETS DUPLICATE INSERT MOVEMENT AFTER DELETE Sel…" at bounding box center [784, 509] width 1568 height 65
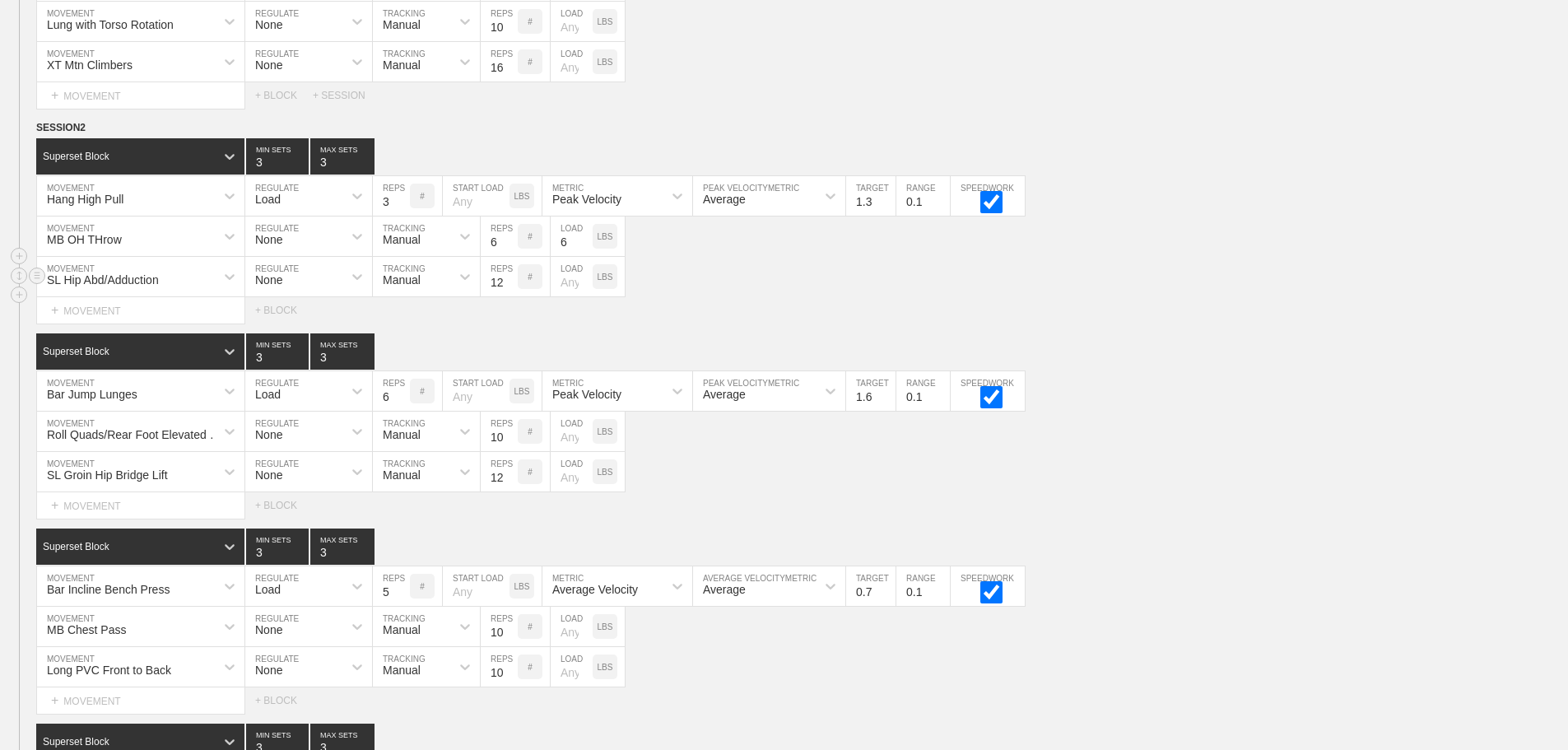
scroll to position [11151, 0]
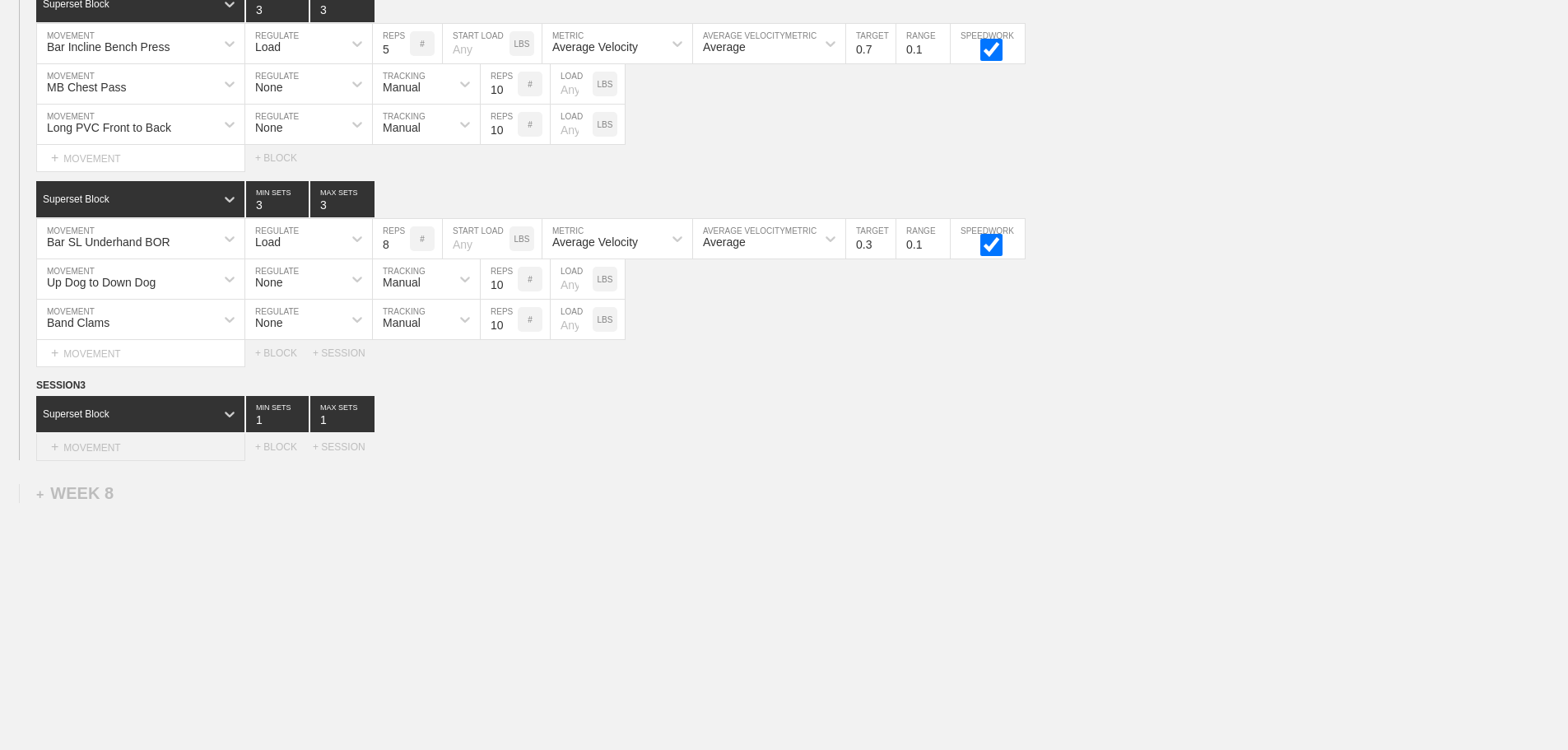
click at [131, 451] on div "+ MOVEMENT" at bounding box center [141, 447] width 209 height 27
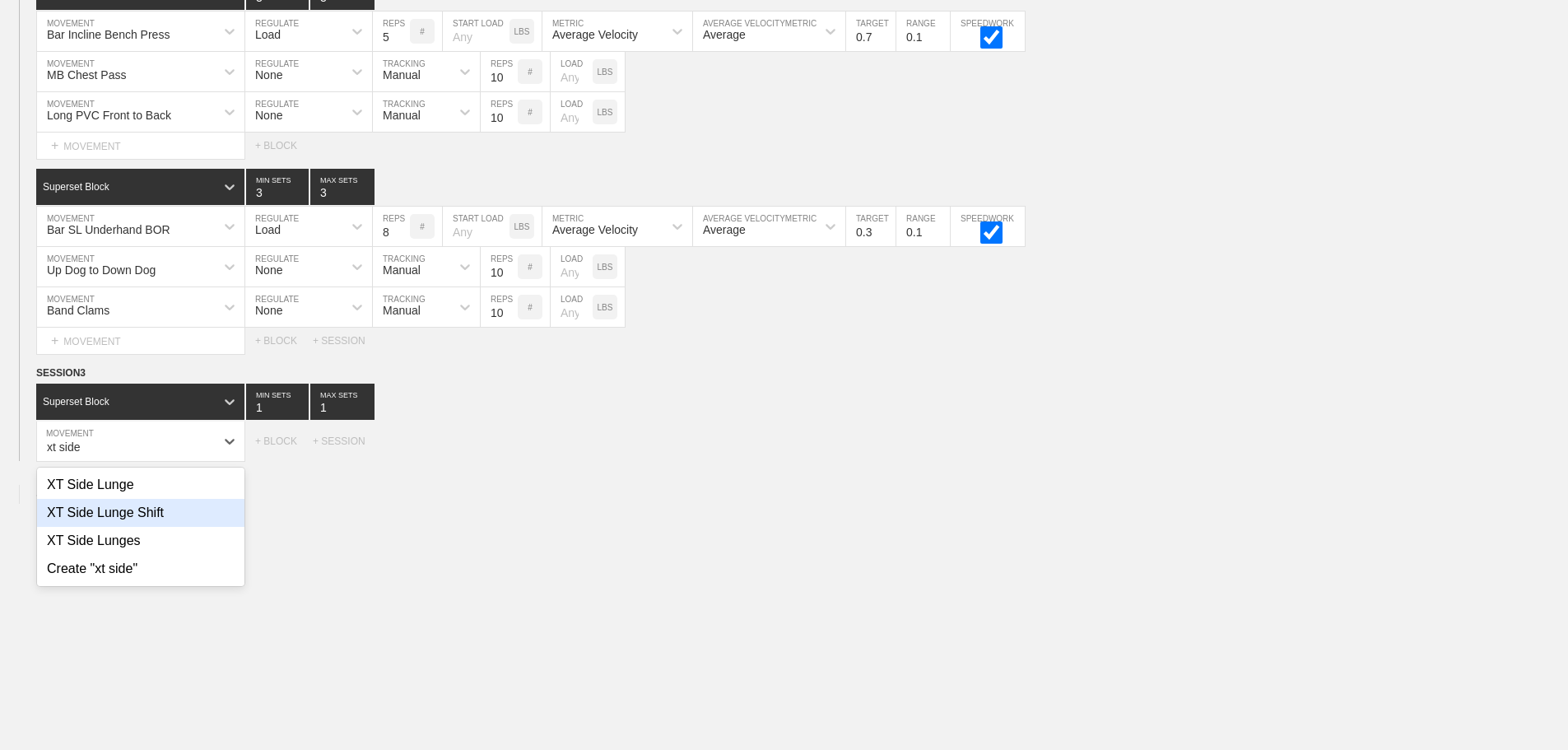
click at [158, 524] on div "XT Side Lunge Shift" at bounding box center [141, 513] width 207 height 28
type input "xt side"
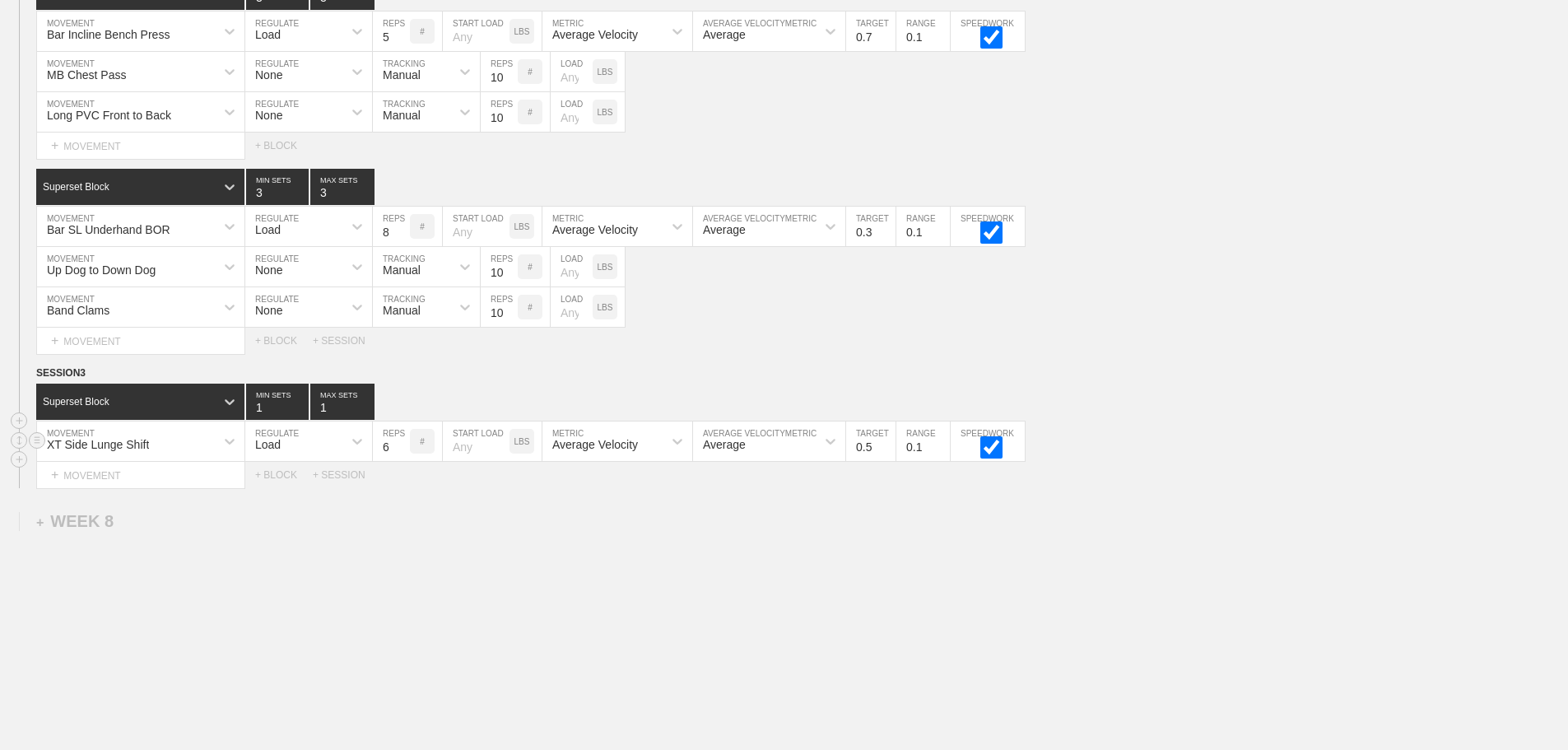
click at [319, 455] on div "Load" at bounding box center [294, 442] width 97 height 28
click at [294, 499] on div "None" at bounding box center [308, 485] width 127 height 28
click at [413, 455] on div "Sensor" at bounding box center [411, 442] width 77 height 28
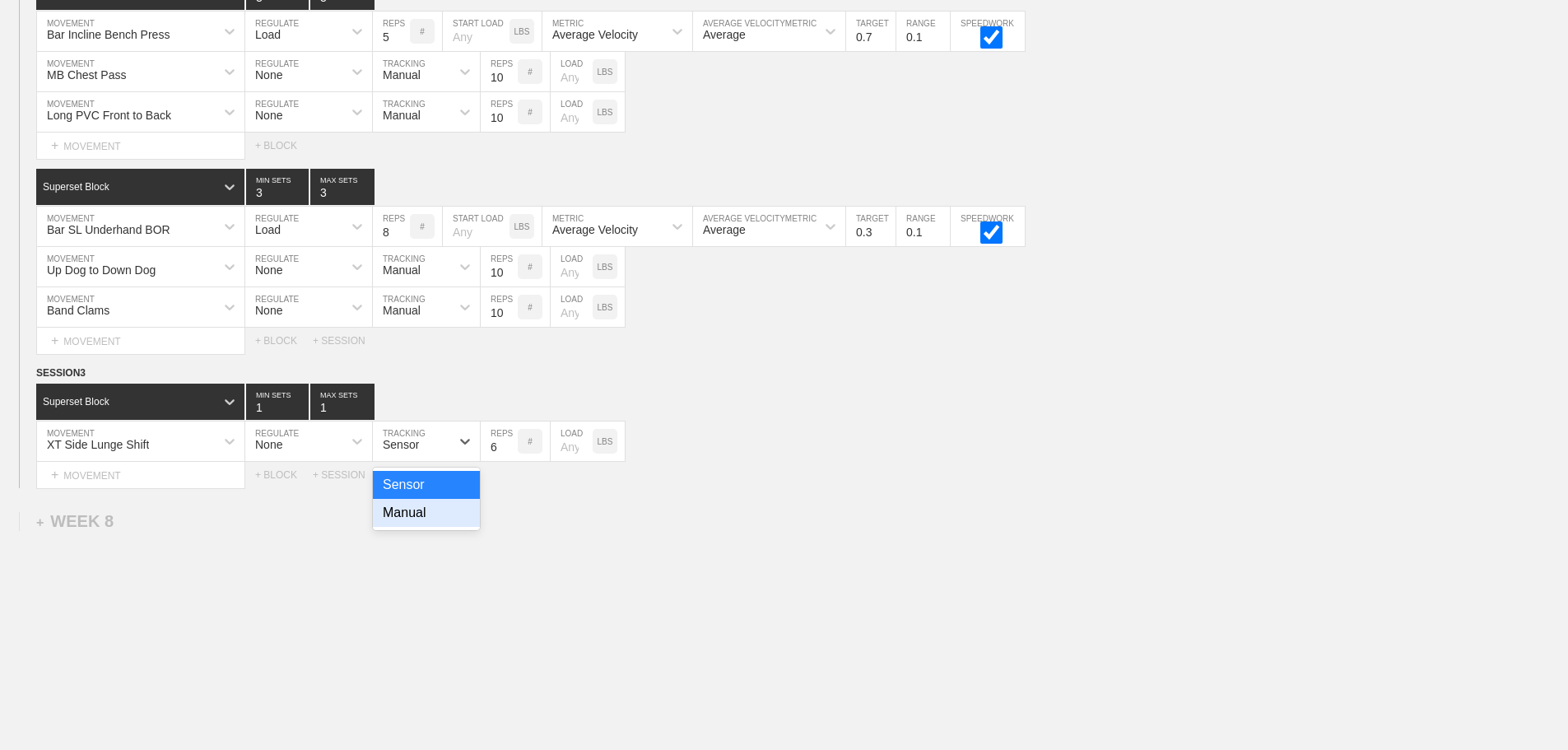
drag, startPoint x: 428, startPoint y: 525, endPoint x: 475, endPoint y: 481, distance: 64.4
click at [429, 523] on div "Manual" at bounding box center [426, 513] width 107 height 28
click at [509, 453] on input "7" at bounding box center [499, 441] width 37 height 40
click at [509, 453] on input "8" at bounding box center [499, 441] width 37 height 40
click at [509, 453] on input "9" at bounding box center [499, 441] width 37 height 40
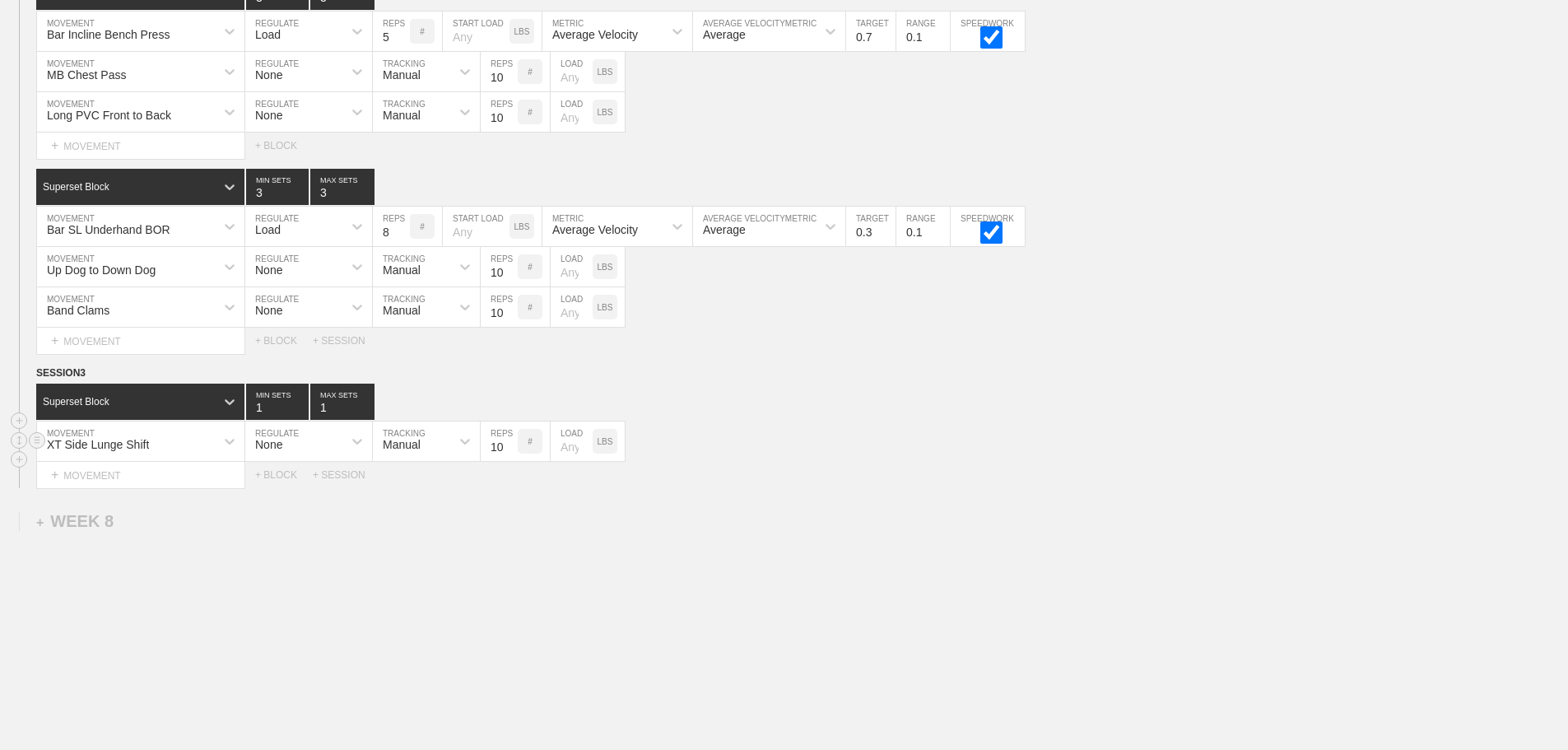
click at [509, 453] on input "10" at bounding box center [499, 441] width 37 height 40
click at [509, 455] on input "11" at bounding box center [499, 441] width 37 height 40
type input "12"
click at [509, 455] on input "12" at bounding box center [499, 441] width 37 height 40
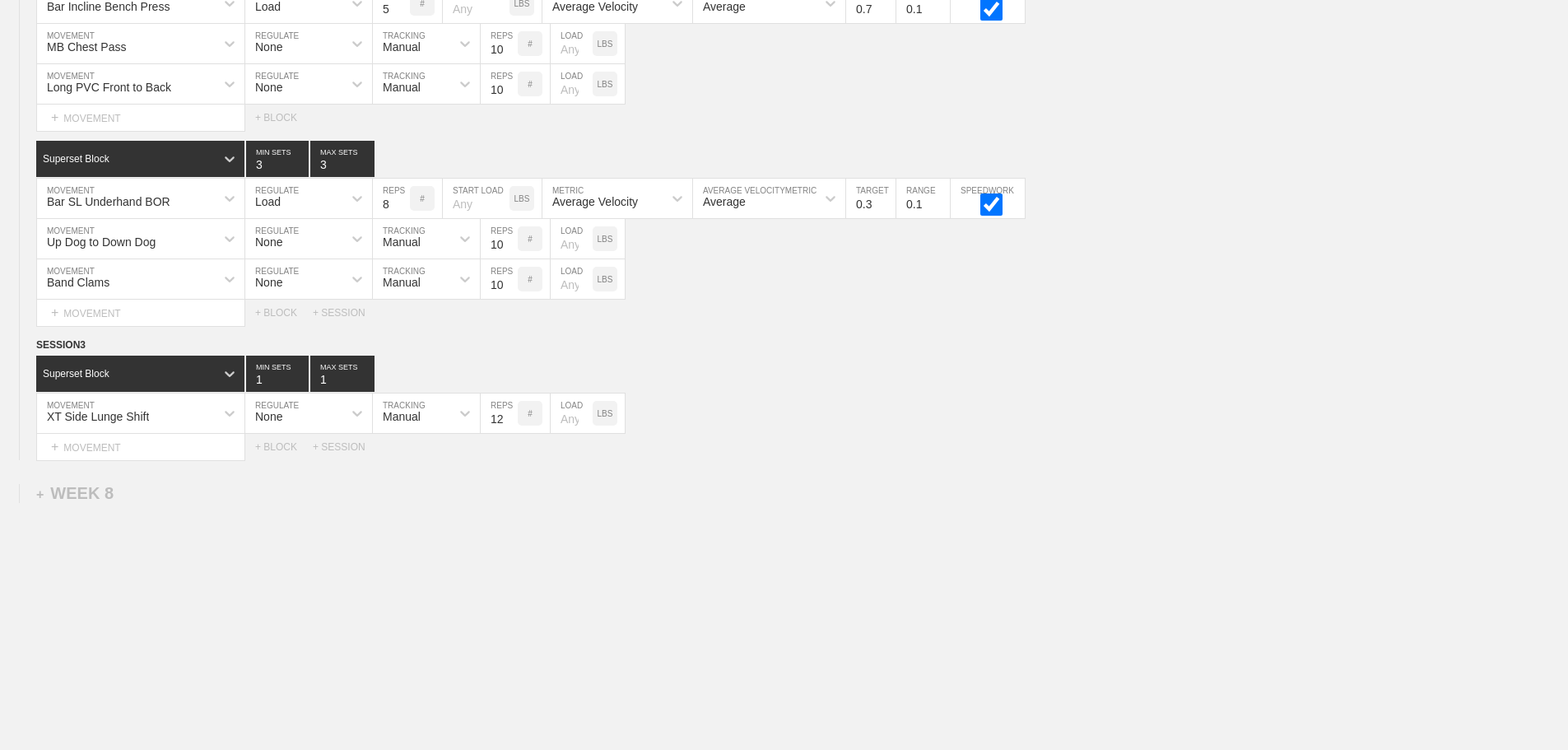
scroll to position [11192, 0]
click at [104, 449] on div "+ MOVEMENT" at bounding box center [141, 447] width 209 height 27
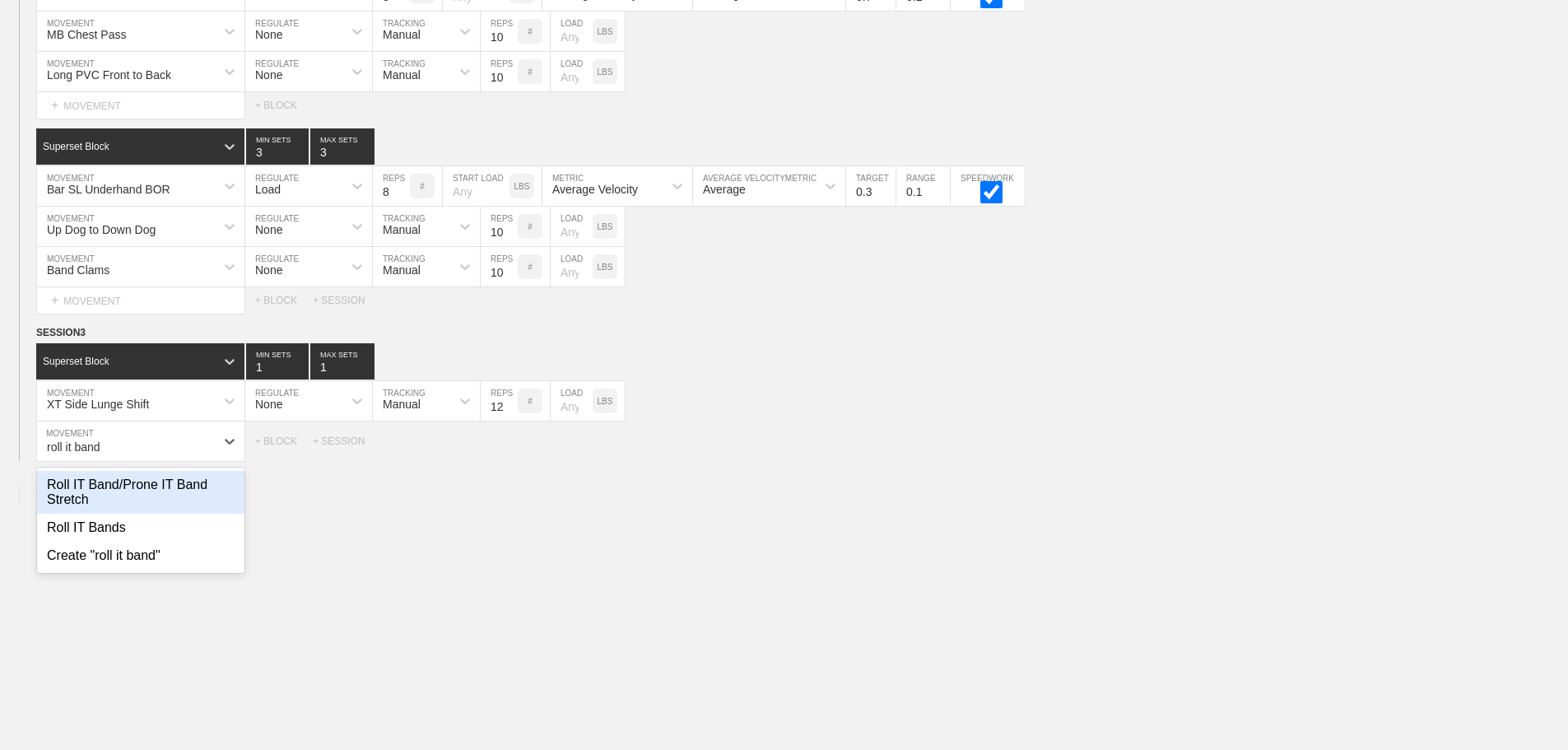
click at [137, 503] on div "Roll IT Band/Prone IT Band Stretch" at bounding box center [141, 492] width 207 height 43
type input "roll it band"
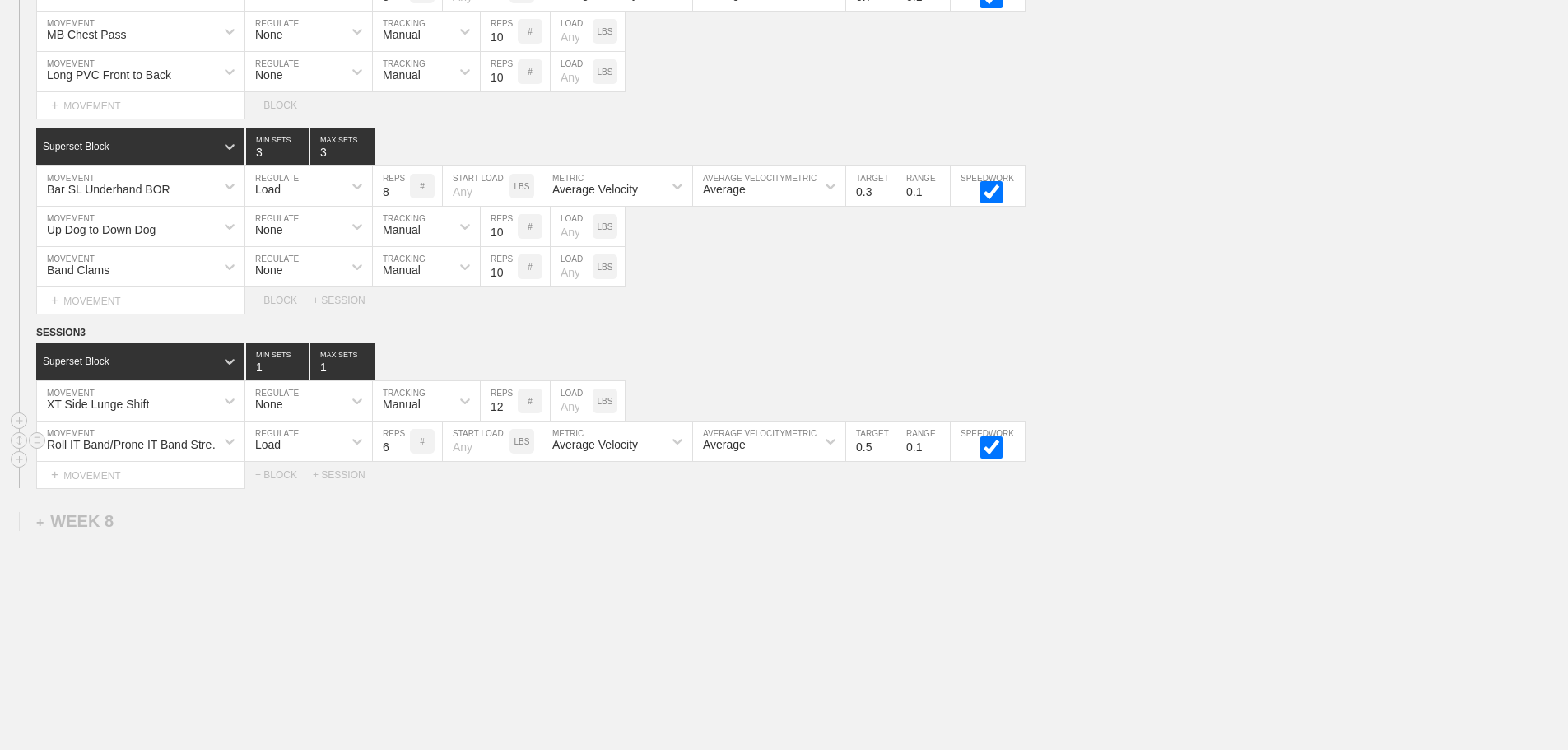
click at [283, 455] on div "Load" at bounding box center [294, 442] width 97 height 28
click at [289, 499] on div "None" at bounding box center [308, 485] width 127 height 28
drag, startPoint x: 401, startPoint y: 455, endPoint x: 401, endPoint y: 479, distance: 24.0
click at [401, 452] on div "Sensor" at bounding box center [400, 445] width 36 height 13
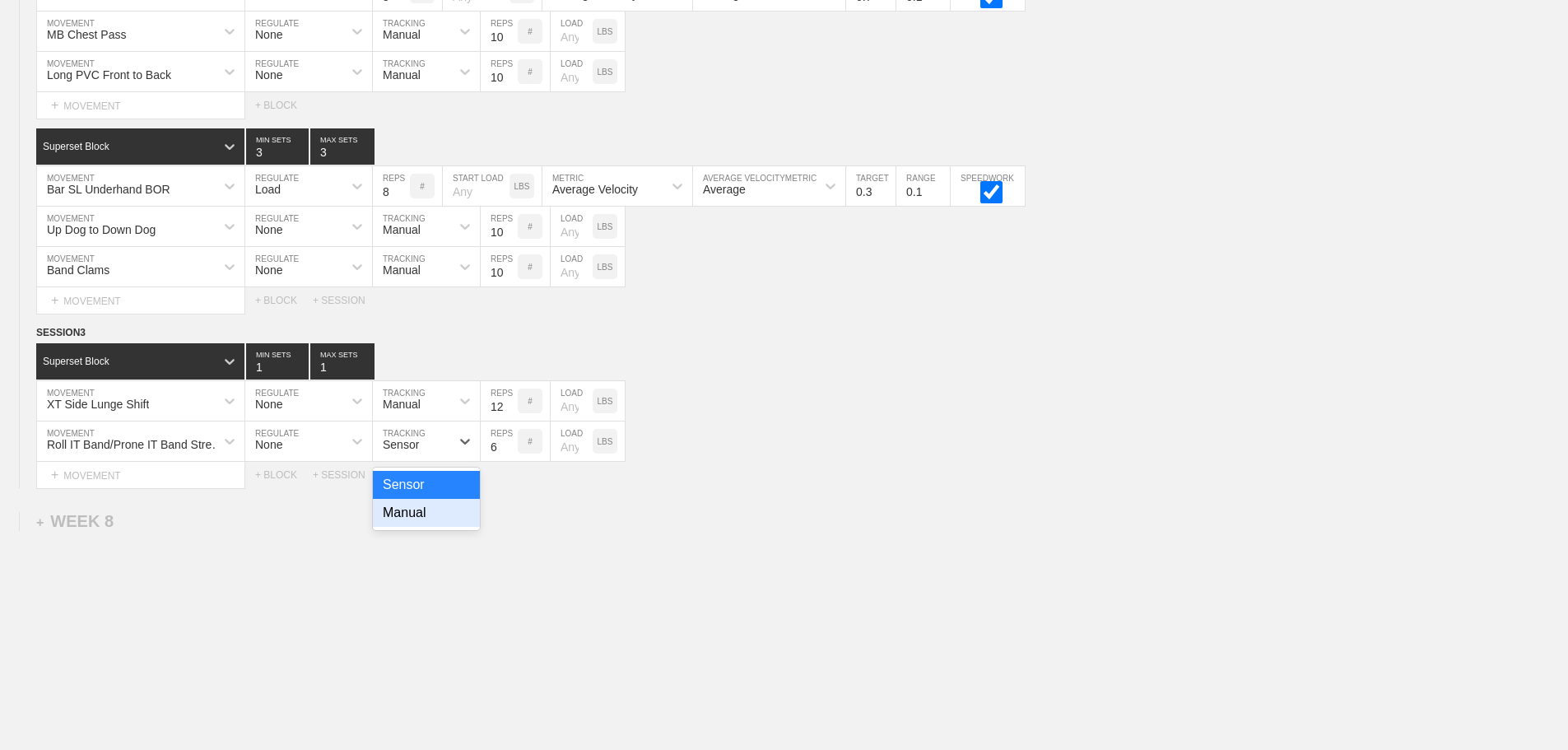
click at [407, 522] on div "Manual" at bounding box center [426, 513] width 107 height 28
click at [508, 452] on input "7" at bounding box center [499, 441] width 37 height 40
click at [508, 452] on input "8" at bounding box center [499, 441] width 37 height 40
click at [508, 452] on input "9" at bounding box center [499, 441] width 37 height 40
click at [508, 452] on input "10" at bounding box center [499, 441] width 37 height 40
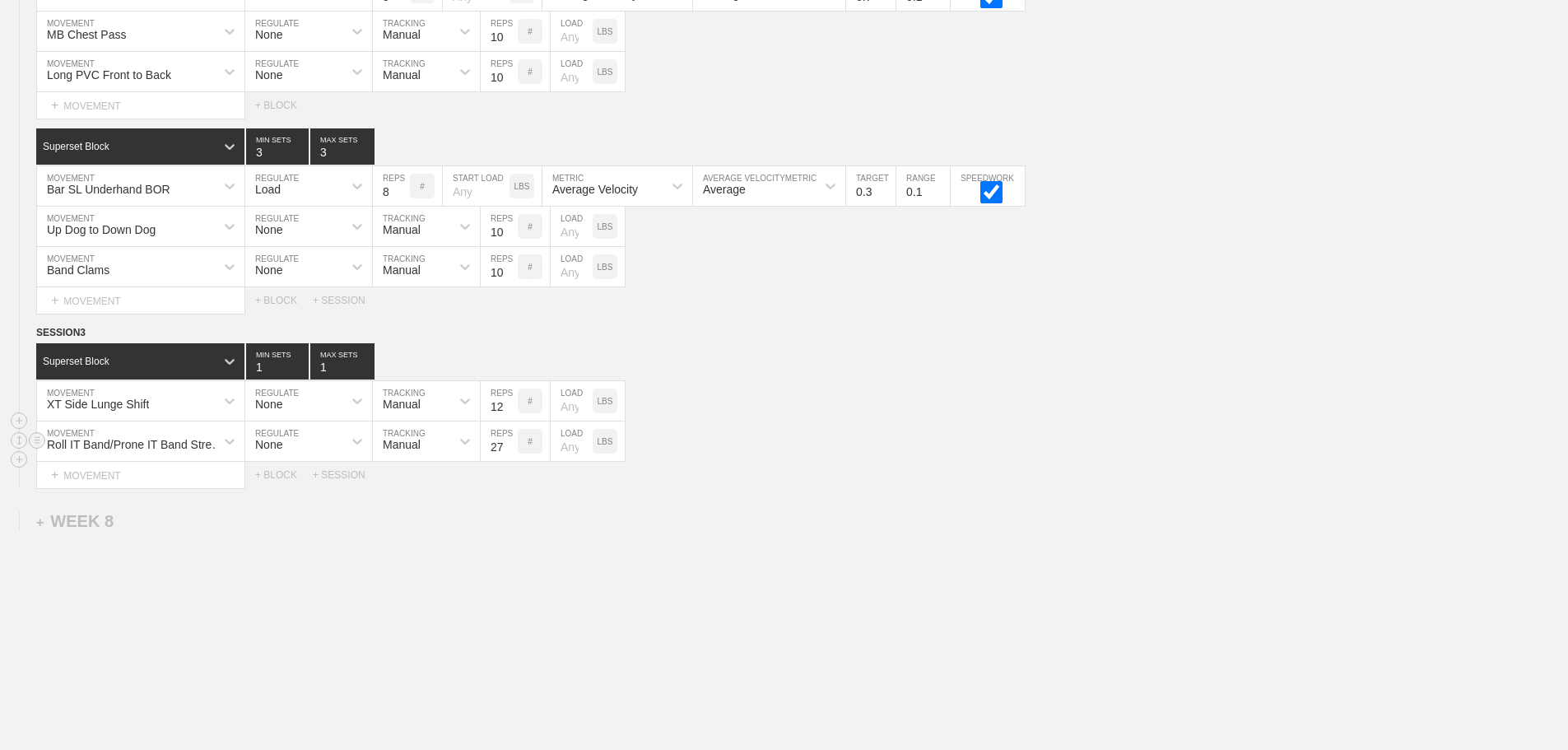
click at [508, 452] on input "27" at bounding box center [499, 441] width 37 height 40
click at [508, 452] on input "28" at bounding box center [499, 441] width 37 height 40
click at [508, 452] on input "29" at bounding box center [499, 441] width 37 height 40
type input "30"
click at [508, 452] on input "30" at bounding box center [499, 441] width 37 height 40
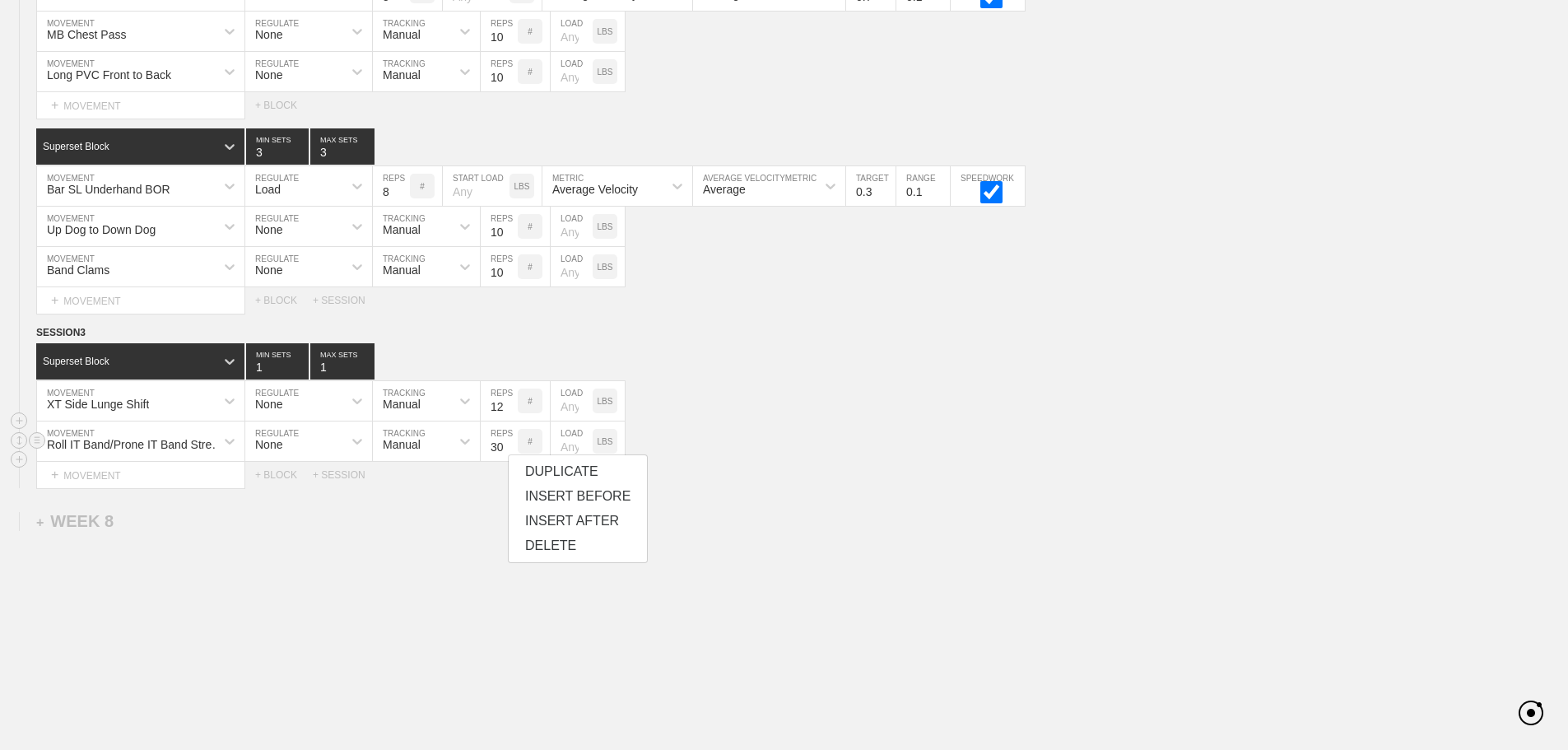
click at [872, 454] on div "Roll IT Band/Prone IT Band Stretch MOVEMENT None REGULATE Manual TRACKING 30 RE…" at bounding box center [784, 442] width 1568 height 41
click at [139, 489] on div "+ MOVEMENT" at bounding box center [141, 476] width 209 height 27
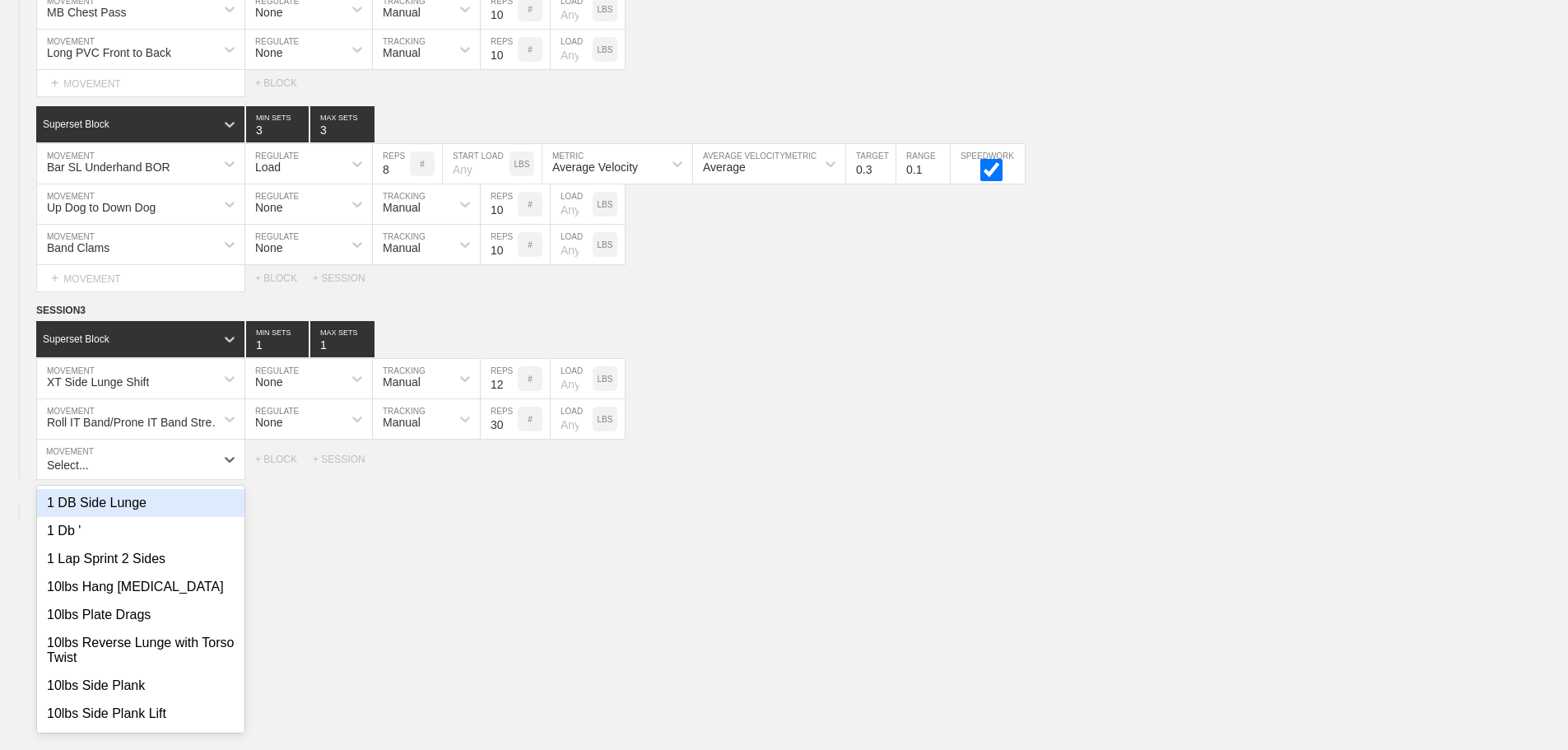
scroll to position [11215, 0]
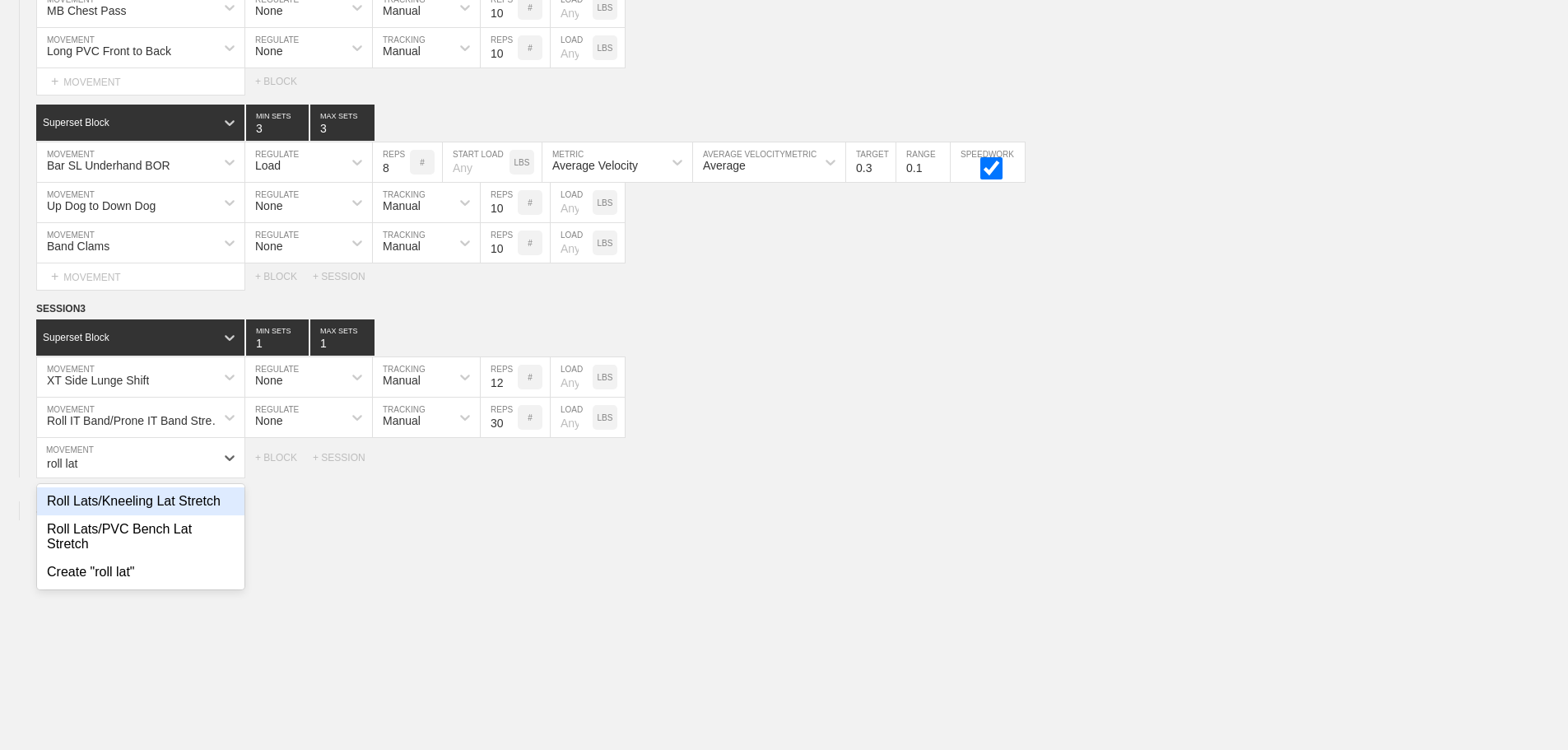
click at [175, 510] on div "Roll Lats/Kneeling Lat Stretch" at bounding box center [141, 501] width 207 height 28
type input "roll lat"
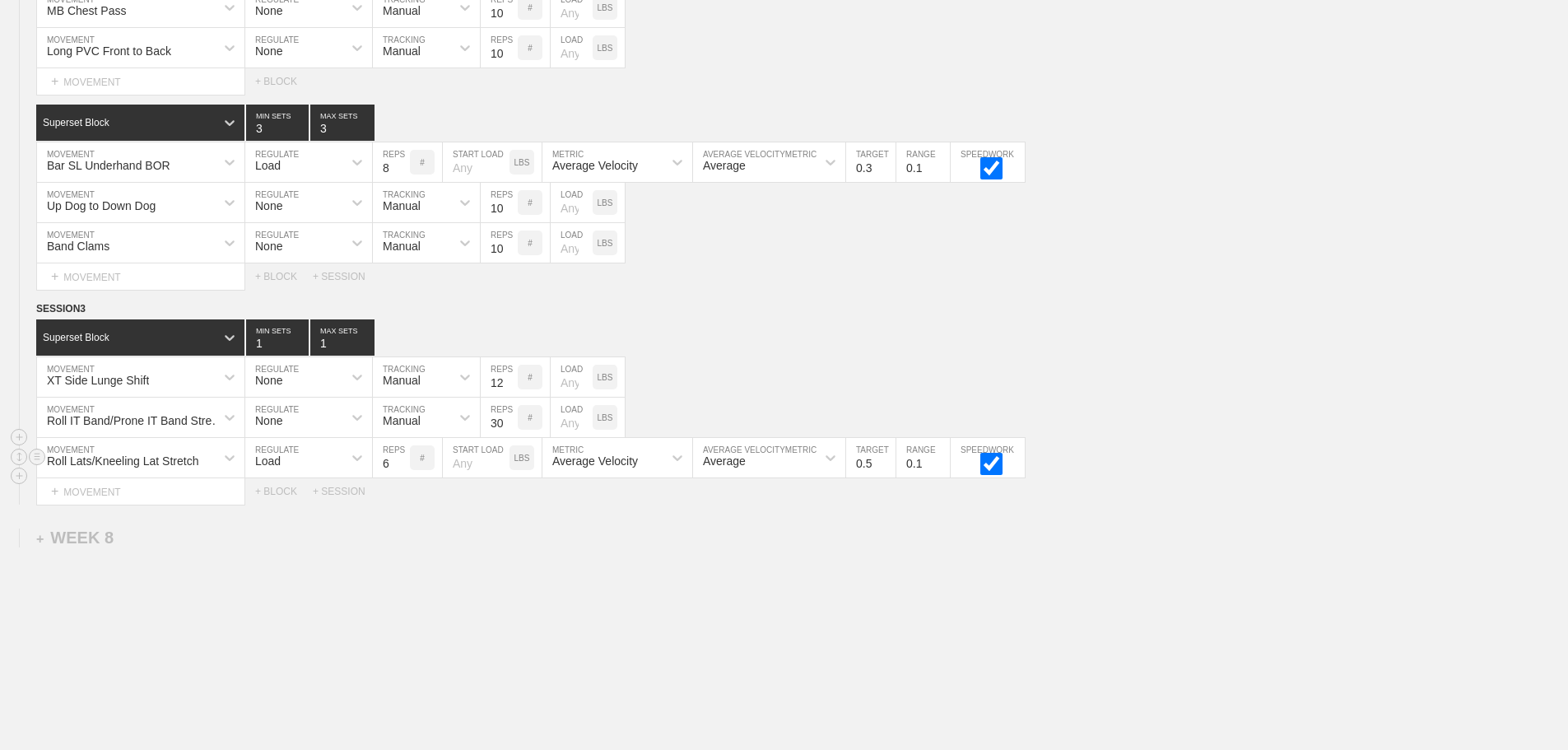
click at [268, 468] on div "Load" at bounding box center [267, 460] width 26 height 13
click at [298, 515] on div "None" at bounding box center [308, 501] width 127 height 28
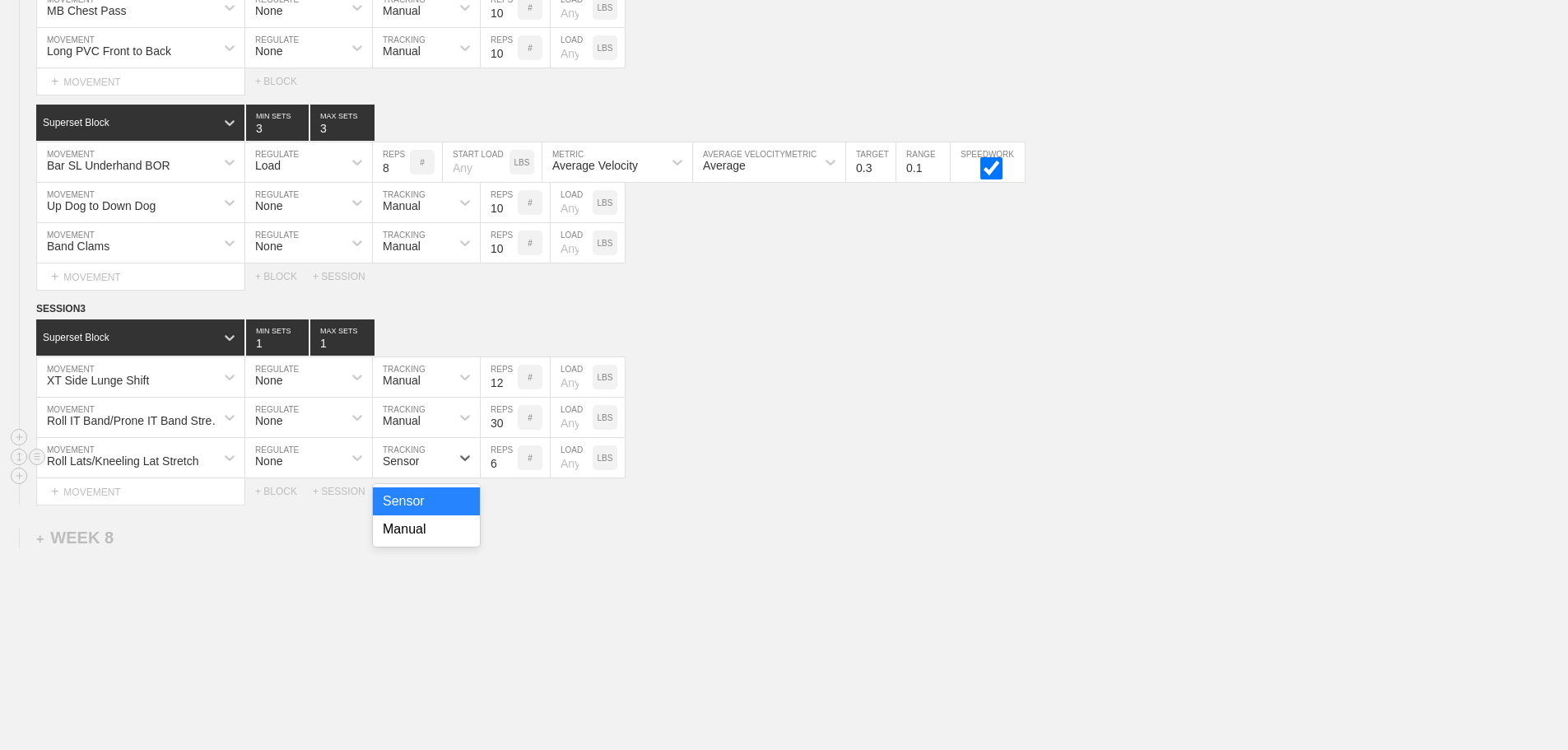
click at [406, 468] on div "Sensor" at bounding box center [400, 460] width 36 height 13
click at [415, 544] on div "Manual" at bounding box center [426, 530] width 107 height 28
click at [511, 468] on input "7" at bounding box center [499, 458] width 37 height 40
click at [511, 468] on input "8" at bounding box center [499, 458] width 37 height 40
click at [511, 468] on input "9" at bounding box center [499, 458] width 37 height 40
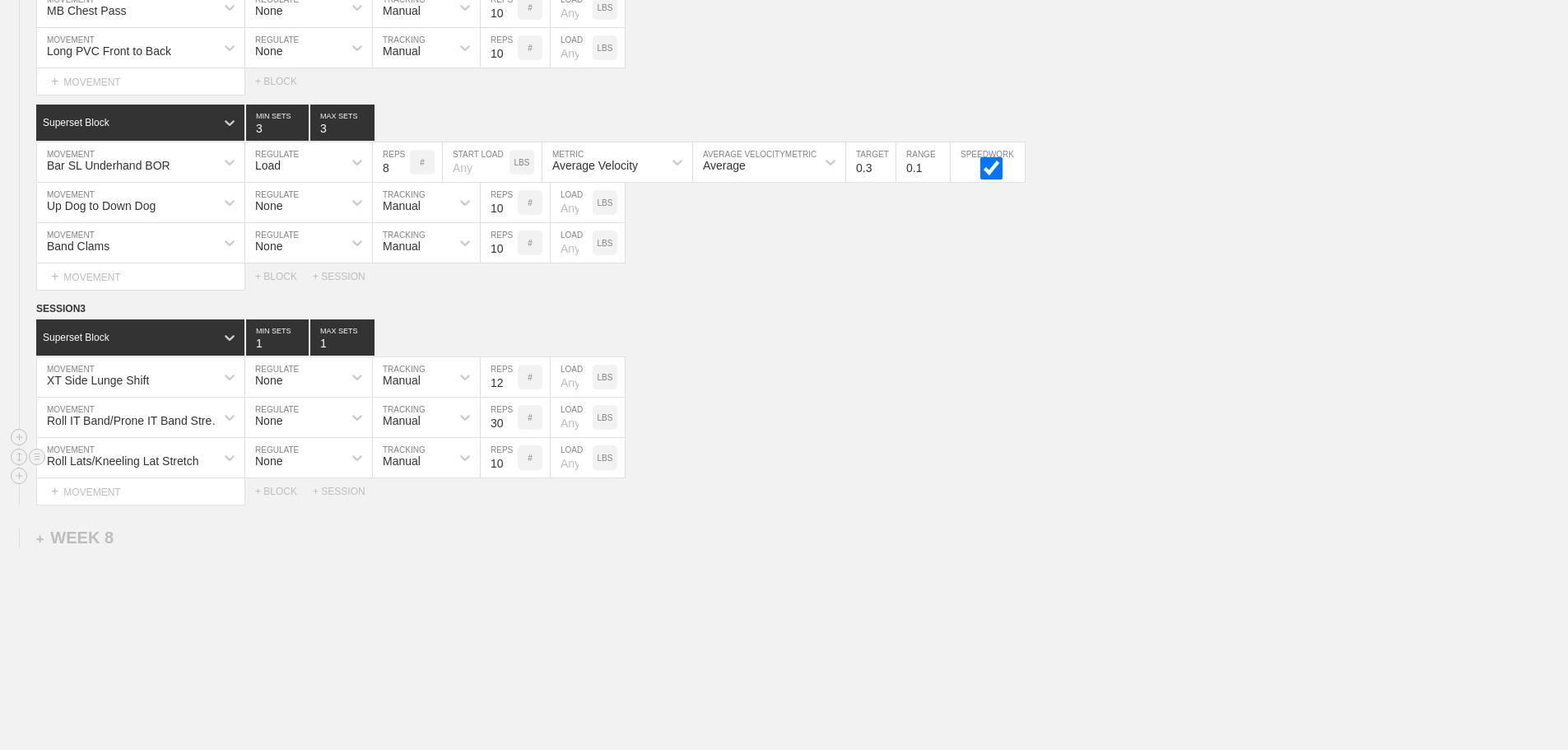
click at [511, 468] on input "10" at bounding box center [499, 458] width 37 height 40
click at [511, 468] on input "11" at bounding box center [499, 458] width 37 height 40
click at [511, 468] on input "34" at bounding box center [499, 458] width 37 height 40
click at [508, 477] on input "33" at bounding box center [499, 458] width 37 height 40
click at [508, 477] on input "32" at bounding box center [499, 458] width 37 height 40
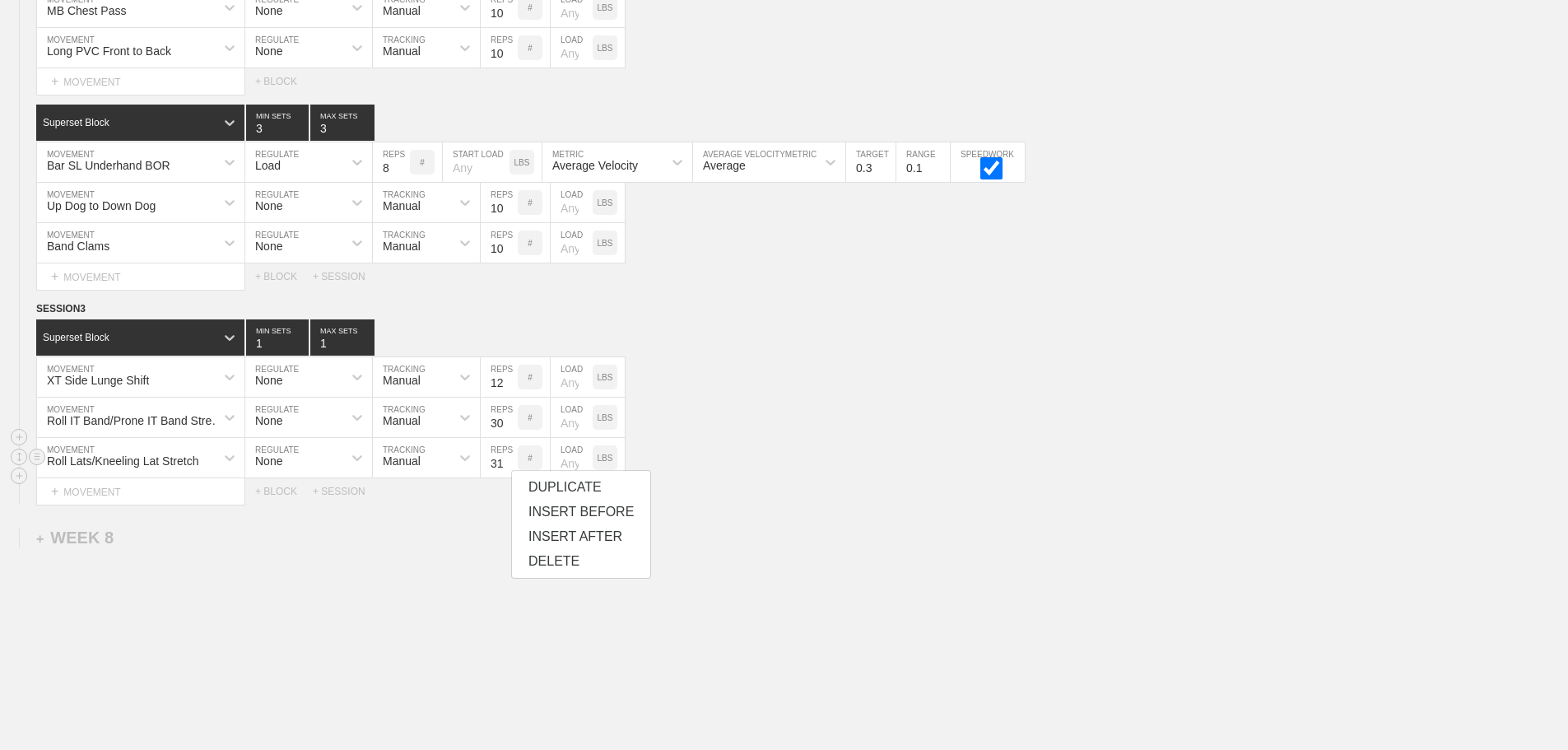
click at [508, 477] on input "31" at bounding box center [499, 458] width 37 height 40
type input "30"
click at [508, 477] on input "30" at bounding box center [499, 458] width 37 height 40
click at [825, 492] on div "Select... MOVEMENT + MOVEMENT + BLOCK + SESSION" at bounding box center [784, 491] width 1568 height 27
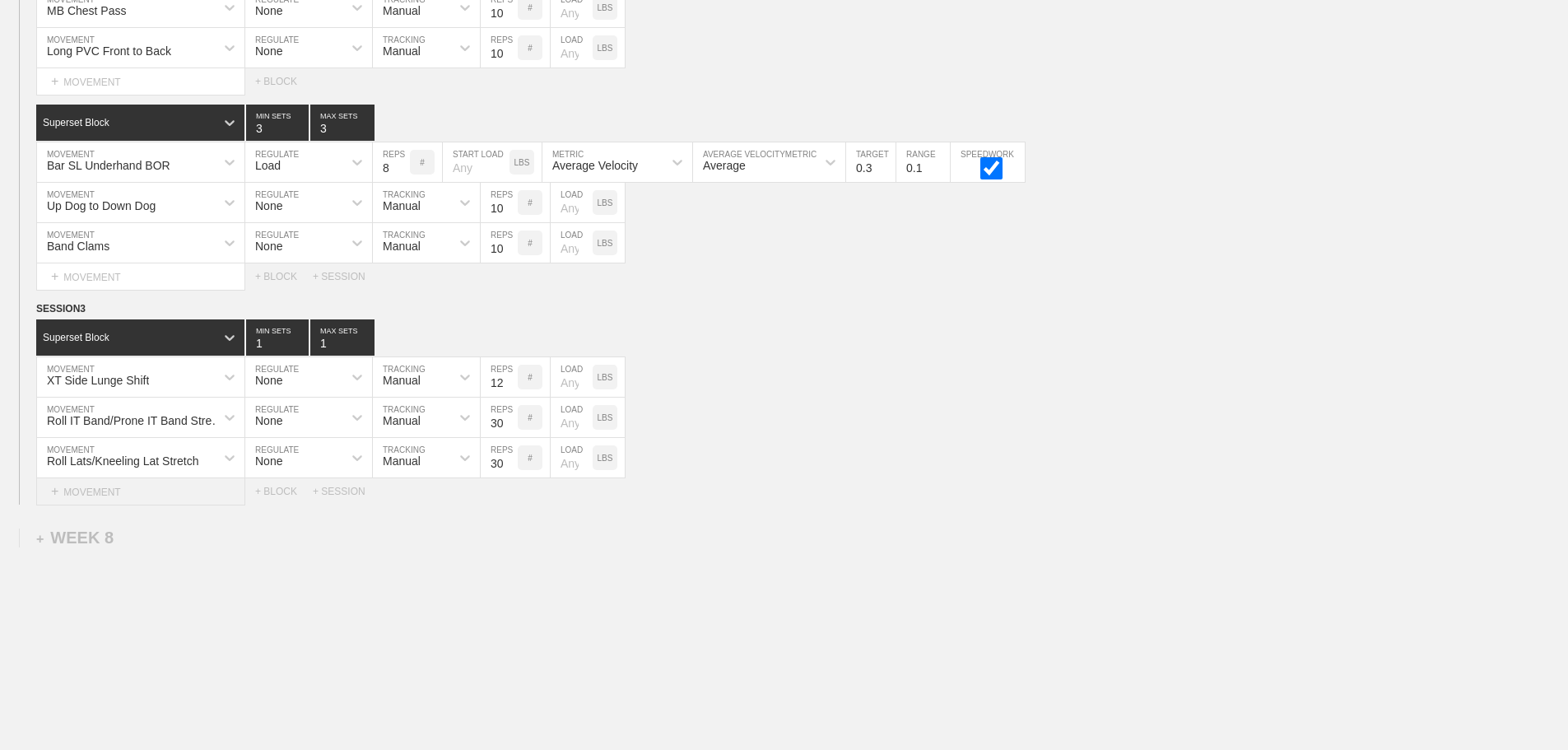
click at [107, 506] on div "+ MOVEMENT" at bounding box center [141, 491] width 209 height 27
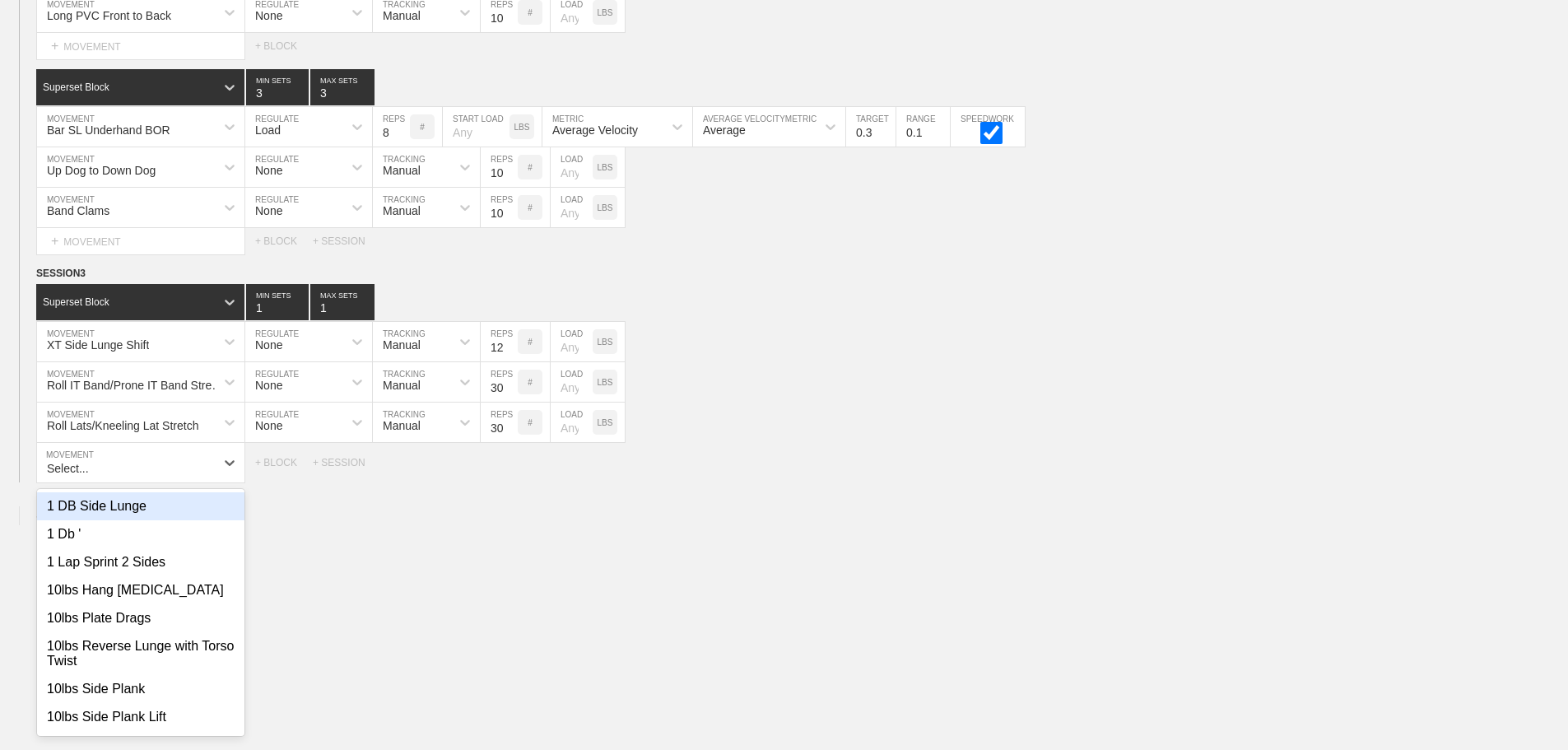
scroll to position [11255, 0]
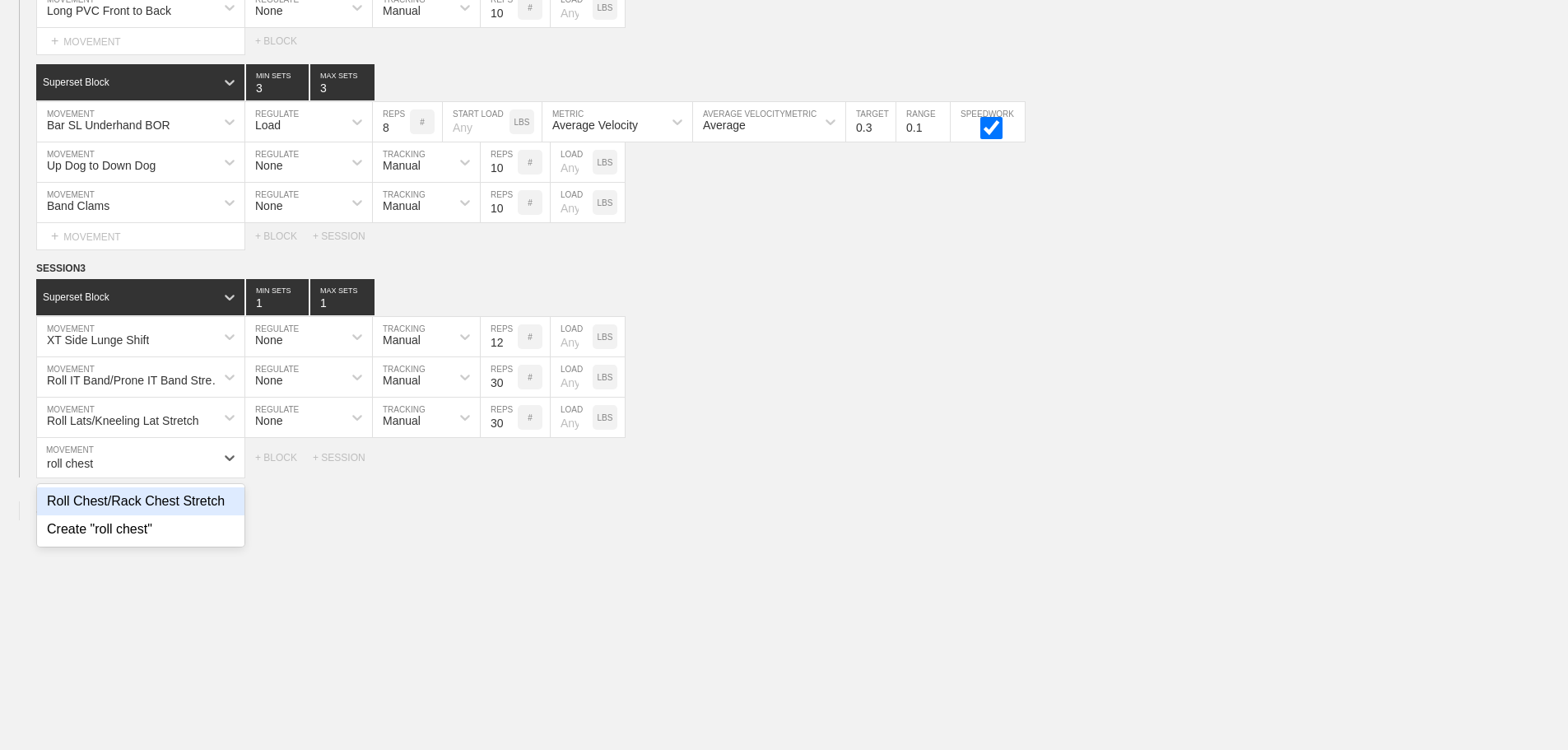
click at [196, 512] on div "Roll Chest/Rack Chest Stretch" at bounding box center [141, 501] width 207 height 28
type input "roll chest"
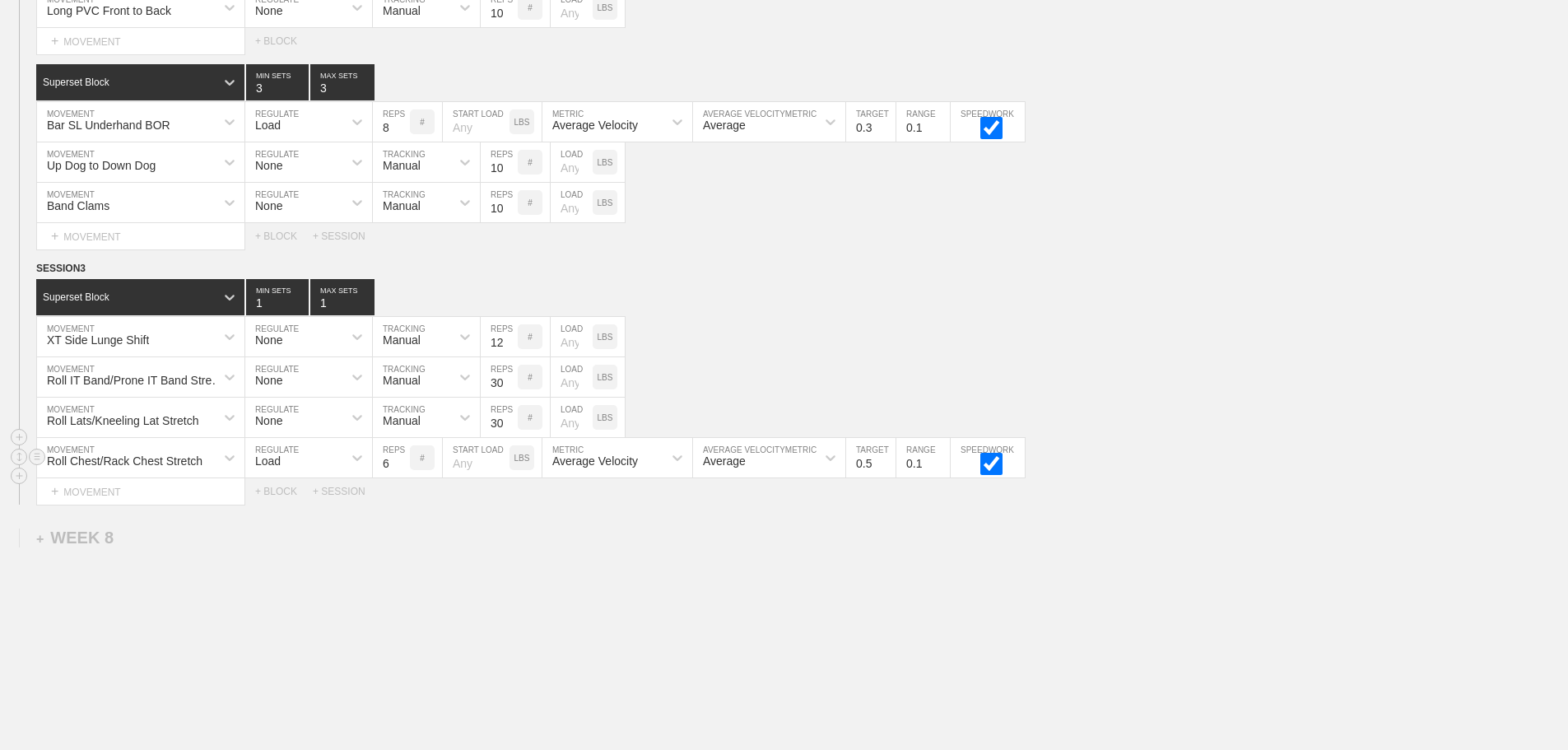
click at [280, 468] on div "Load" at bounding box center [267, 460] width 26 height 13
click at [285, 515] on div "None" at bounding box center [308, 501] width 127 height 28
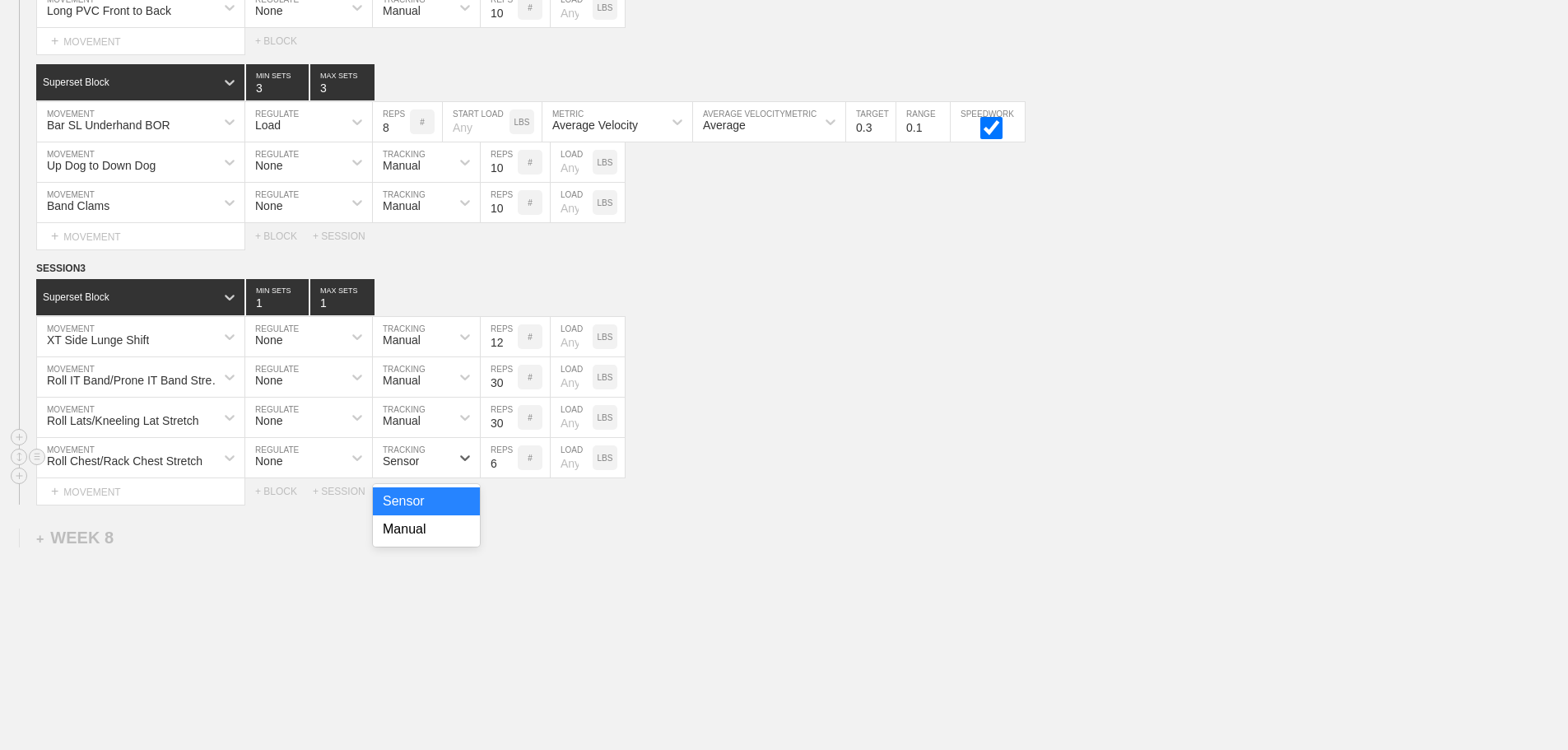
click at [395, 468] on div "Sensor" at bounding box center [400, 460] width 36 height 13
click at [416, 537] on div "Manual" at bounding box center [426, 530] width 107 height 28
click at [509, 466] on input "6" at bounding box center [499, 458] width 37 height 40
click at [509, 470] on input "7" at bounding box center [499, 458] width 37 height 40
click at [509, 470] on input "24" at bounding box center [499, 458] width 37 height 40
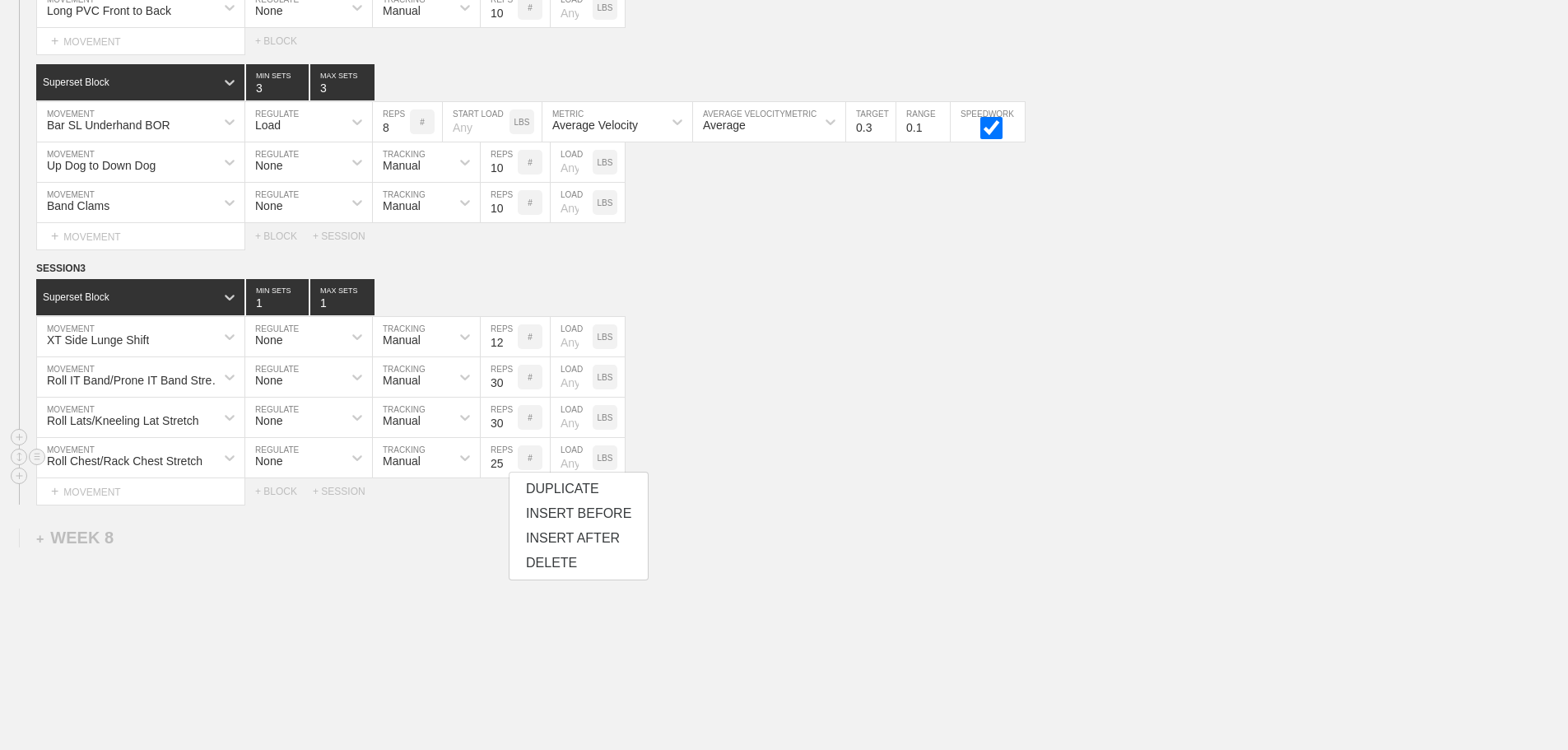
click at [509, 470] on input "25" at bounding box center [499, 458] width 37 height 40
click at [509, 470] on input "26" at bounding box center [499, 458] width 37 height 40
click at [509, 470] on input "27" at bounding box center [499, 458] width 37 height 40
click at [509, 470] on input "28" at bounding box center [499, 458] width 37 height 40
click at [509, 470] on input "29" at bounding box center [499, 458] width 37 height 40
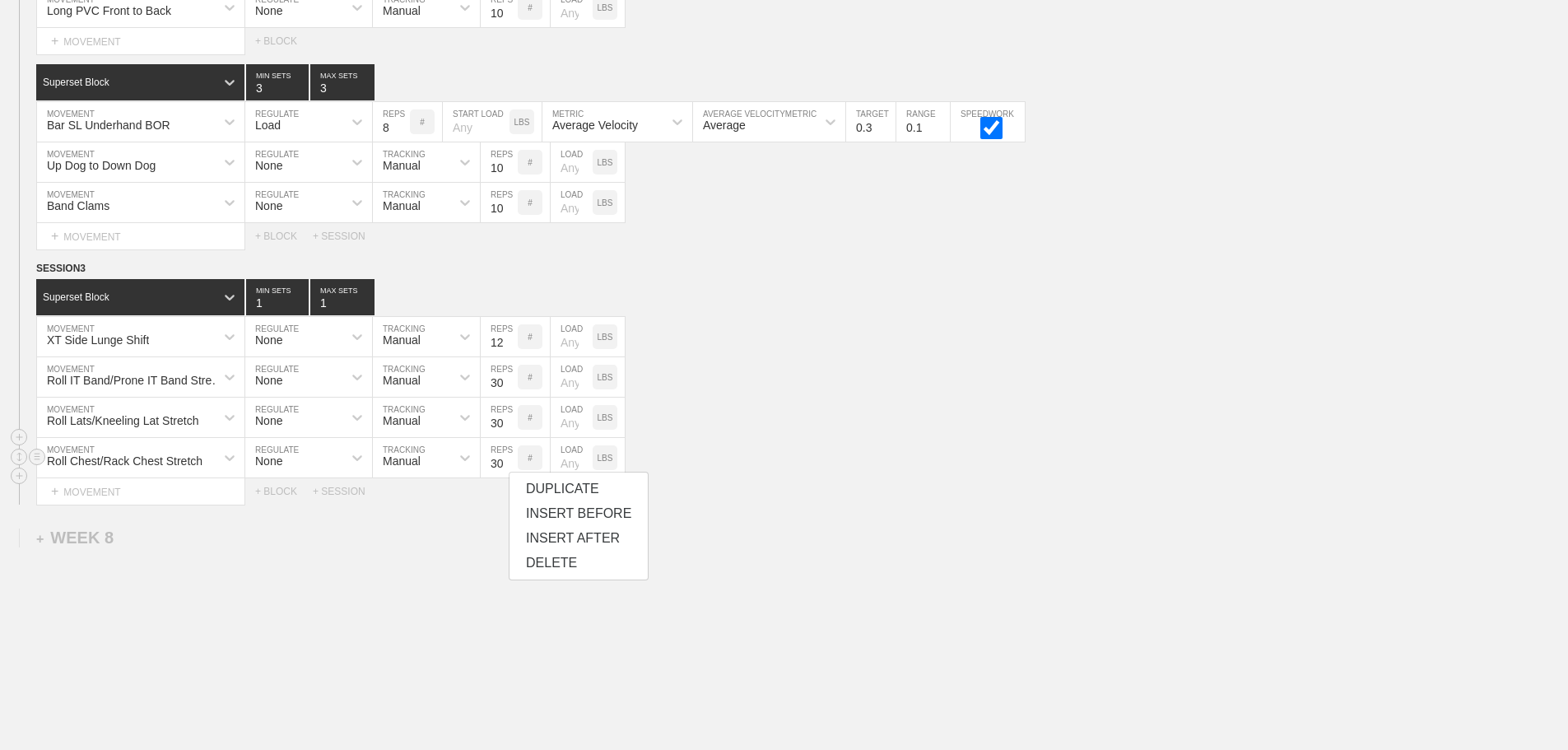
type input "30"
click at [509, 470] on input "30" at bounding box center [499, 458] width 37 height 40
click at [915, 474] on div "Roll Chest/Rack Chest Stretch MOVEMENT None REGULATE Manual TRACKING 30 REPS # …" at bounding box center [784, 459] width 1568 height 41
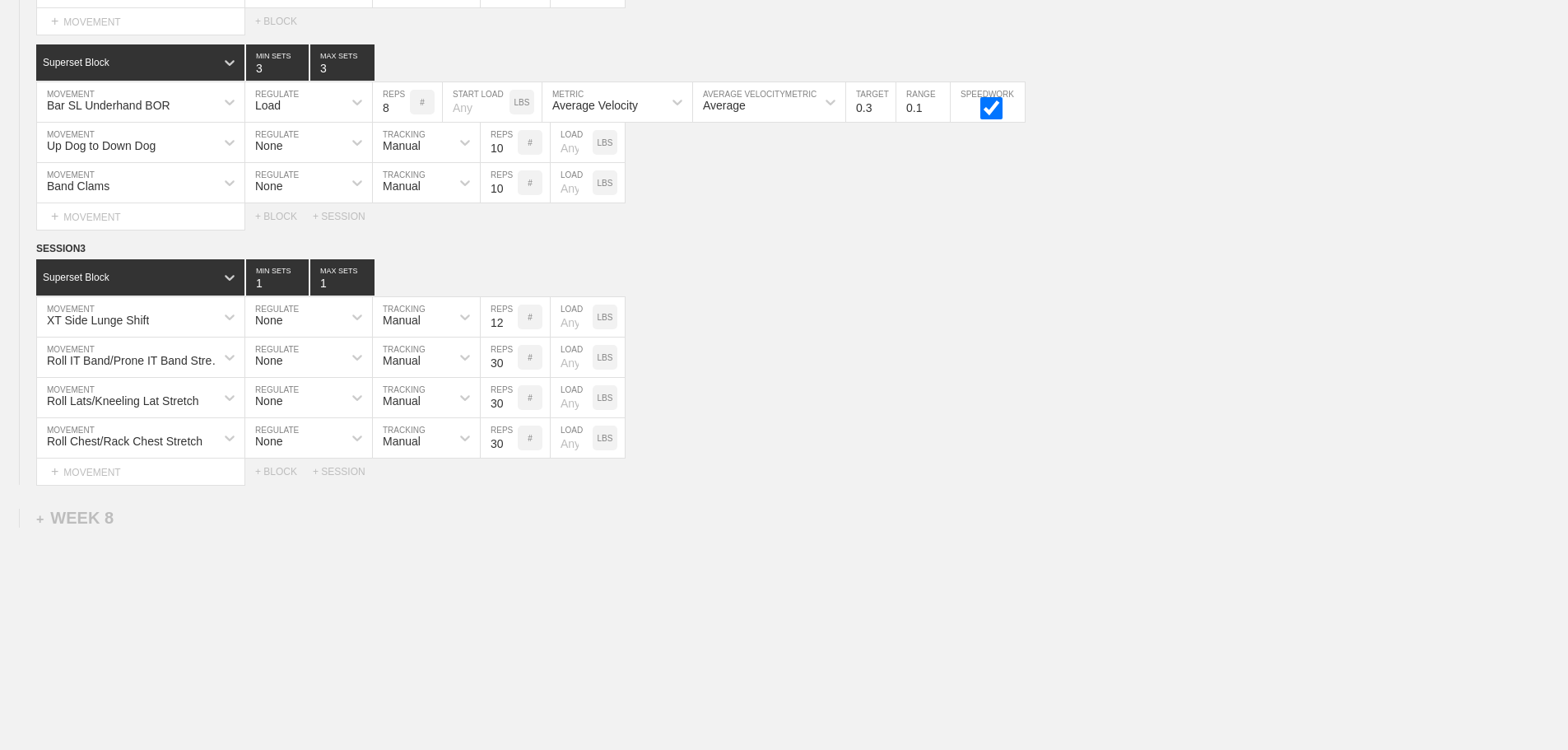
scroll to position [11312, 0]
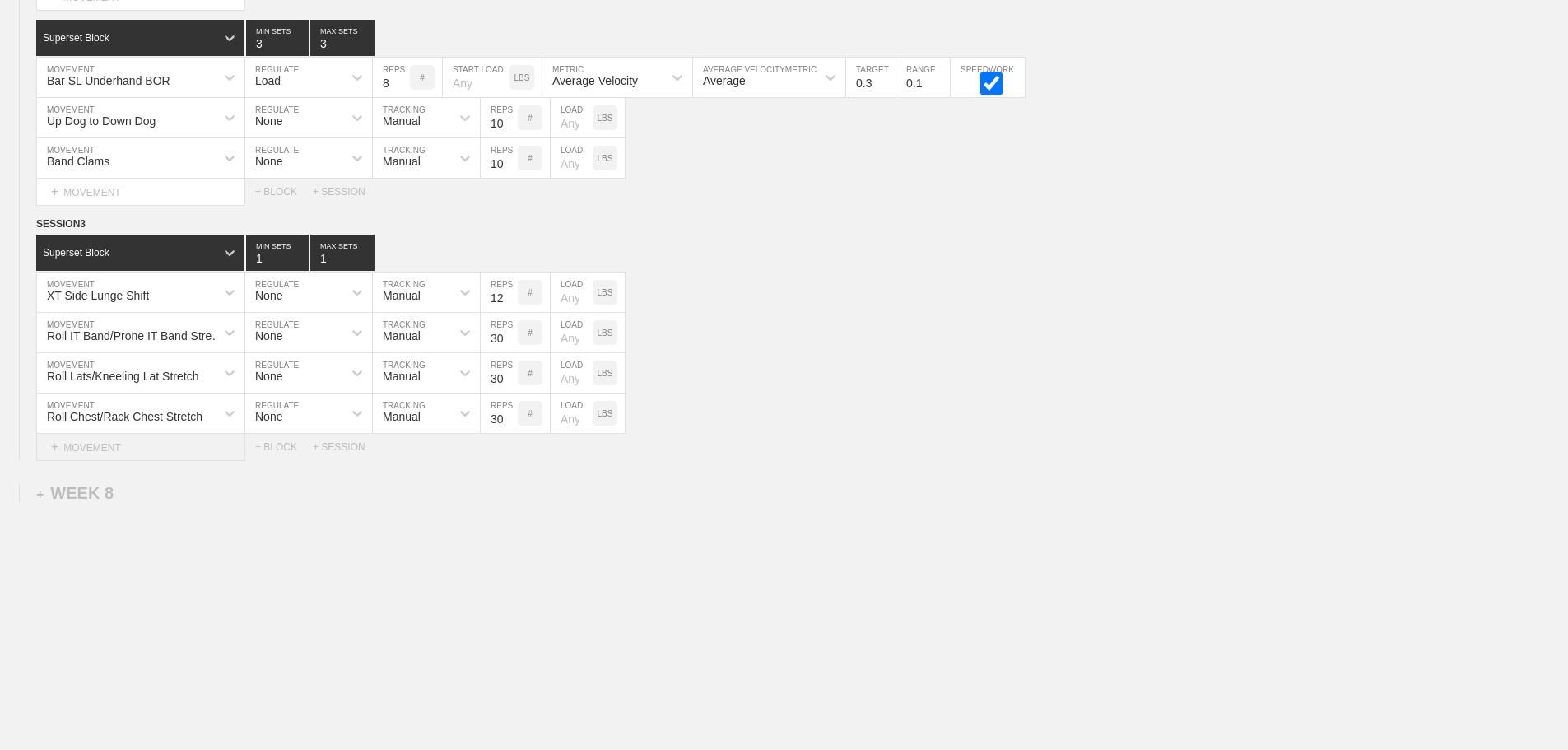
click at [100, 445] on div "+ MOVEMENT" at bounding box center [141, 447] width 209 height 27
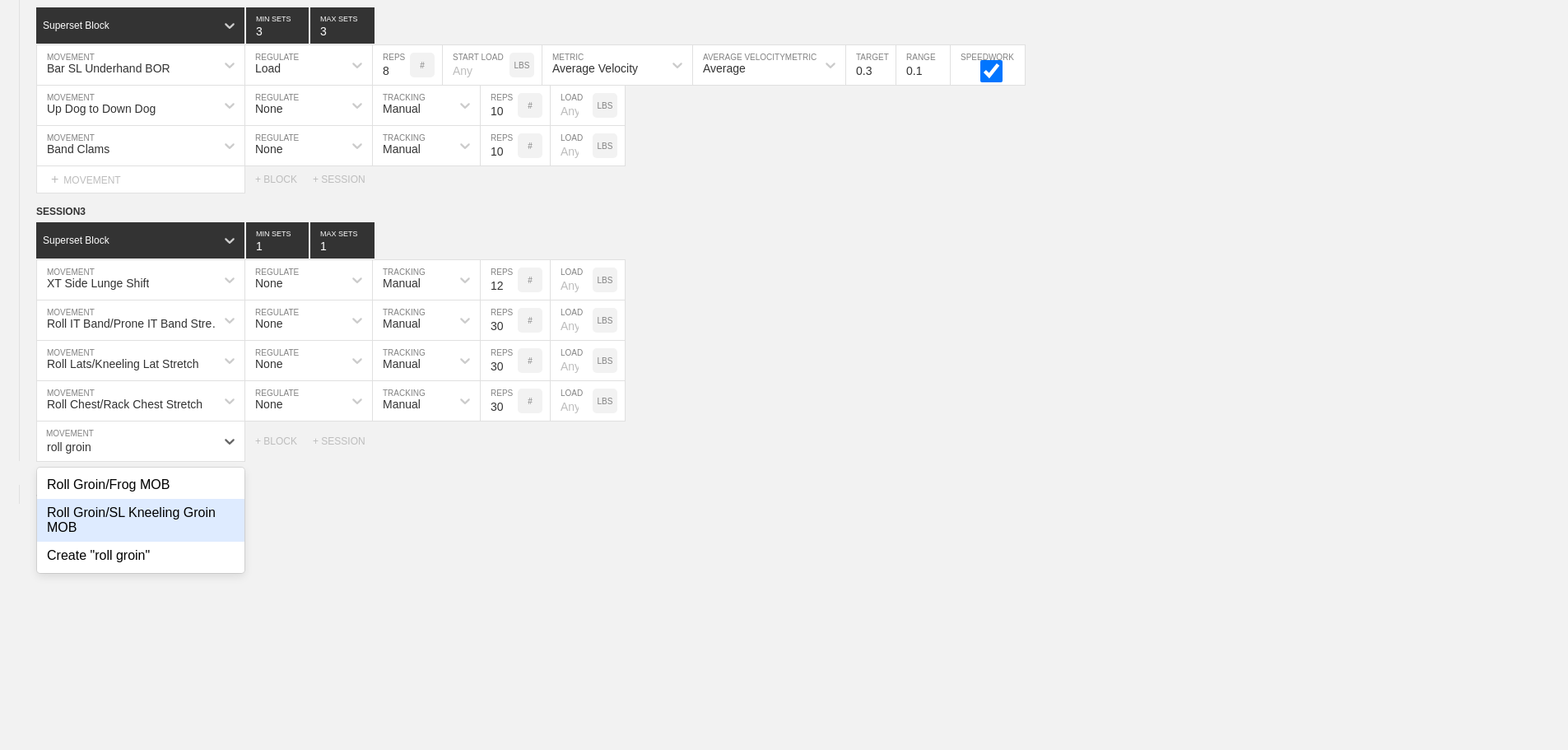
click at [158, 525] on div "Roll Groin/SL Kneeling Groin MOB" at bounding box center [141, 520] width 207 height 43
type input "roll groin"
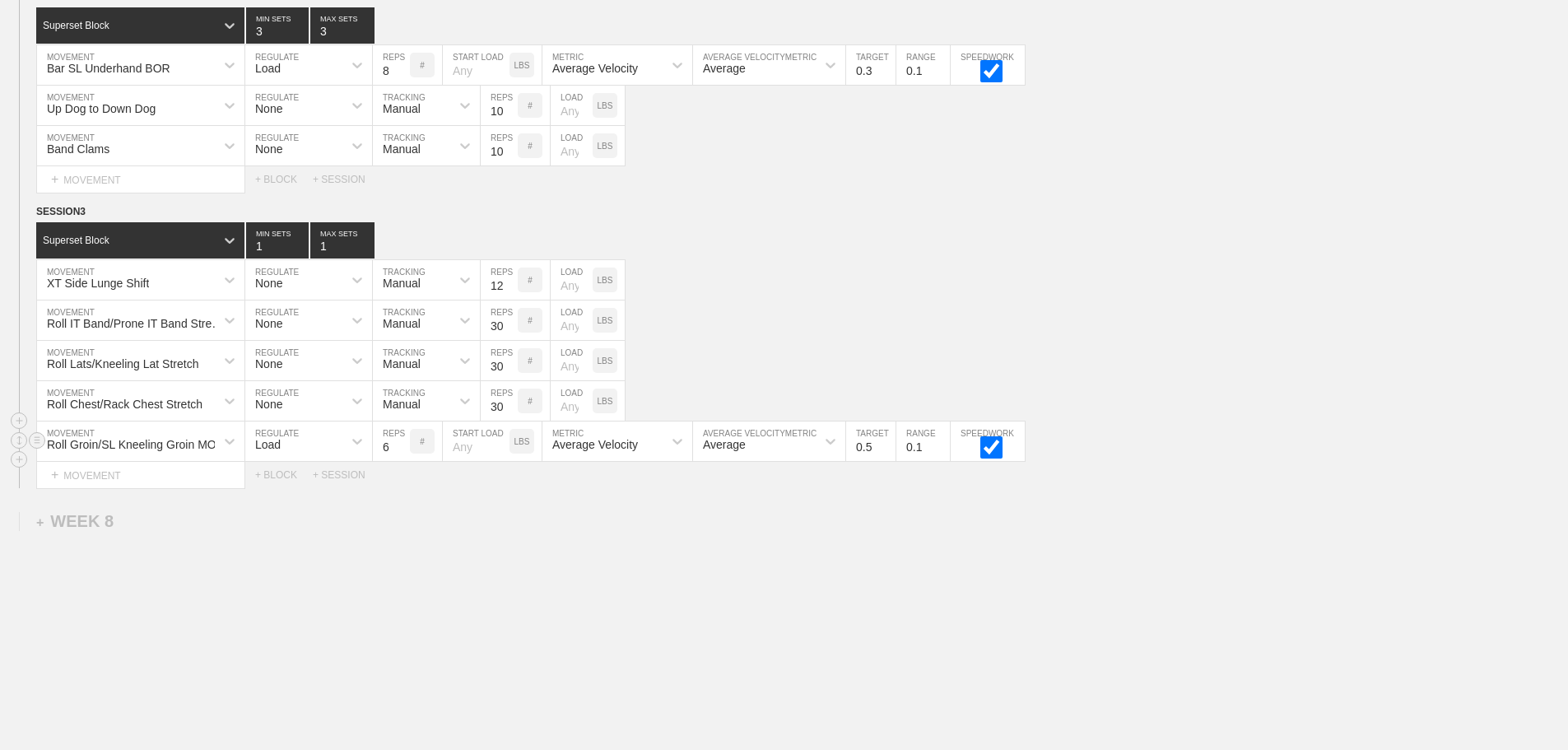
click at [282, 455] on div "Load" at bounding box center [294, 442] width 97 height 28
drag, startPoint x: 275, startPoint y: 493, endPoint x: 381, endPoint y: 474, distance: 107.7
click at [275, 493] on div "None" at bounding box center [308, 485] width 127 height 28
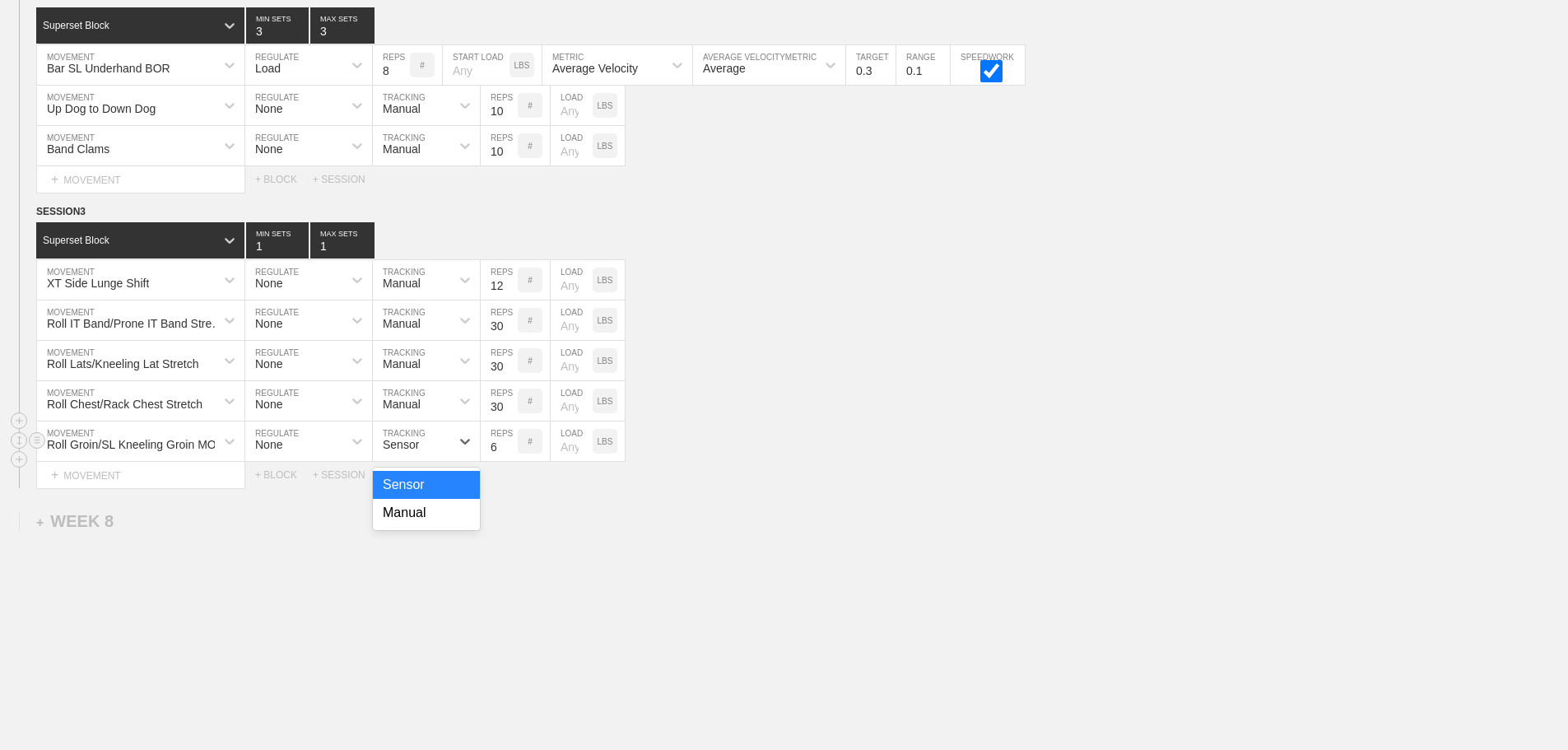
click at [408, 452] on div "Sensor" at bounding box center [400, 445] width 36 height 13
drag, startPoint x: 416, startPoint y: 530, endPoint x: 465, endPoint y: 496, distance: 59.6
click at [417, 527] on div "Manual" at bounding box center [426, 513] width 107 height 28
click at [506, 457] on input "13" at bounding box center [499, 441] width 37 height 40
click at [506, 457] on input "25" at bounding box center [499, 441] width 37 height 40
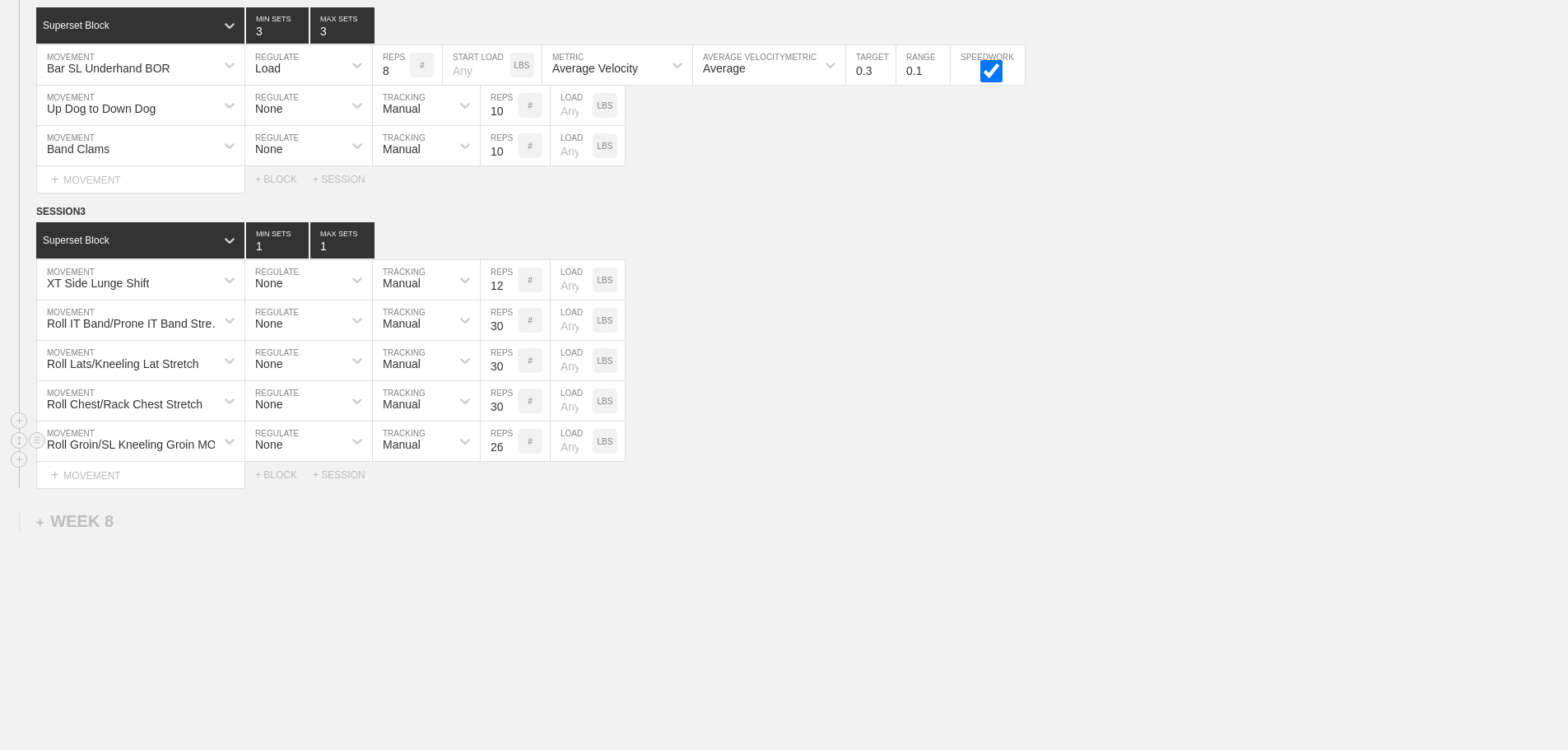
click at [506, 457] on input "26" at bounding box center [499, 441] width 37 height 40
click at [506, 457] on input "27" at bounding box center [499, 441] width 37 height 40
click at [506, 457] on input "28" at bounding box center [499, 441] width 37 height 40
click at [506, 457] on input "29" at bounding box center [499, 441] width 37 height 40
type input "30"
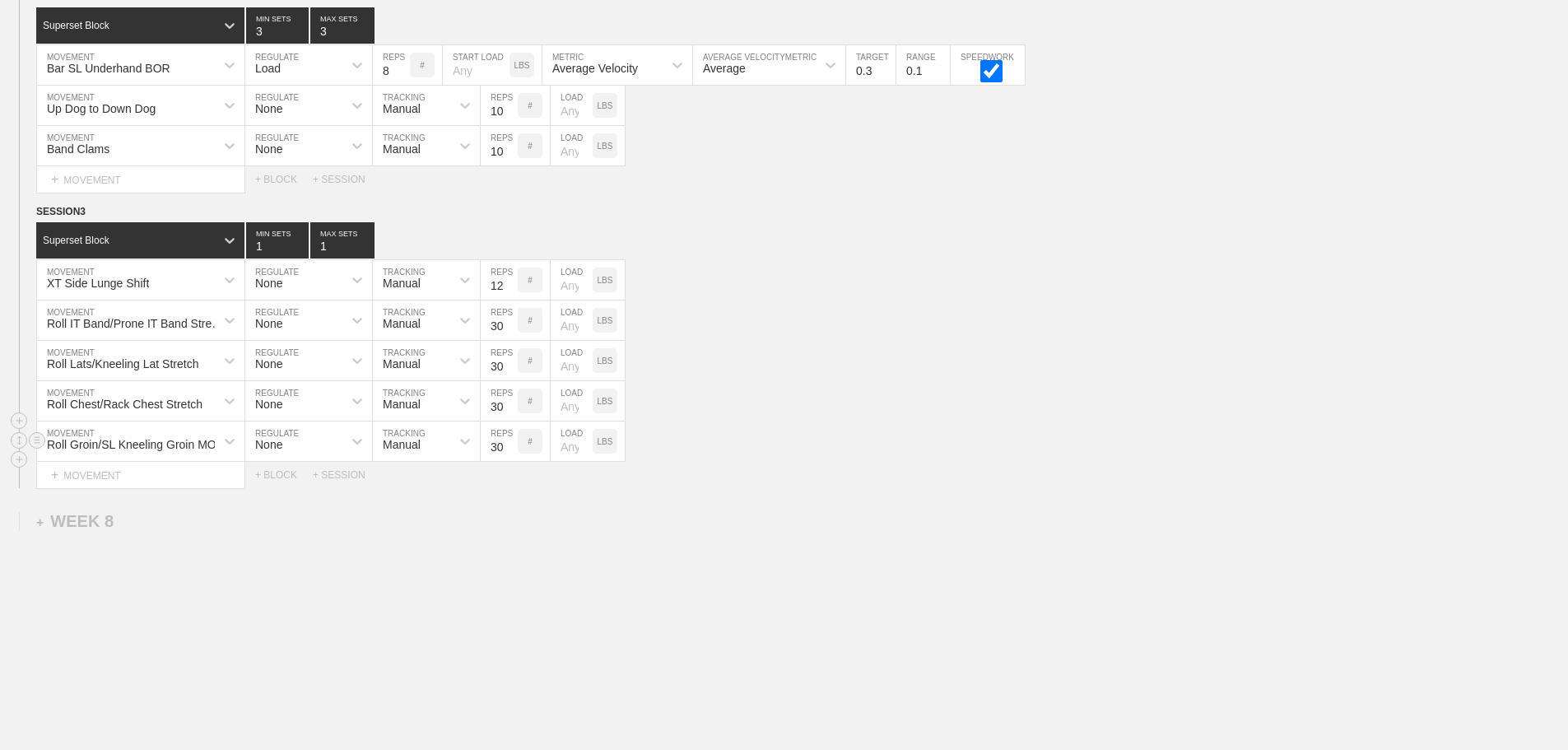
click at [506, 457] on input "30" at bounding box center [499, 441] width 37 height 40
click at [906, 421] on div "Roll Chest/Rack Chest Stretch MOVEMENT None REGULATE Manual TRACKING 30 REPS # …" at bounding box center [784, 401] width 1568 height 41
click at [125, 489] on div "+ MOVEMENT" at bounding box center [141, 476] width 209 height 27
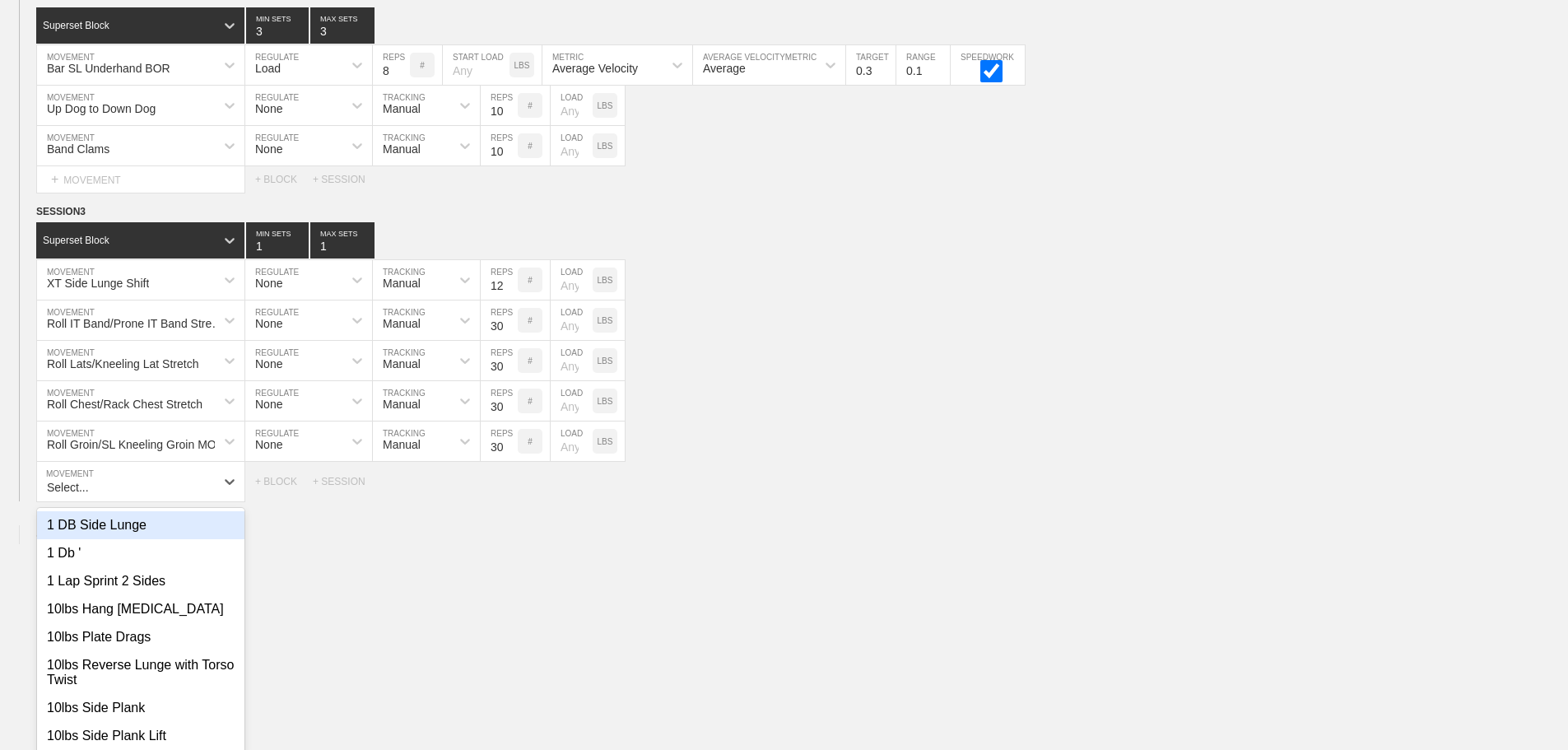
scroll to position [11336, 0]
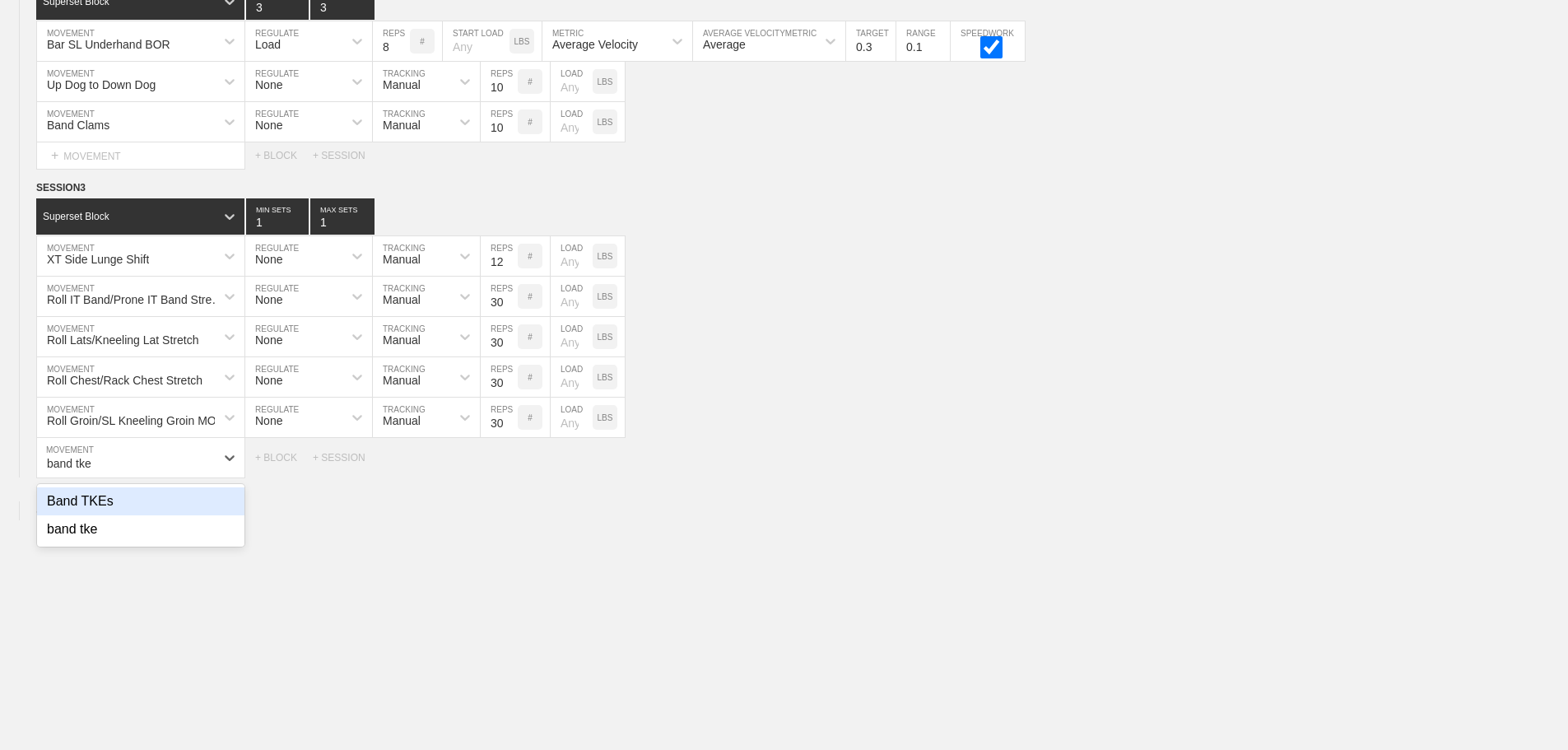
click at [118, 515] on div "Band TKEs" at bounding box center [141, 501] width 207 height 28
type input "band tke"
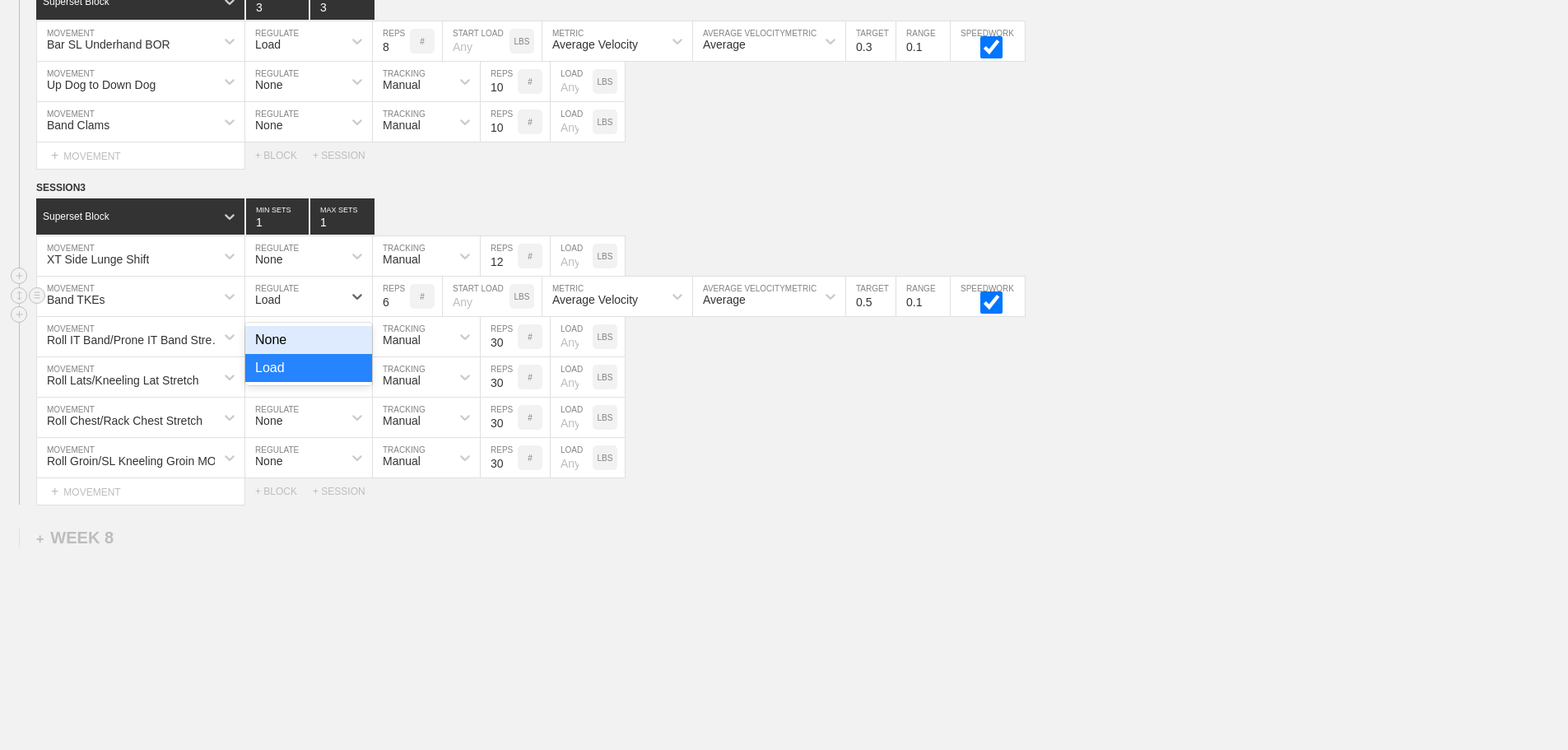
click at [281, 306] on div "Load" at bounding box center [267, 299] width 26 height 13
click at [284, 347] on div "None" at bounding box center [308, 340] width 127 height 28
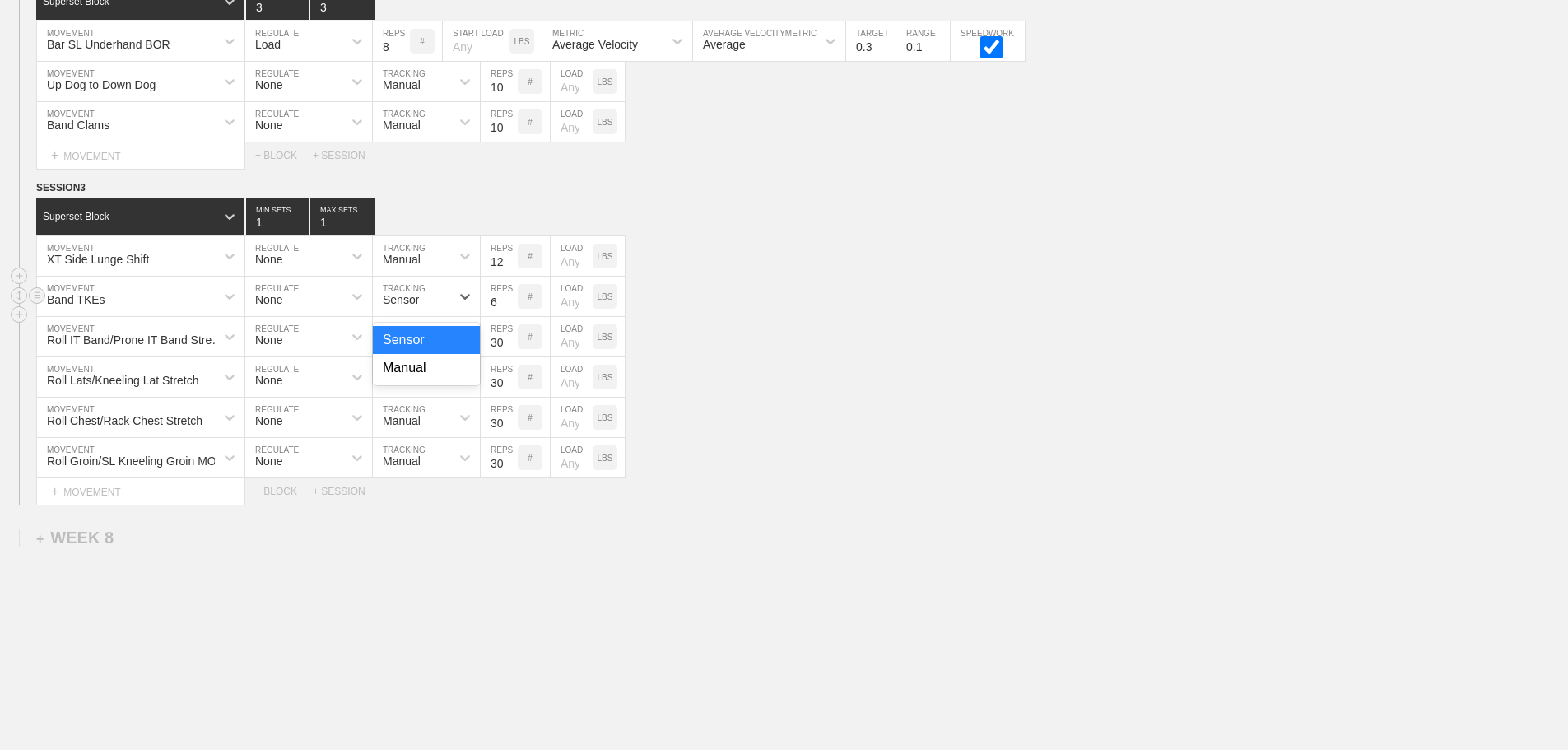
drag, startPoint x: 416, startPoint y: 314, endPoint x: 417, endPoint y: 344, distance: 30.0
click at [416, 306] on div "Sensor" at bounding box center [400, 299] width 36 height 13
drag, startPoint x: 418, startPoint y: 383, endPoint x: 490, endPoint y: 325, distance: 92.5
click at [419, 382] on div "Manual" at bounding box center [426, 368] width 107 height 28
click at [510, 309] on input "7" at bounding box center [499, 296] width 37 height 40
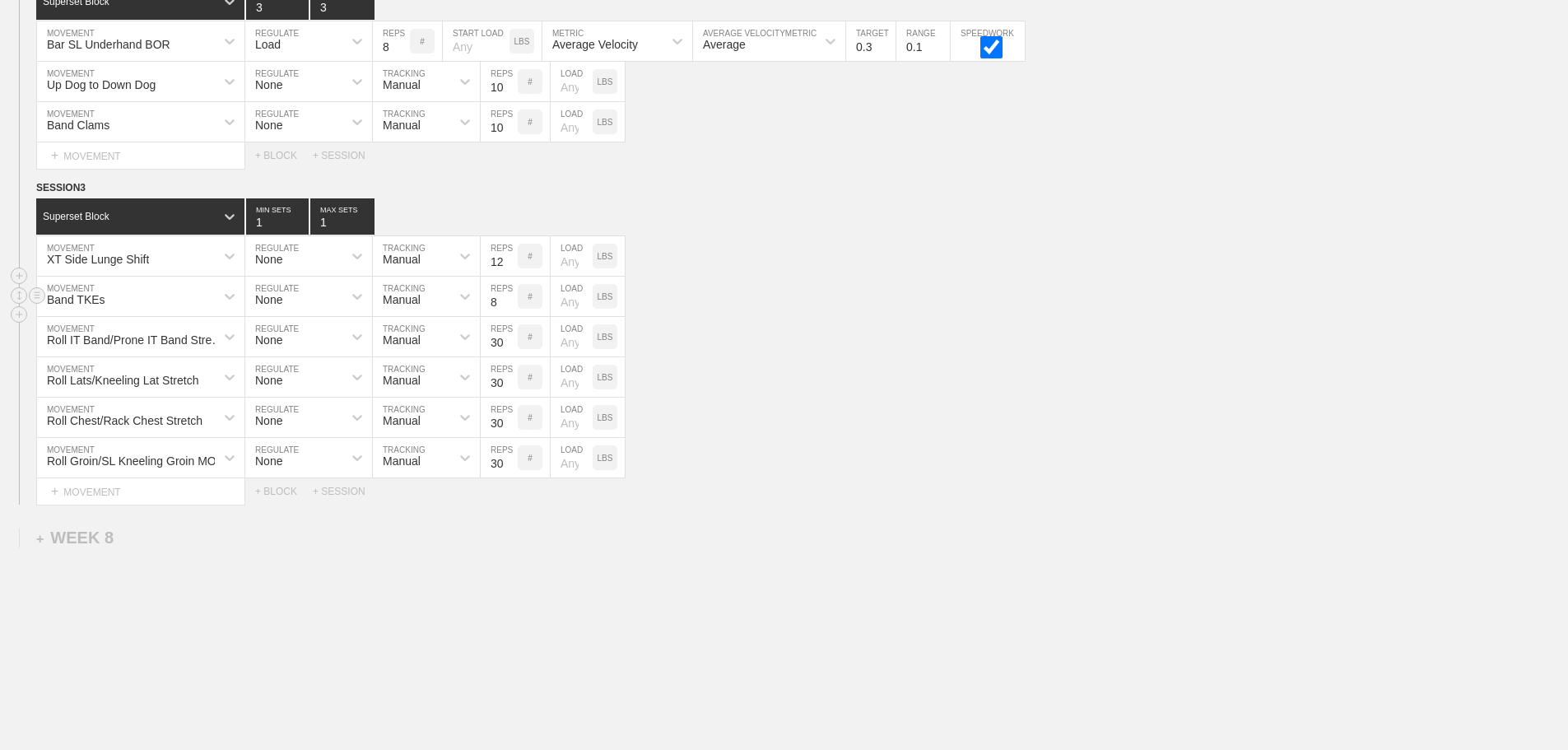
click at [510, 309] on input "8" at bounding box center [499, 296] width 37 height 40
click at [510, 309] on input "9" at bounding box center [499, 296] width 37 height 40
click at [510, 309] on input "10" at bounding box center [499, 296] width 37 height 40
click at [510, 309] on input "11" at bounding box center [499, 296] width 37 height 40
click at [510, 309] on input "12" at bounding box center [499, 296] width 37 height 40
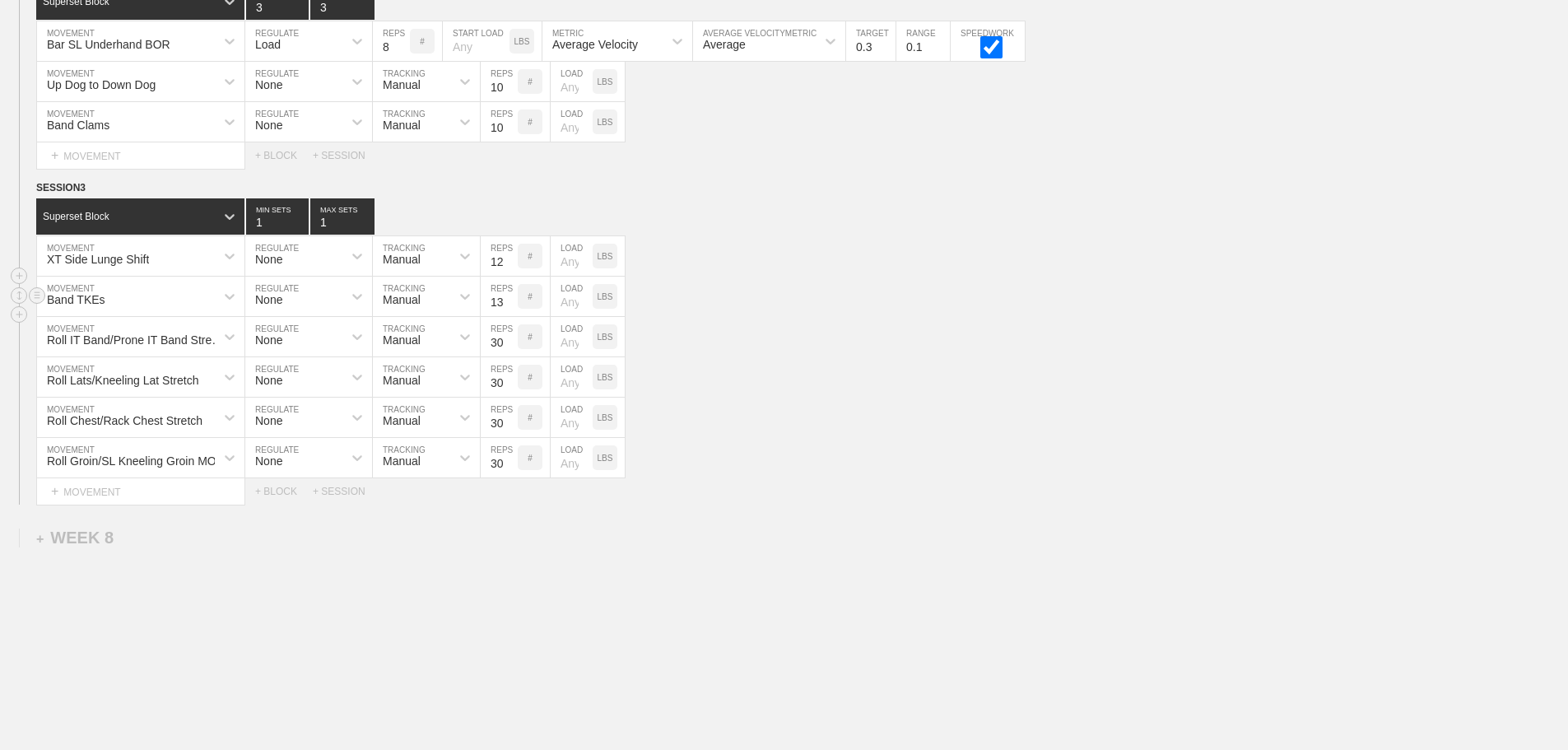
click at [510, 309] on input "13" at bounding box center [499, 296] width 37 height 40
type input "12"
click at [510, 315] on input "12" at bounding box center [499, 296] width 37 height 40
click at [871, 424] on div "Roll Chest/Rack Chest Stretch MOVEMENT None REGULATE Manual TRACKING 30 REPS # …" at bounding box center [784, 418] width 1568 height 41
click at [129, 499] on div "+ MOVEMENT" at bounding box center [141, 491] width 209 height 27
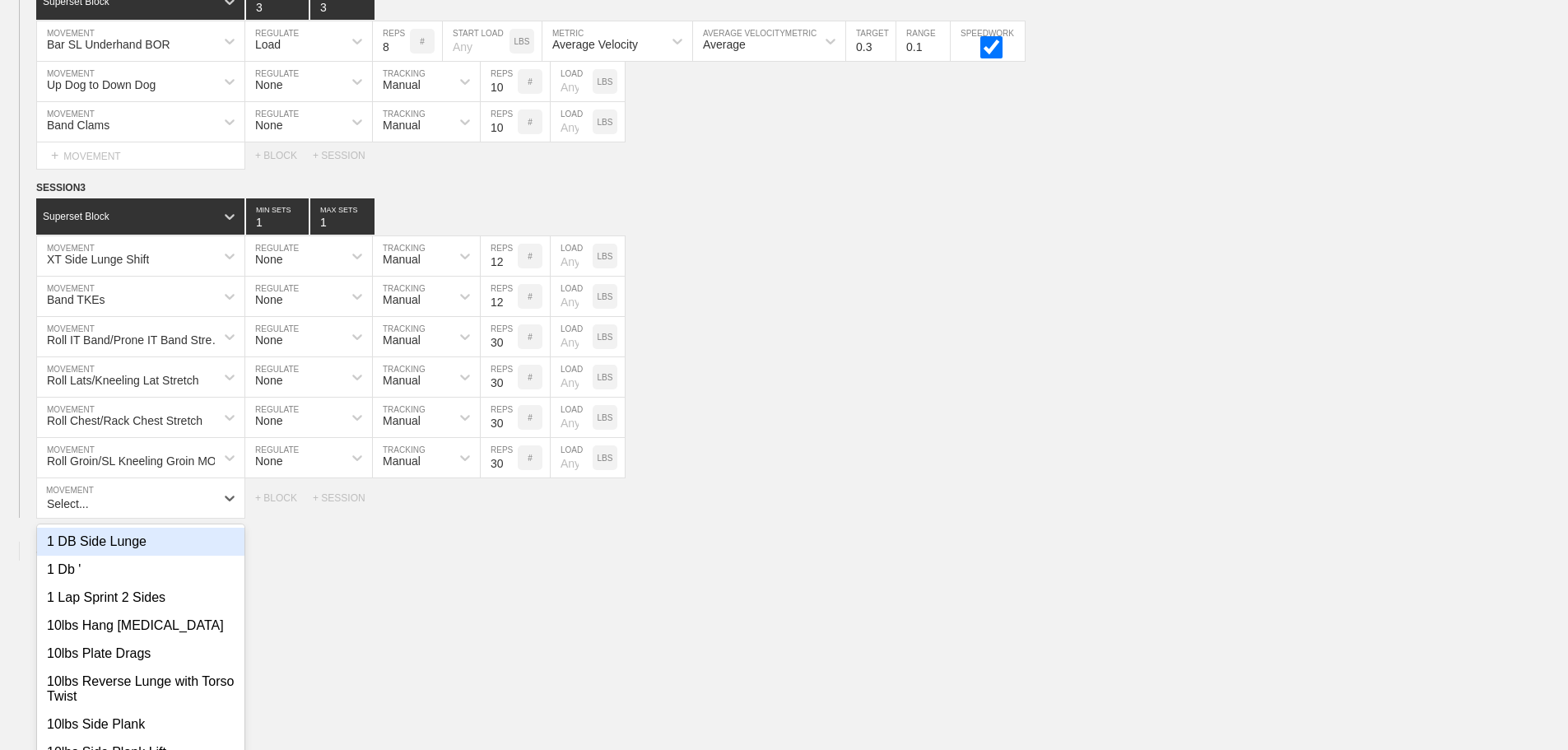
scroll to position [11377, 0]
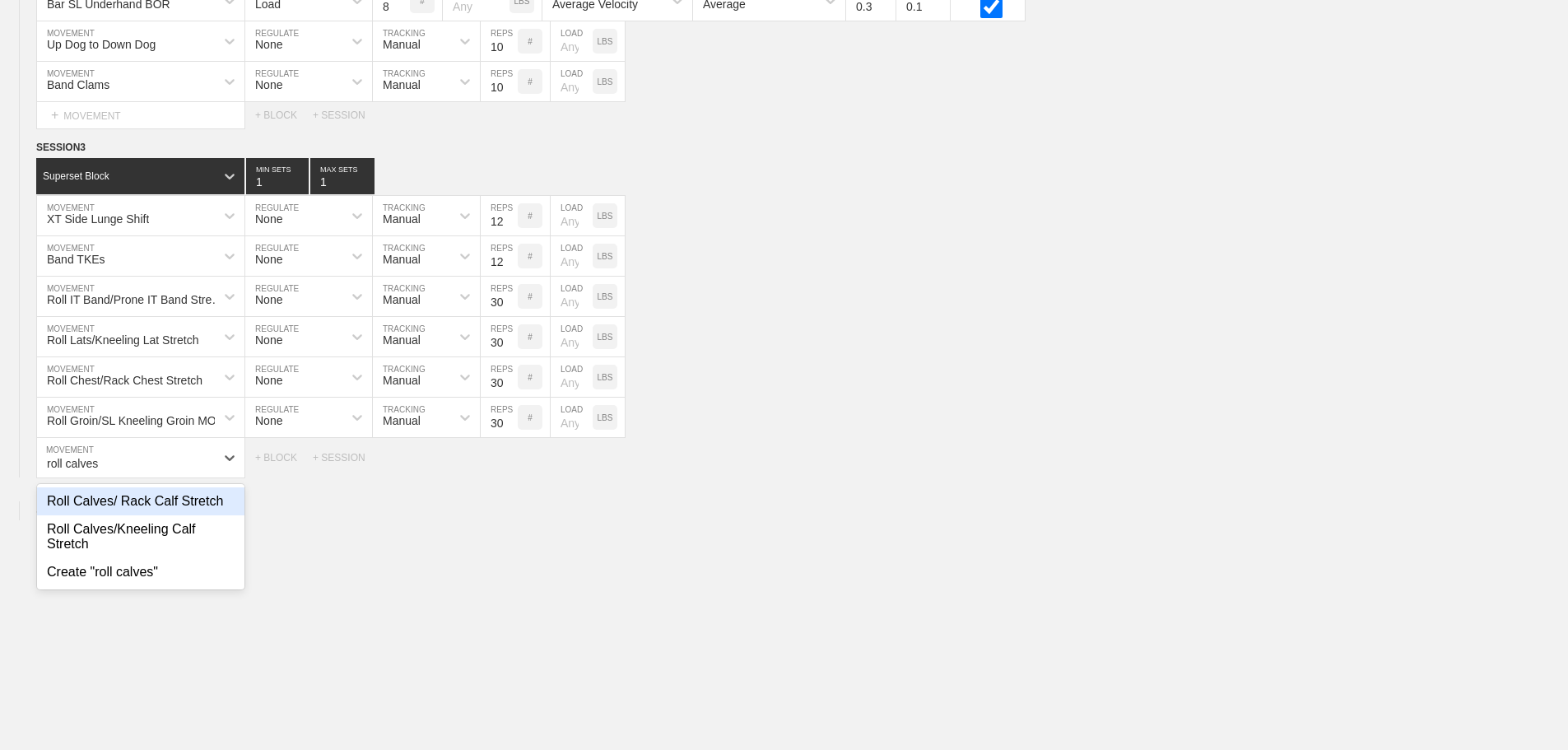
click at [156, 515] on div "Roll Calves/ Rack Calf Stretch" at bounding box center [141, 501] width 207 height 28
type input "roll calves"
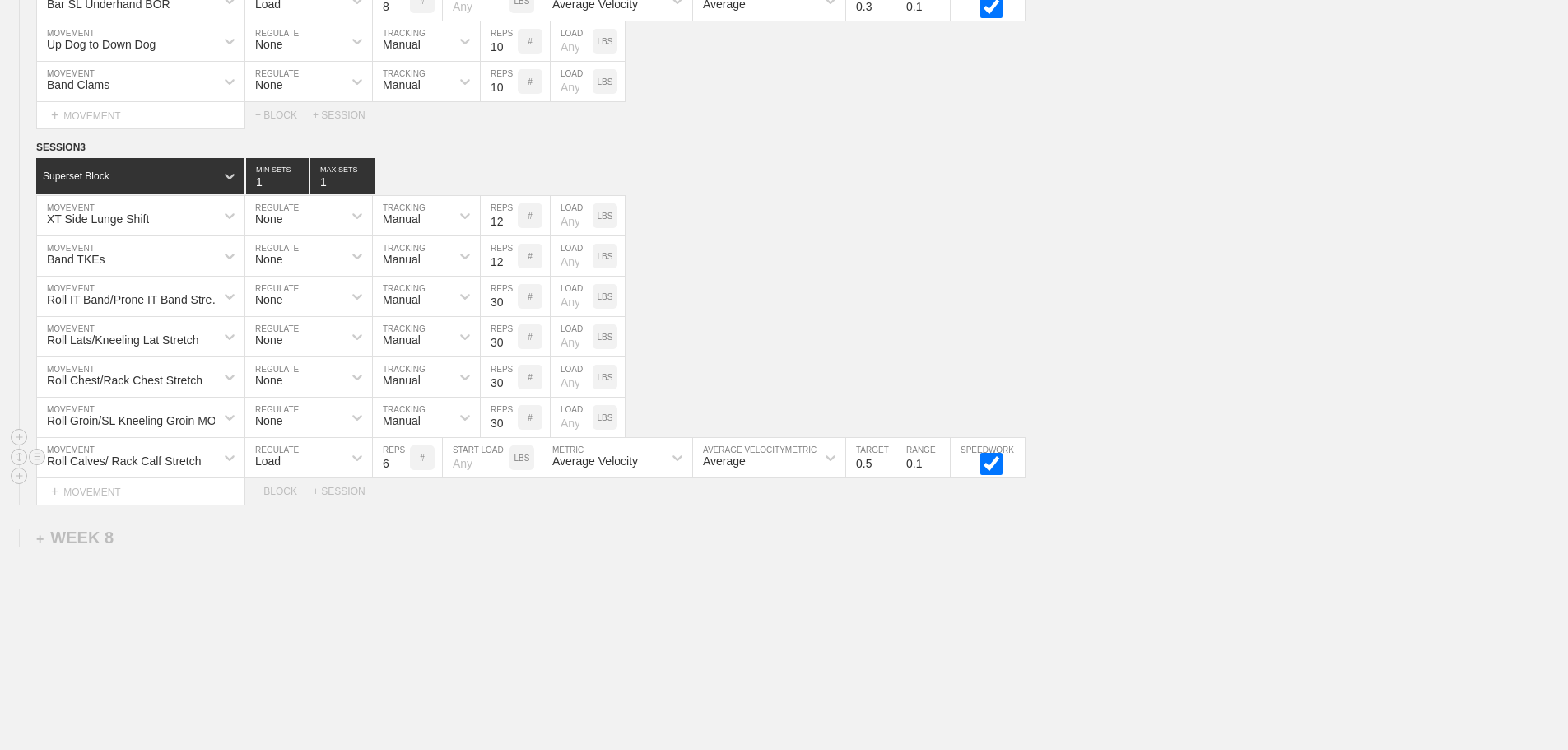
click at [301, 471] on div "Load" at bounding box center [294, 458] width 97 height 28
drag, startPoint x: 284, startPoint y: 514, endPoint x: 291, endPoint y: 510, distance: 8.1
click at [291, 510] on div "None" at bounding box center [308, 501] width 127 height 28
click at [421, 472] on div "Sensor" at bounding box center [411, 458] width 77 height 28
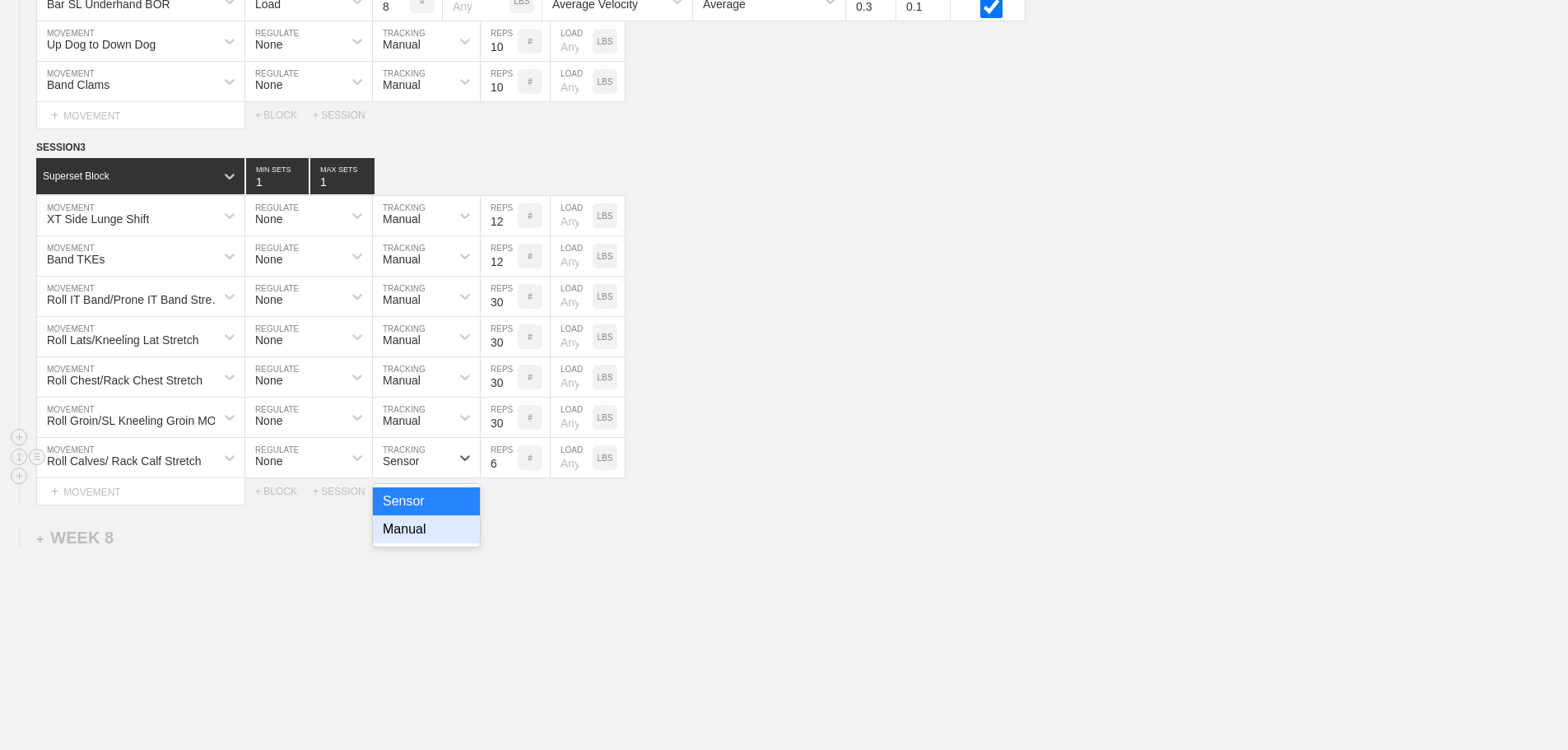
drag, startPoint x: 400, startPoint y: 553, endPoint x: 541, endPoint y: 487, distance: 155.7
click at [404, 544] on div "Manual" at bounding box center [426, 530] width 107 height 28
click at [510, 470] on input "7" at bounding box center [499, 458] width 37 height 40
click at [510, 470] on input "8" at bounding box center [499, 458] width 37 height 40
click at [510, 470] on input "9" at bounding box center [499, 458] width 37 height 40
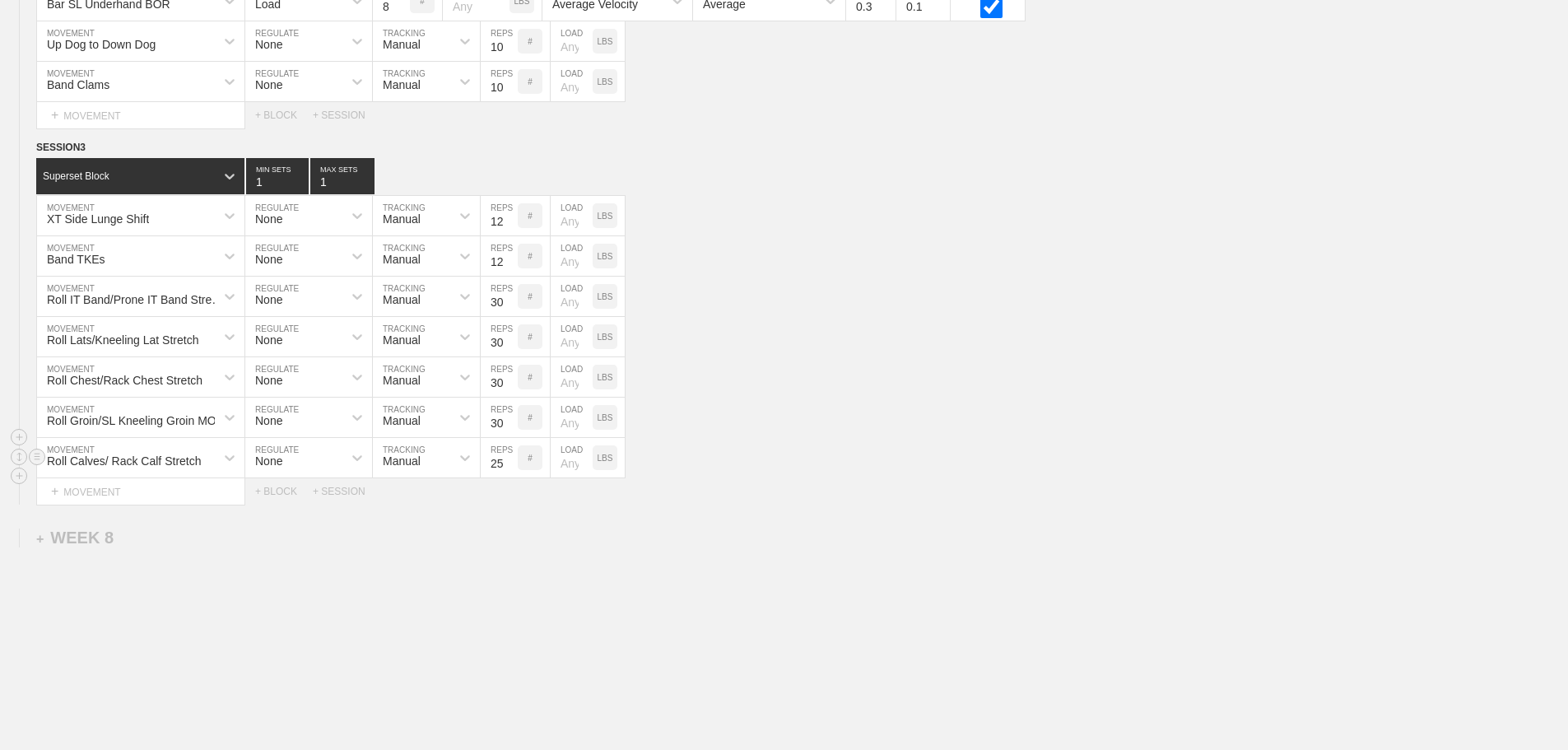
click at [510, 470] on input "25" at bounding box center [499, 458] width 37 height 40
click at [510, 470] on input "26" at bounding box center [499, 458] width 37 height 40
click at [510, 470] on input "27" at bounding box center [499, 458] width 37 height 40
click at [510, 470] on input "28" at bounding box center [499, 458] width 37 height 40
click at [510, 470] on input "29" at bounding box center [499, 458] width 37 height 40
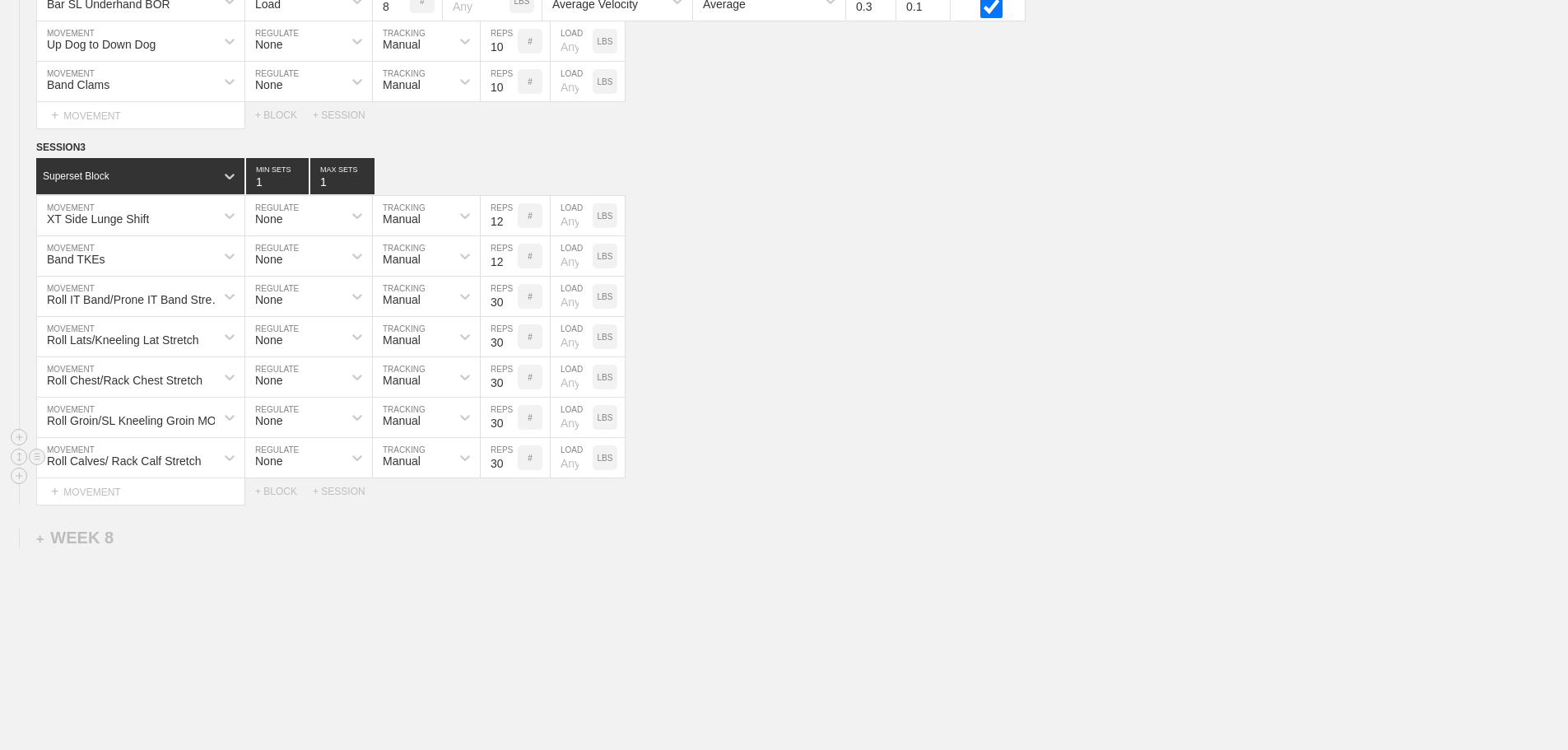
type input "30"
click at [510, 470] on input "30" at bounding box center [499, 458] width 37 height 40
click at [742, 477] on div "Roll Calves/ Rack Calf Stretch MOVEMENT None REGULATE Manual TRACKING 30 REPS #…" at bounding box center [784, 459] width 1568 height 41
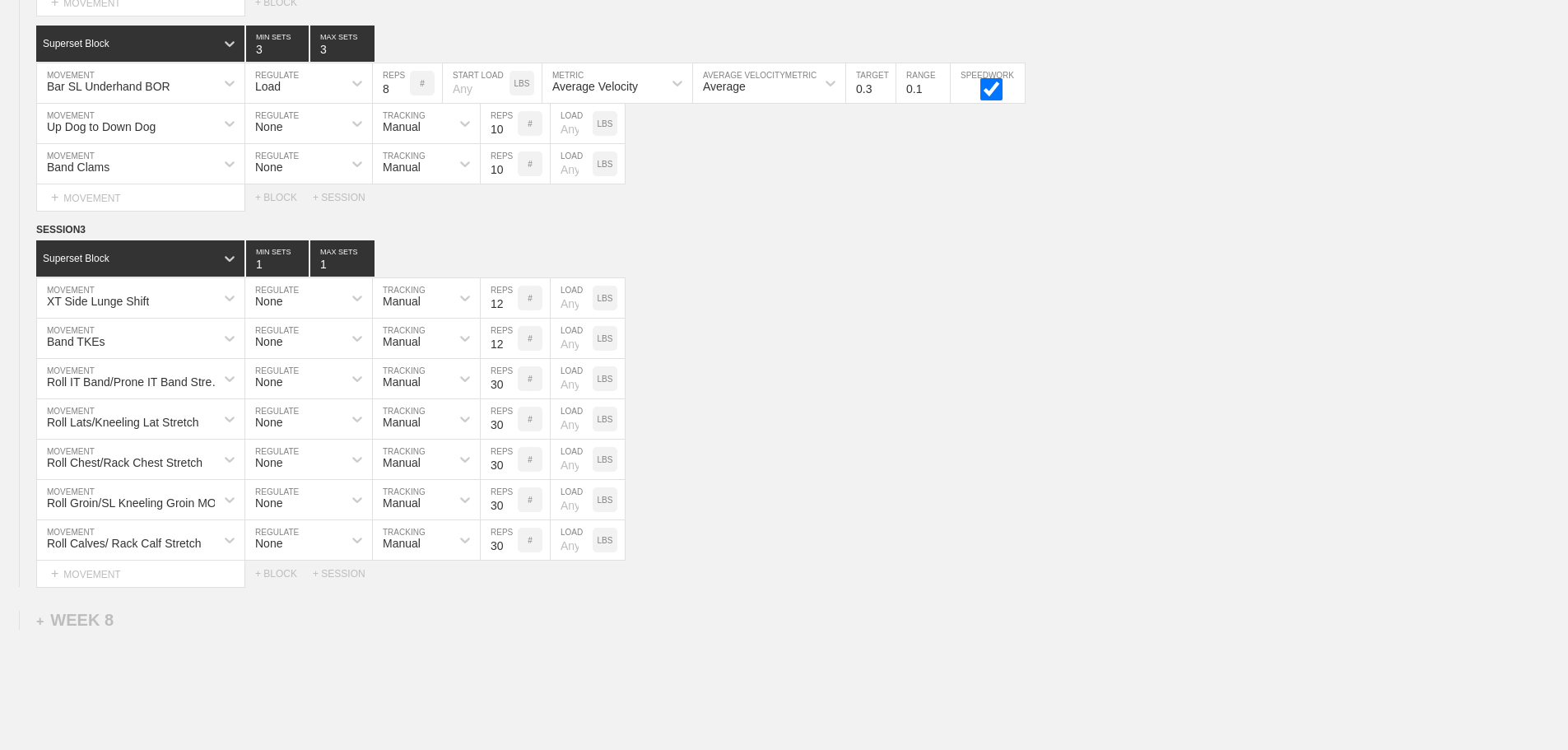
scroll to position [11433, 0]
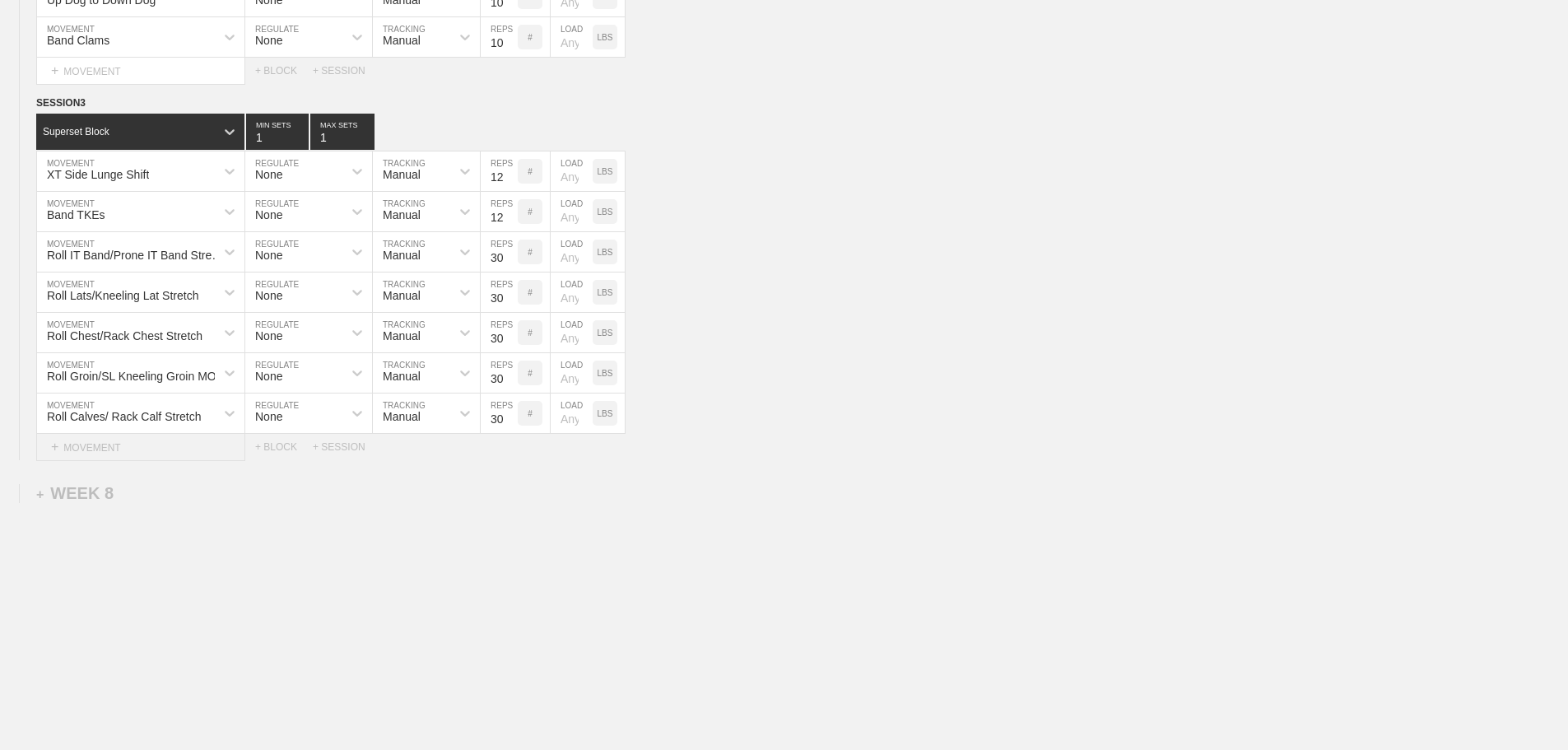
click at [124, 451] on div "+ MOVEMENT" at bounding box center [141, 447] width 209 height 27
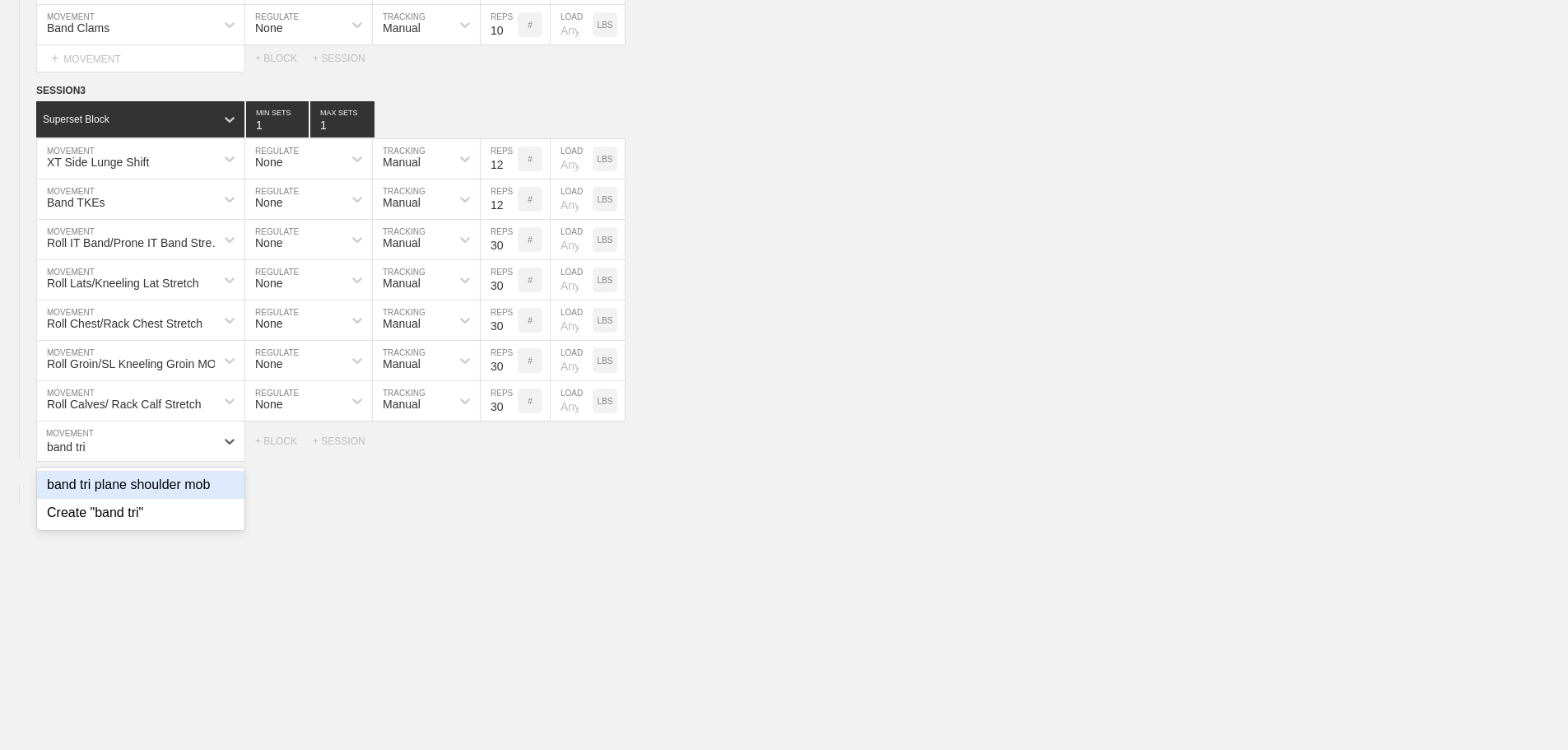
click at [204, 499] on div "band tri plane shoulder mob" at bounding box center [141, 485] width 207 height 28
type input "band tri"
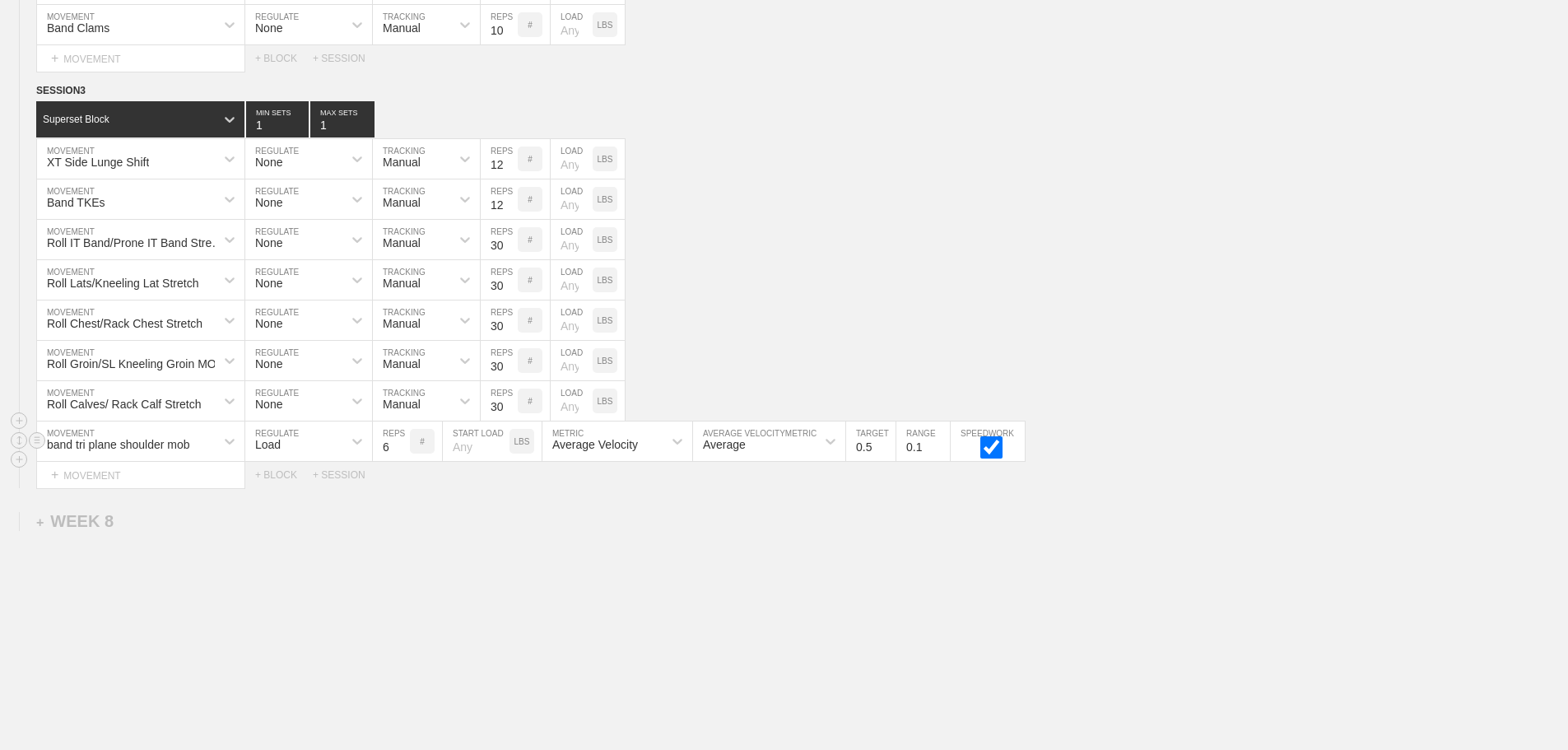
click at [295, 452] on div "Load" at bounding box center [294, 442] width 97 height 28
click at [292, 499] on div "None" at bounding box center [308, 485] width 127 height 28
click at [429, 455] on div "Sensor" at bounding box center [411, 442] width 77 height 28
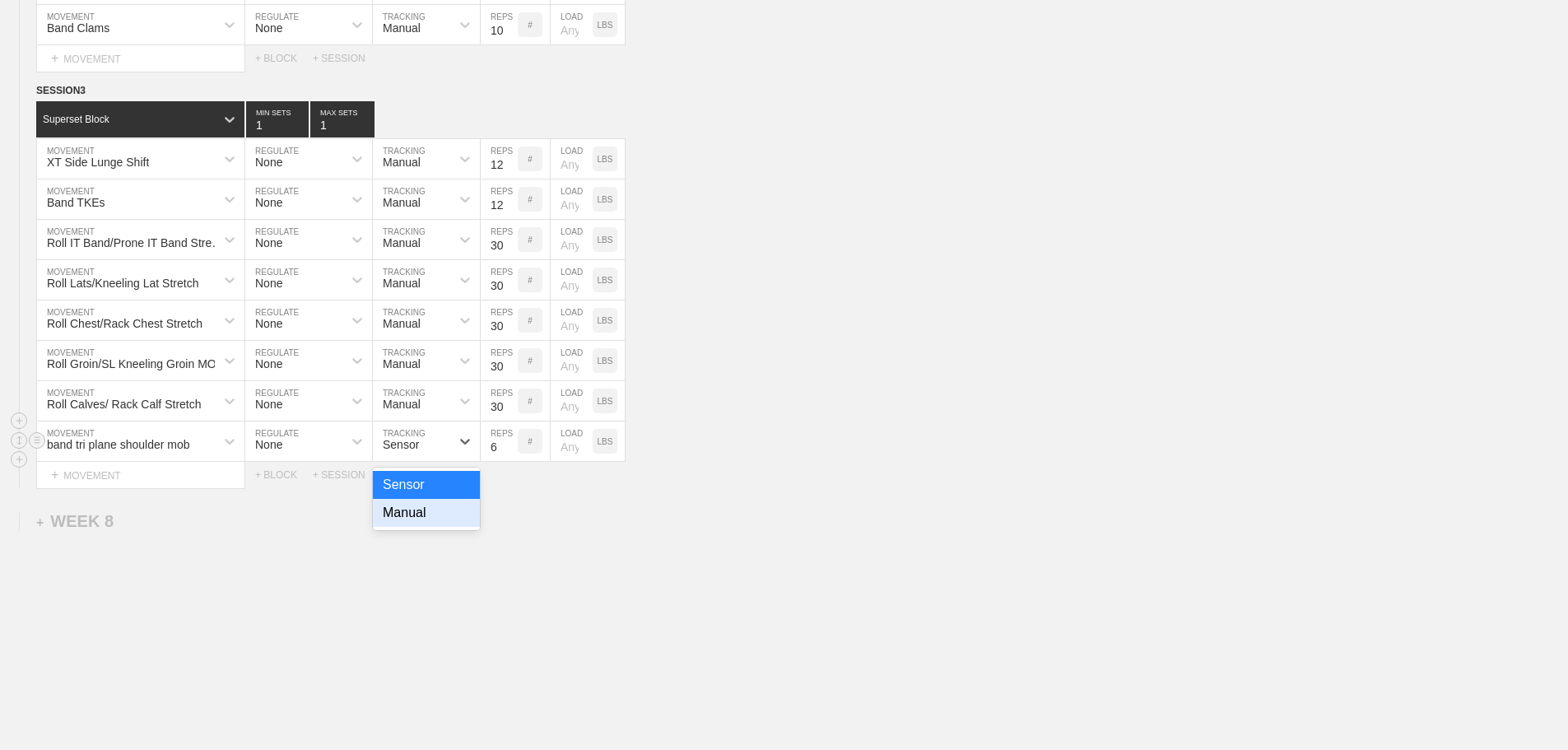
click at [417, 525] on div "Manual" at bounding box center [426, 513] width 107 height 28
click at [512, 455] on input "16" at bounding box center [499, 441] width 37 height 40
click at [512, 455] on input "17" at bounding box center [499, 441] width 37 height 40
click at [511, 461] on input "16" at bounding box center [499, 441] width 37 height 40
click at [511, 461] on input "15" at bounding box center [499, 441] width 37 height 40
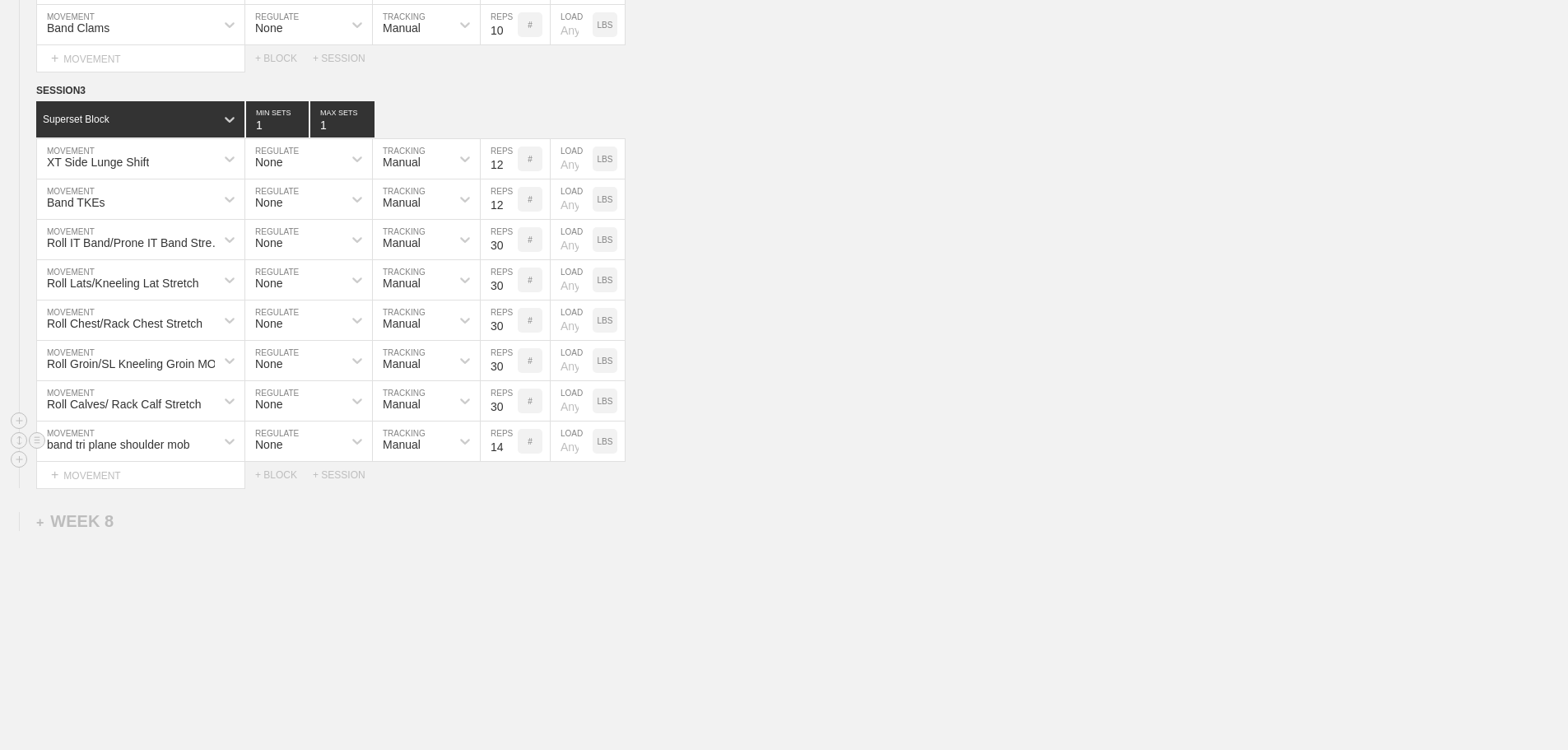
click at [511, 461] on input "14" at bounding box center [499, 441] width 37 height 40
click at [511, 461] on input "13" at bounding box center [499, 441] width 37 height 40
click at [511, 461] on input "12" at bounding box center [499, 441] width 37 height 40
click at [511, 461] on input "11" at bounding box center [499, 441] width 37 height 40
click at [511, 461] on input "10" at bounding box center [499, 441] width 37 height 40
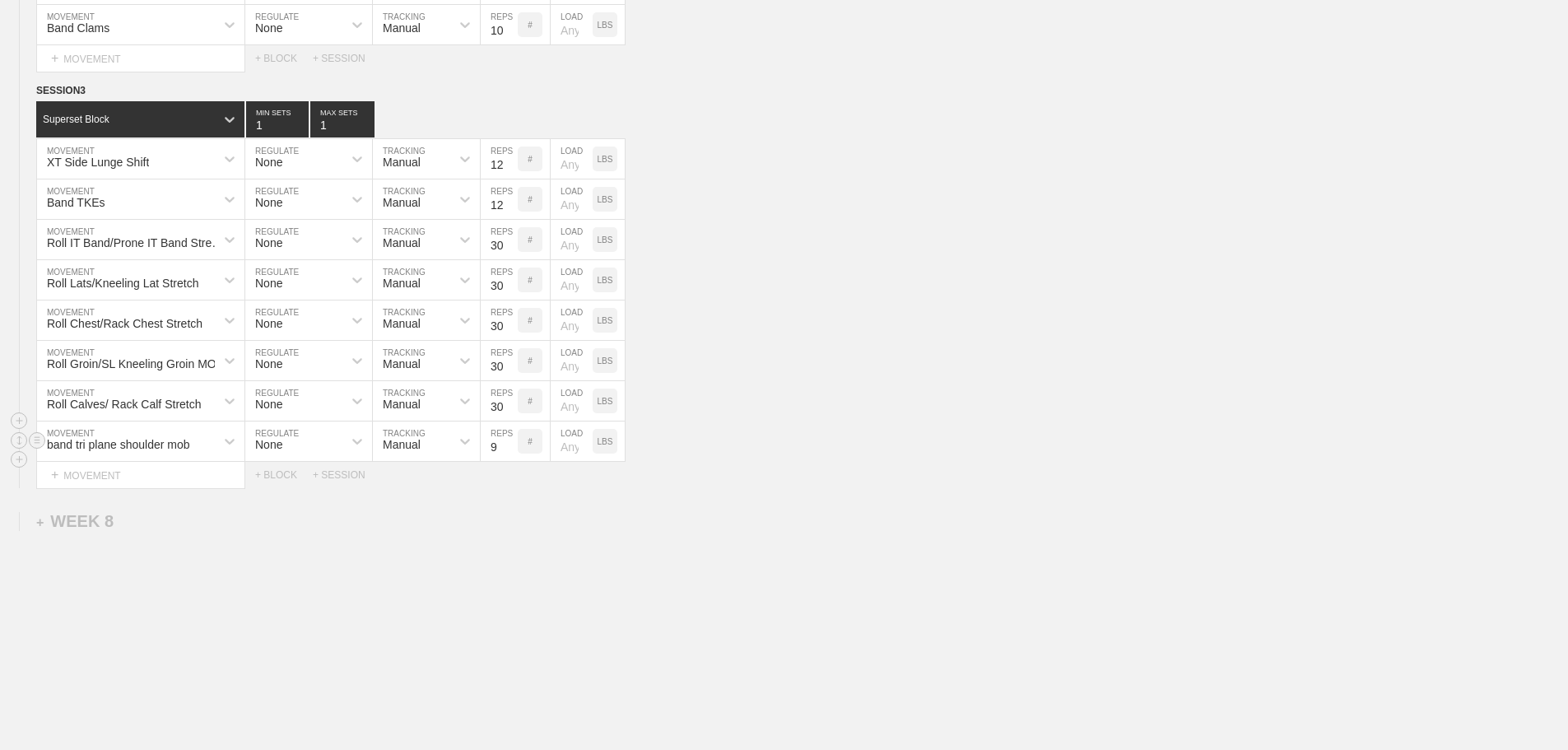
click at [511, 461] on input "9" at bounding box center [499, 441] width 37 height 40
click at [511, 461] on input "8" at bounding box center [499, 441] width 37 height 40
type input "7"
click at [510, 461] on input "7" at bounding box center [499, 441] width 37 height 40
click at [844, 434] on div "band tri plane shoulder mob MOVEMENT None REGULATE Manual TRACKING 7 REPS # LOA…" at bounding box center [784, 442] width 1568 height 41
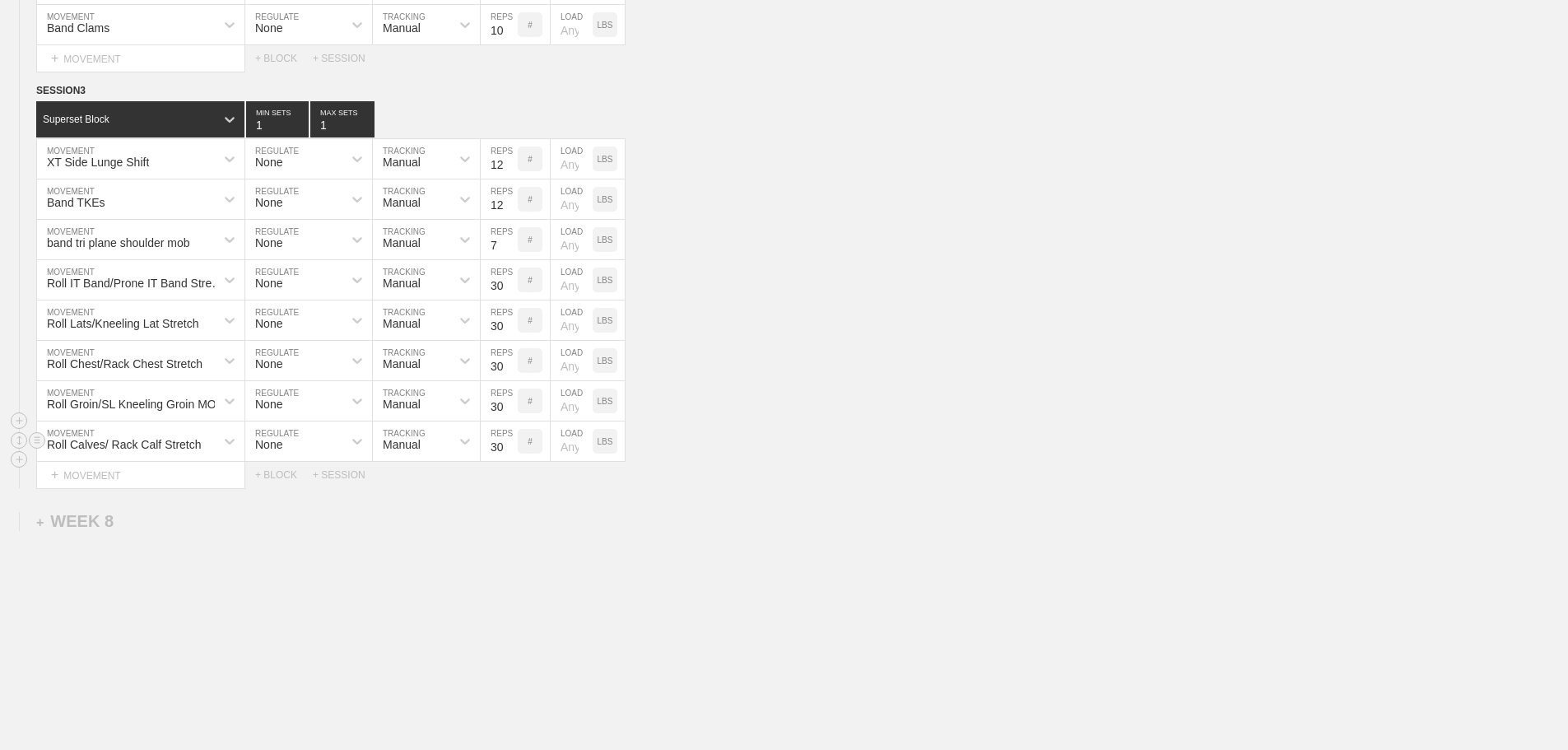
click at [756, 461] on div "Roll Calves/ Rack Calf Stretch MOVEMENT None REGULATE Manual TRACKING 30 REPS #…" at bounding box center [784, 442] width 1568 height 41
click at [926, 300] on div "Roll IT Band/Prone IT Band Stretch MOVEMENT None REGULATE Manual TRACKING 30 RE…" at bounding box center [784, 281] width 1568 height 41
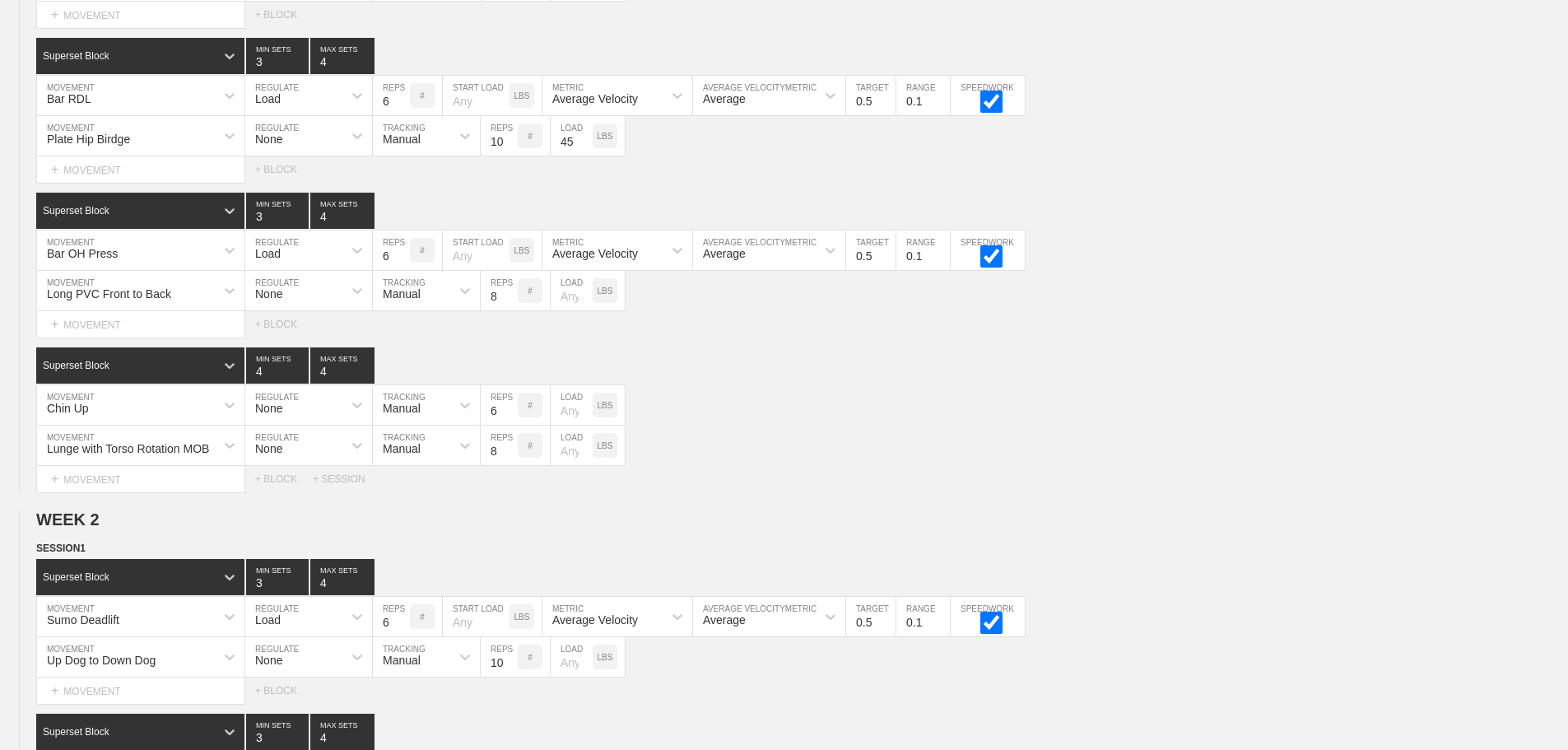
scroll to position [0, 0]
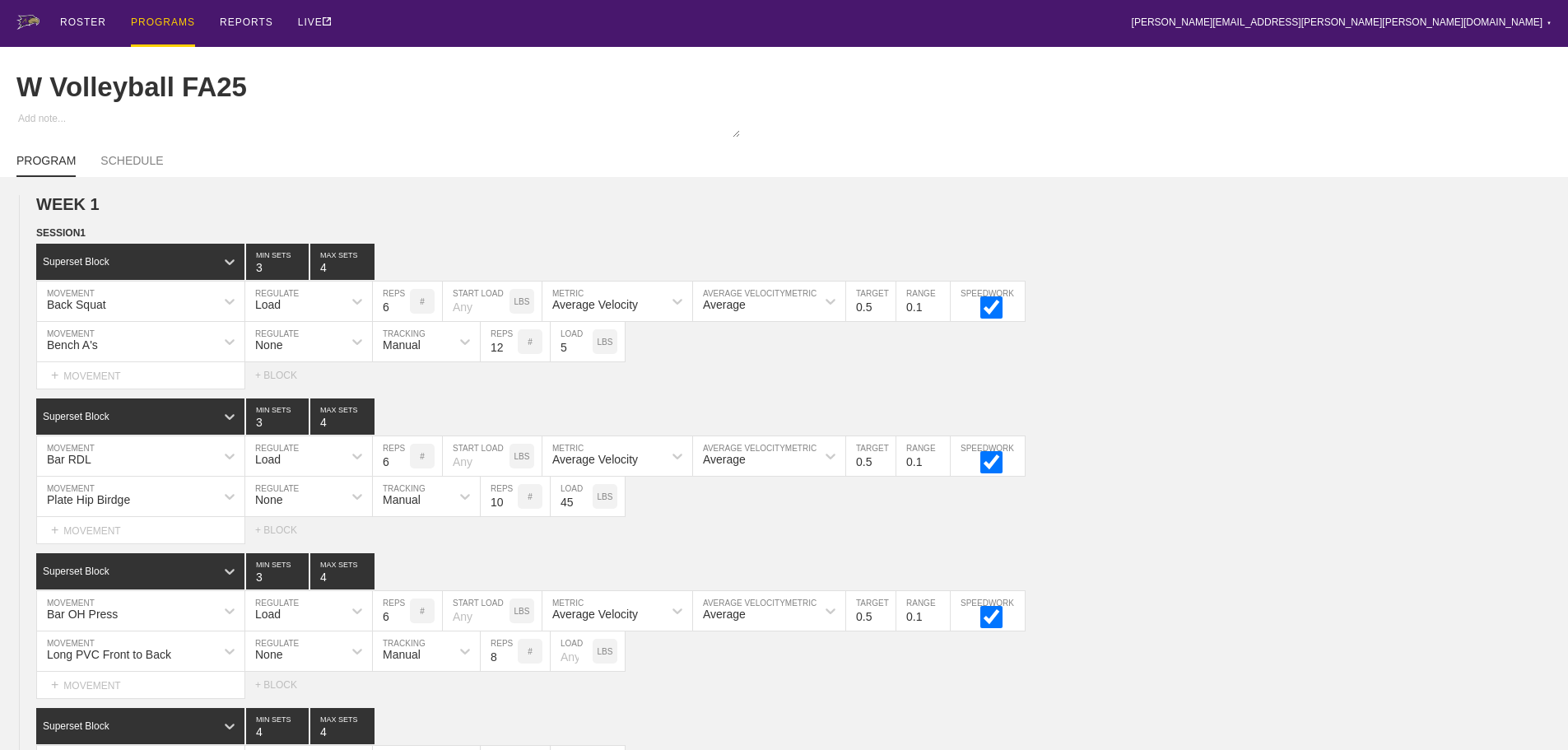
click at [149, 22] on div "PROGRAMS" at bounding box center [163, 23] width 65 height 47
